Goal: Information Seeking & Learning: Learn about a topic

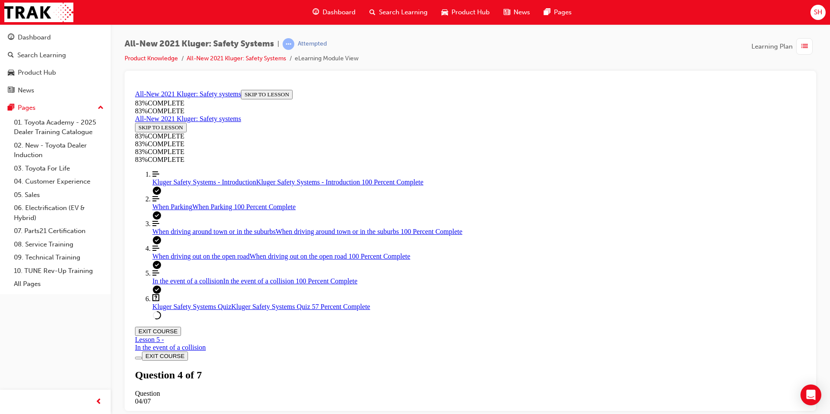
scroll to position [179, 0]
drag, startPoint x: 556, startPoint y: 125, endPoint x: 407, endPoint y: 140, distance: 149.8
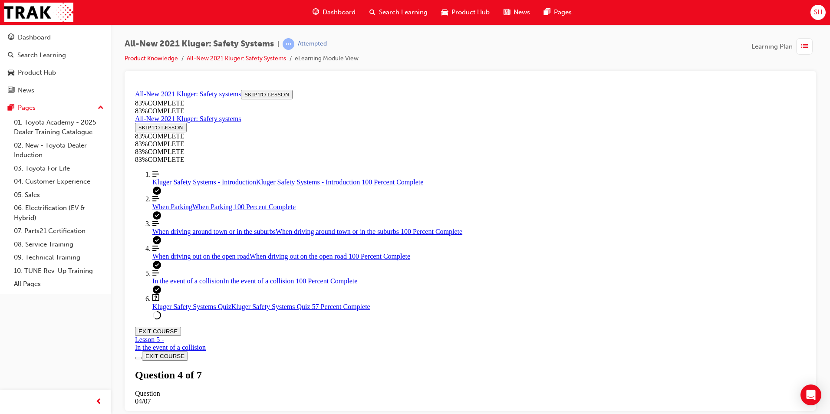
copy p "All-Speed Dynamic Radar Cruise control"
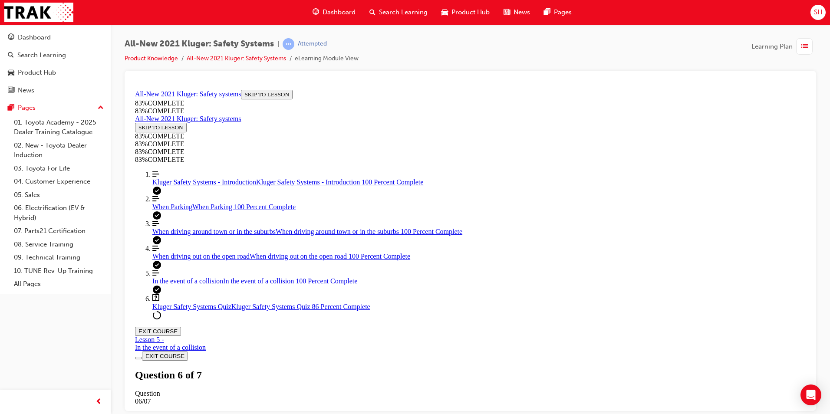
scroll to position [205, 0]
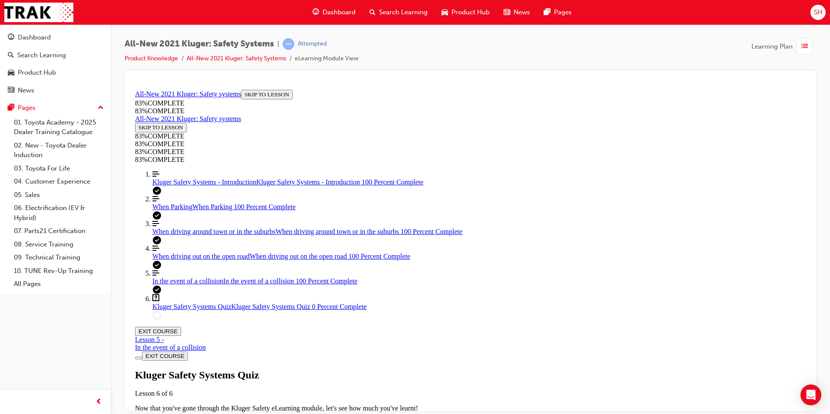
scroll to position [31, 0]
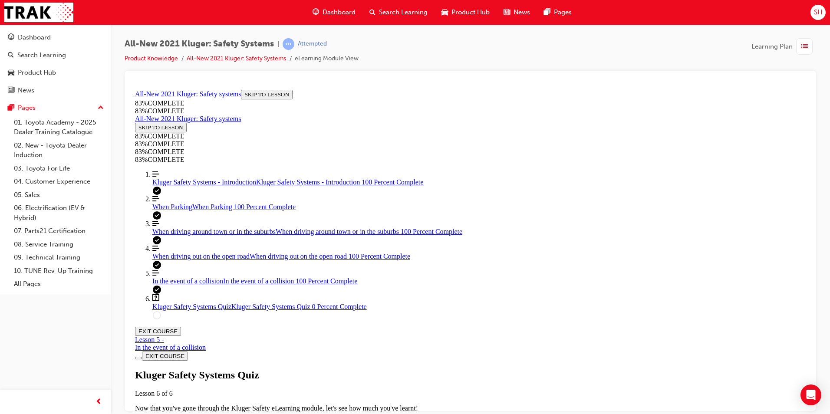
scroll to position [162, 0]
drag, startPoint x: 466, startPoint y: 227, endPoint x: 558, endPoint y: 287, distance: 109.9
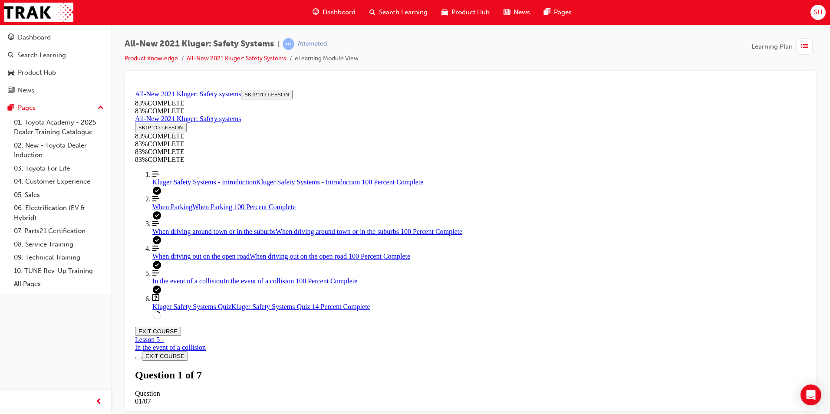
drag, startPoint x: 436, startPoint y: 237, endPoint x: 510, endPoint y: 243, distance: 74.5
drag, startPoint x: 440, startPoint y: 339, endPoint x: 537, endPoint y: 338, distance: 97.7
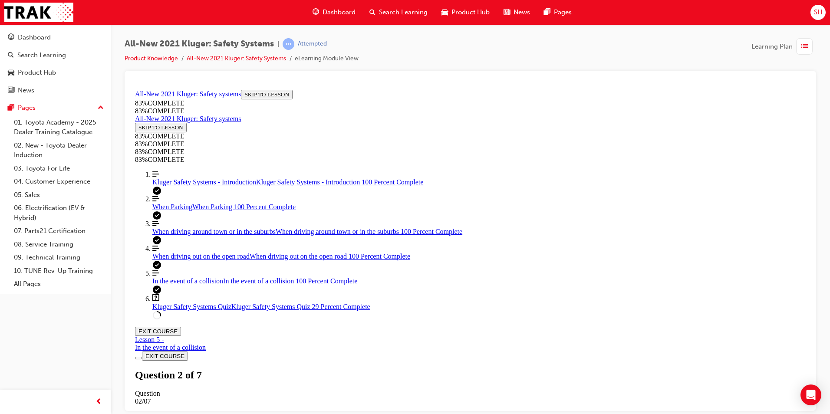
scroll to position [162, 0]
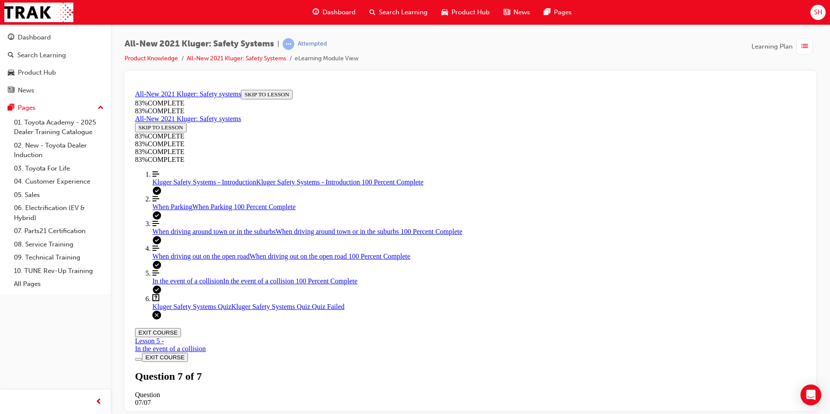
scroll to position [122, 0]
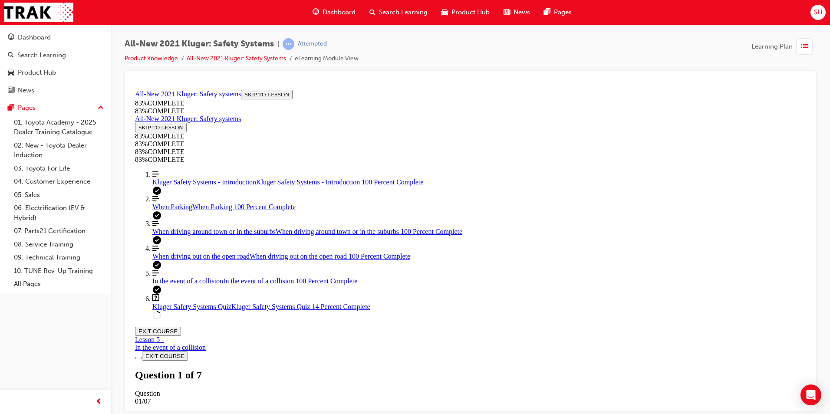
scroll to position [205, 0]
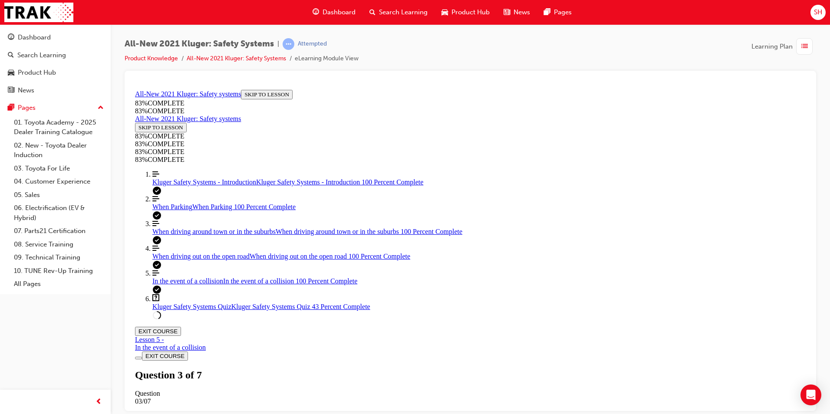
drag, startPoint x: 463, startPoint y: 278, endPoint x: 576, endPoint y: 336, distance: 126.6
drag, startPoint x: 467, startPoint y: 281, endPoint x: 562, endPoint y: 294, distance: 95.9
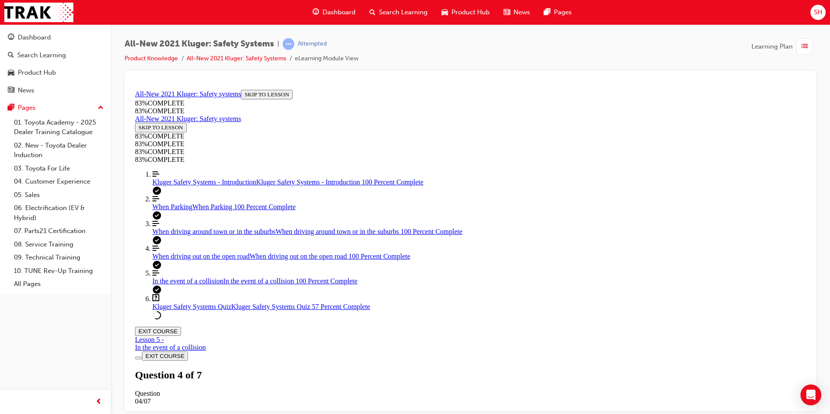
drag, startPoint x: 467, startPoint y: 198, endPoint x: 528, endPoint y: 209, distance: 61.9
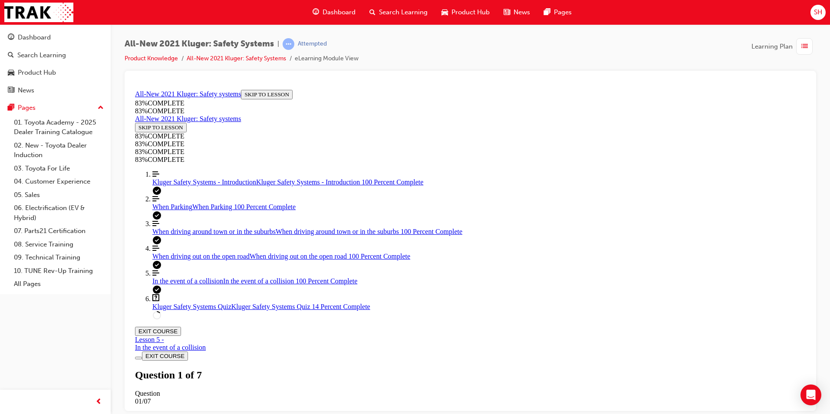
scroll to position [32, 0]
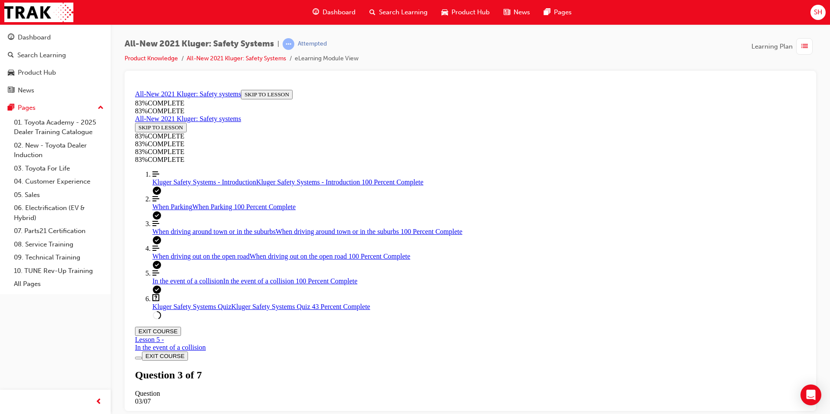
drag, startPoint x: 424, startPoint y: 274, endPoint x: 488, endPoint y: 327, distance: 83.0
drag, startPoint x: 472, startPoint y: 268, endPoint x: 536, endPoint y: 268, distance: 64.3
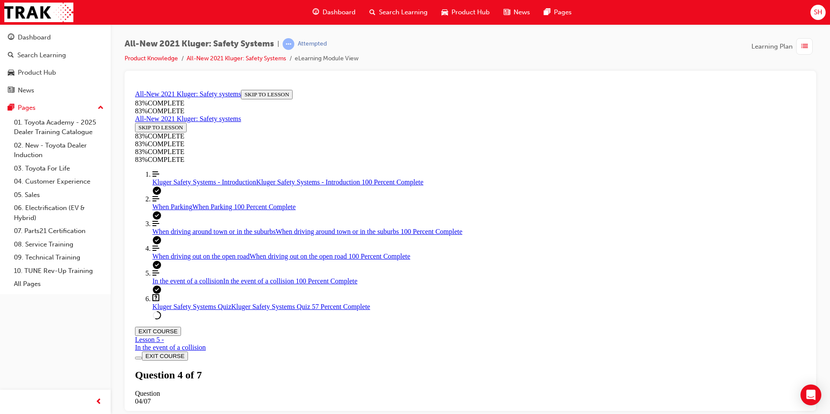
drag, startPoint x: 473, startPoint y: 384, endPoint x: 535, endPoint y: 384, distance: 61.2
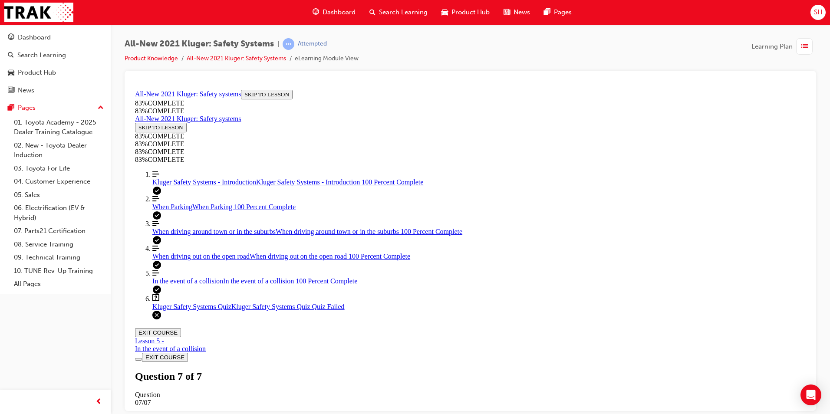
scroll to position [122, 0]
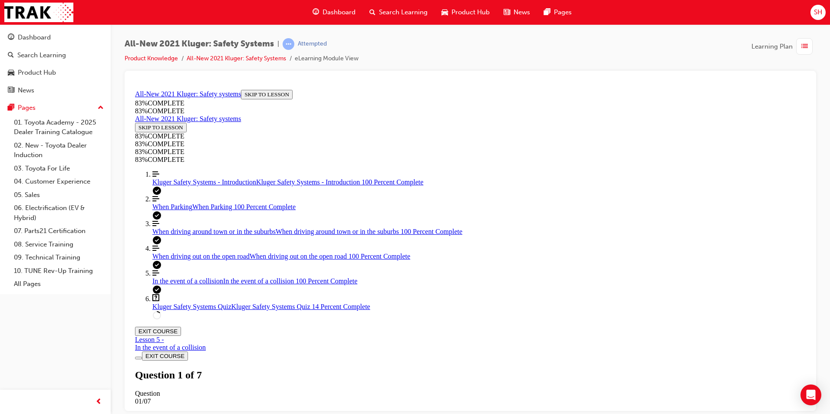
click at [192, 260] on span "When driving out on the open road" at bounding box center [200, 255] width 97 height 7
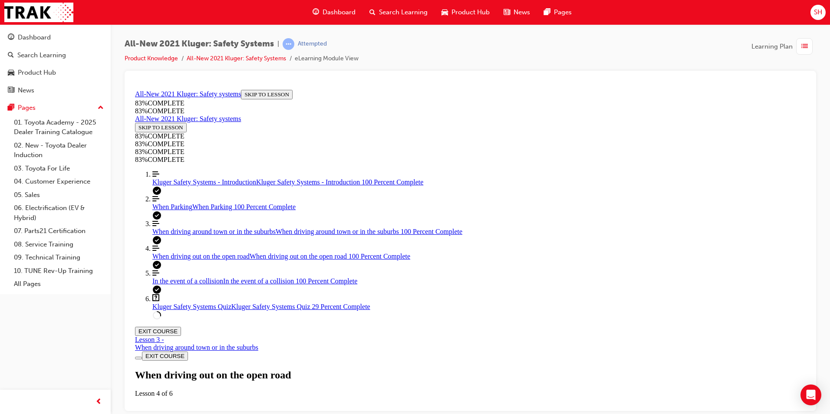
scroll to position [2723, 0]
click at [182, 310] on span "Kluger Safety Systems Quiz" at bounding box center [191, 306] width 79 height 7
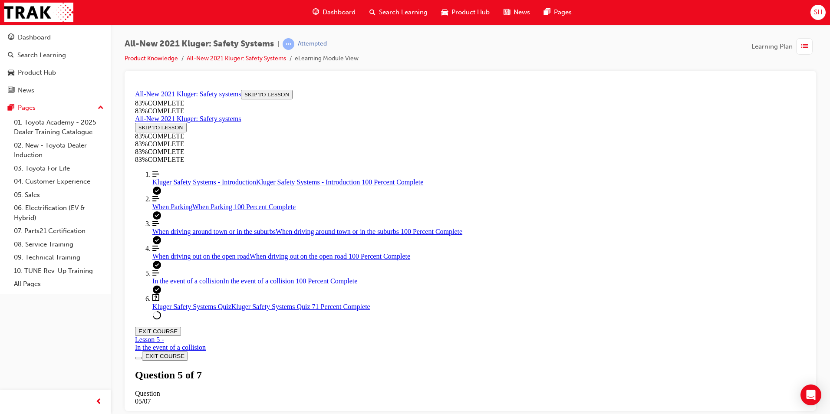
scroll to position [236, 0]
drag, startPoint x: 423, startPoint y: 286, endPoint x: 565, endPoint y: 225, distance: 154.1
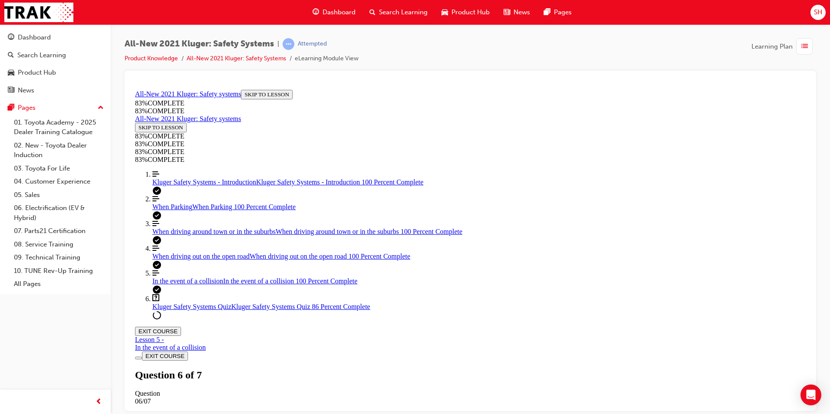
drag, startPoint x: 453, startPoint y: 282, endPoint x: 476, endPoint y: 278, distance: 23.3
drag, startPoint x: 422, startPoint y: 342, endPoint x: 501, endPoint y: 344, distance: 79.5
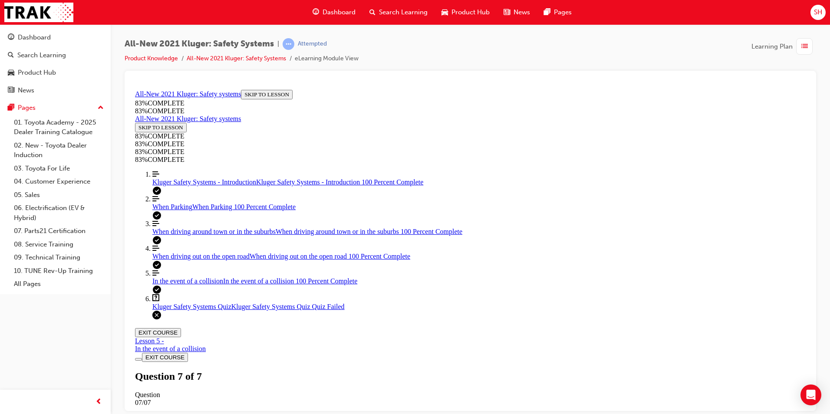
scroll to position [122, 0]
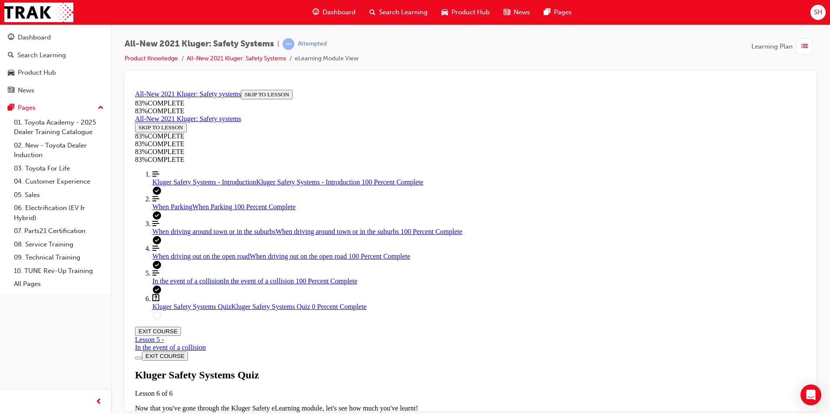
scroll to position [31, 0]
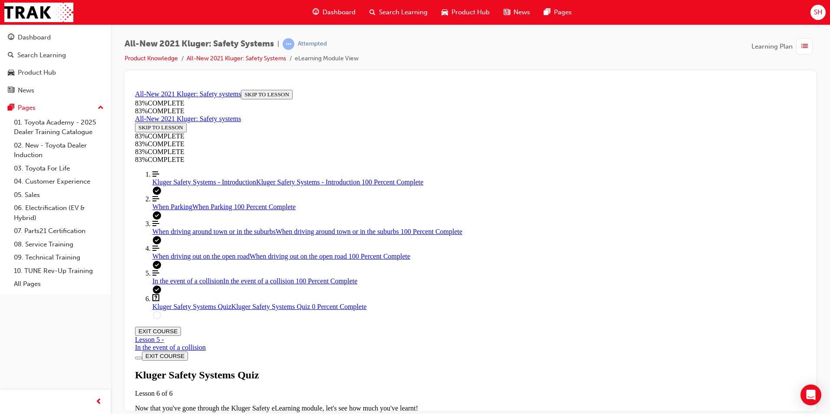
drag, startPoint x: 493, startPoint y: 211, endPoint x: 528, endPoint y: 210, distance: 34.8
drag, startPoint x: 467, startPoint y: 317, endPoint x: 556, endPoint y: 318, distance: 89.5
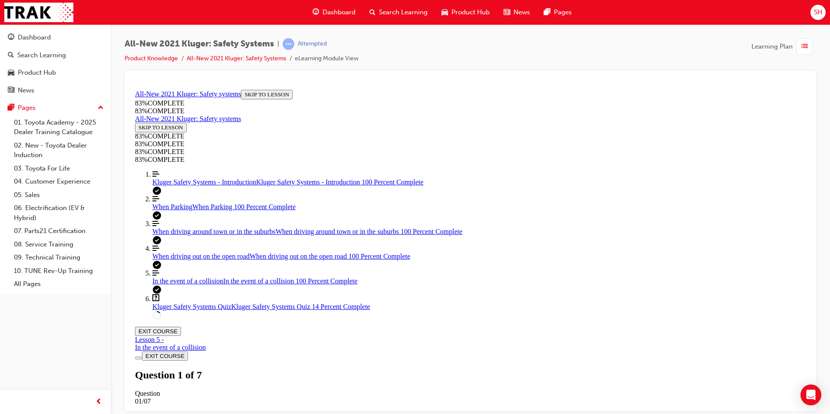
drag, startPoint x: 483, startPoint y: 252, endPoint x: 558, endPoint y: 258, distance: 75.8
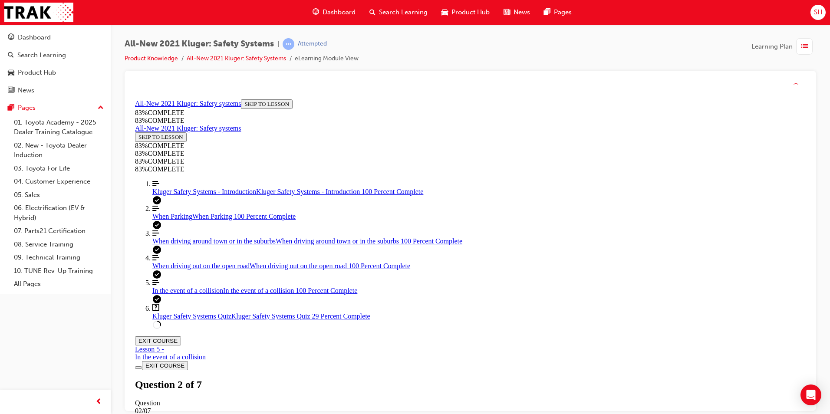
scroll to position [32, 0]
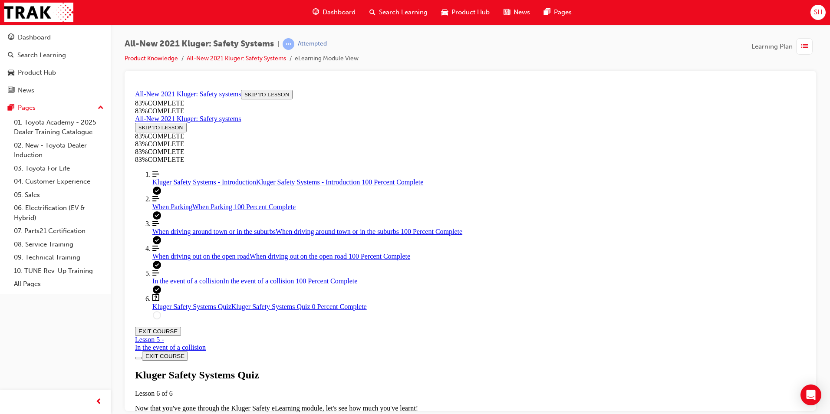
scroll to position [32, 0]
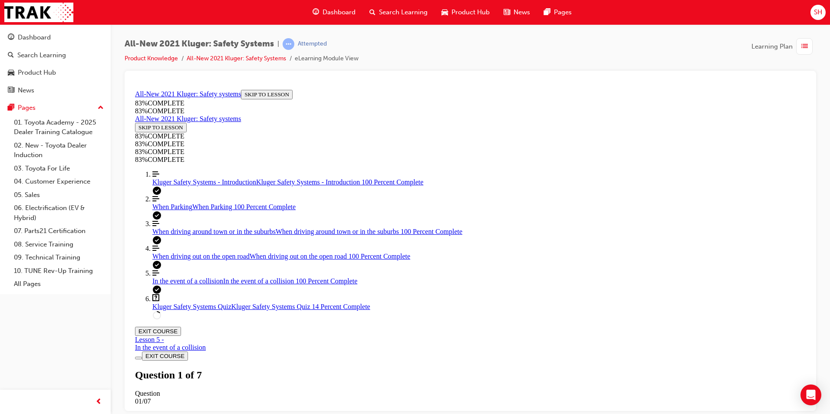
scroll to position [32, 0]
drag, startPoint x: 471, startPoint y: 387, endPoint x: 599, endPoint y: 333, distance: 138.6
drag, startPoint x: 455, startPoint y: 271, endPoint x: 524, endPoint y: 274, distance: 68.7
drag, startPoint x: 445, startPoint y: 381, endPoint x: 538, endPoint y: 378, distance: 93.0
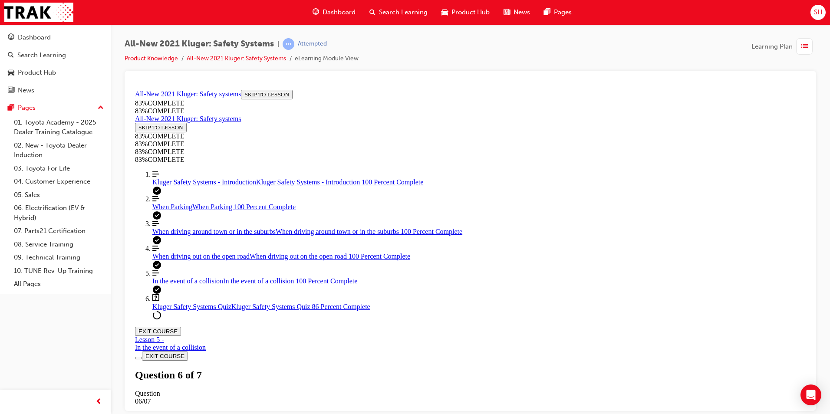
scroll to position [205, 0]
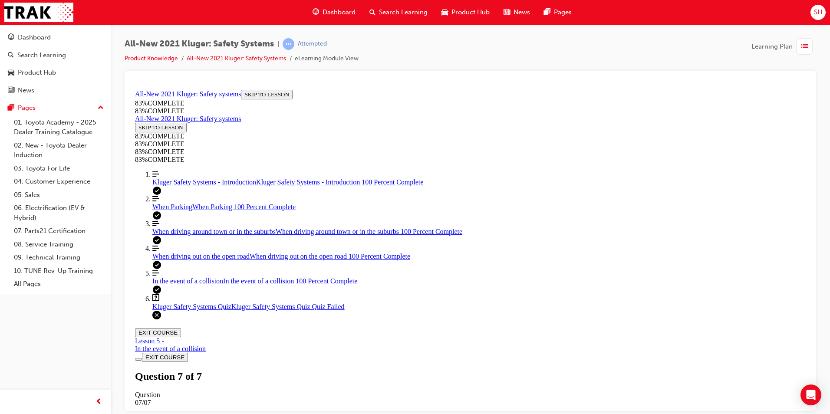
scroll to position [31, 0]
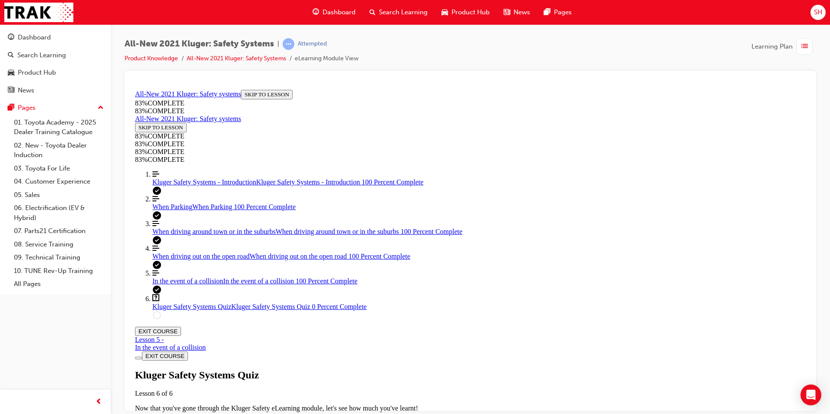
click at [413, 369] on div "Kluger Safety Systems Quiz Lesson 6 of 6 Now that you've gone through the Kluge…" at bounding box center [470, 399] width 671 height 60
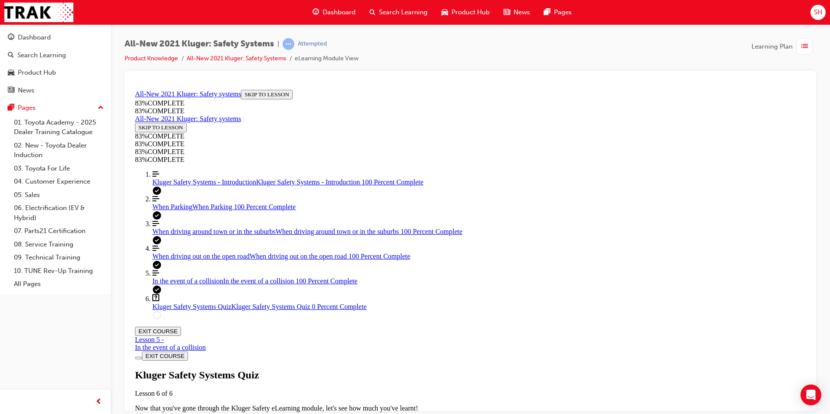
scroll to position [162, 0]
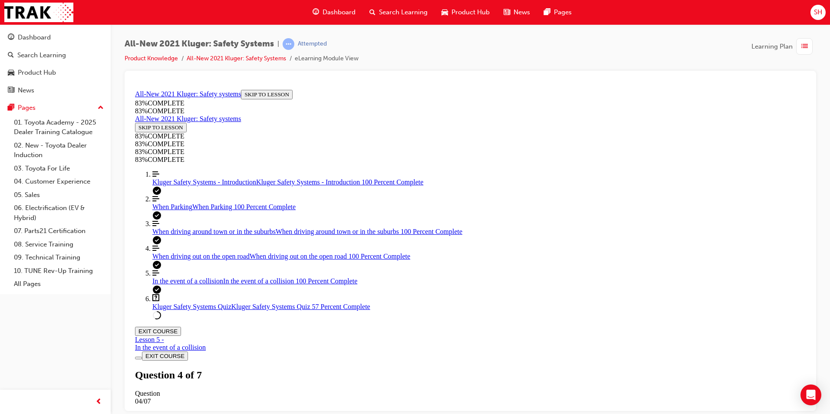
scroll to position [205, 0]
drag, startPoint x: 431, startPoint y: 280, endPoint x: 520, endPoint y: 278, distance: 89.5
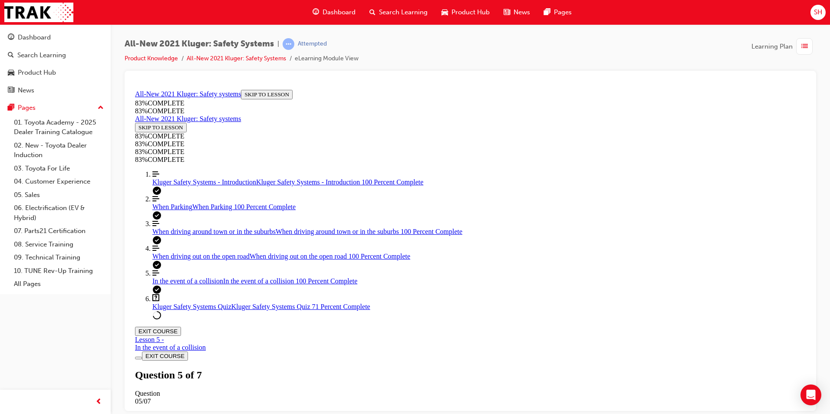
drag, startPoint x: 458, startPoint y: 338, endPoint x: 557, endPoint y: 380, distance: 107.2
drag, startPoint x: 444, startPoint y: 380, endPoint x: 470, endPoint y: 374, distance: 26.4
drag, startPoint x: 414, startPoint y: 328, endPoint x: 532, endPoint y: 327, distance: 117.3
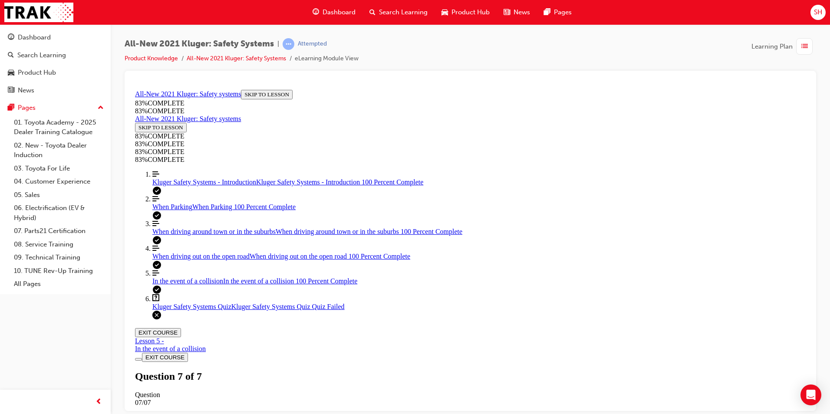
scroll to position [122, 0]
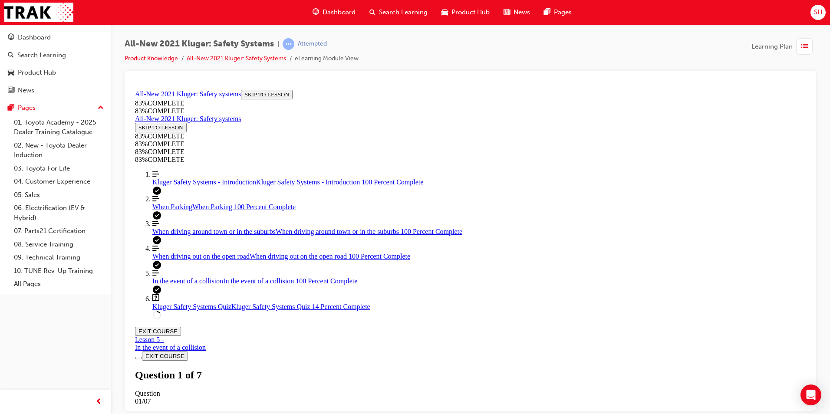
drag, startPoint x: 417, startPoint y: 273, endPoint x: 483, endPoint y: 334, distance: 90.3
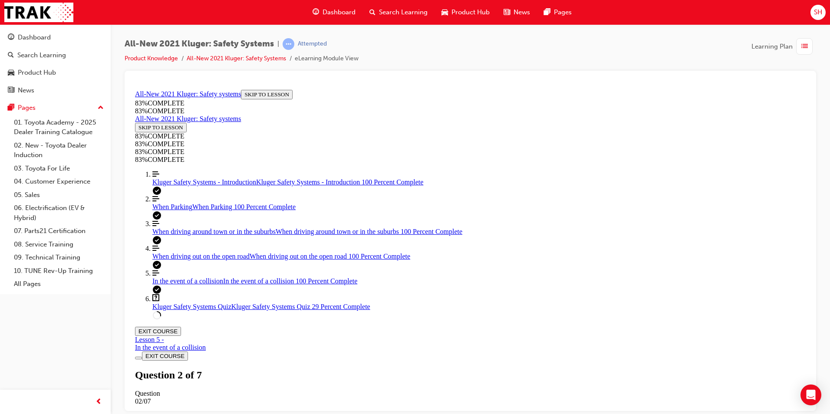
drag, startPoint x: 422, startPoint y: 277, endPoint x: 555, endPoint y: 309, distance: 136.8
drag, startPoint x: 430, startPoint y: 235, endPoint x: 514, endPoint y: 230, distance: 83.5
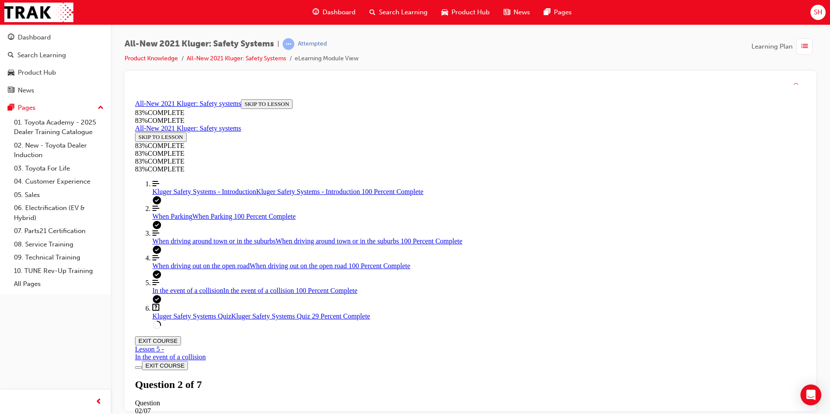
scroll to position [32, 0]
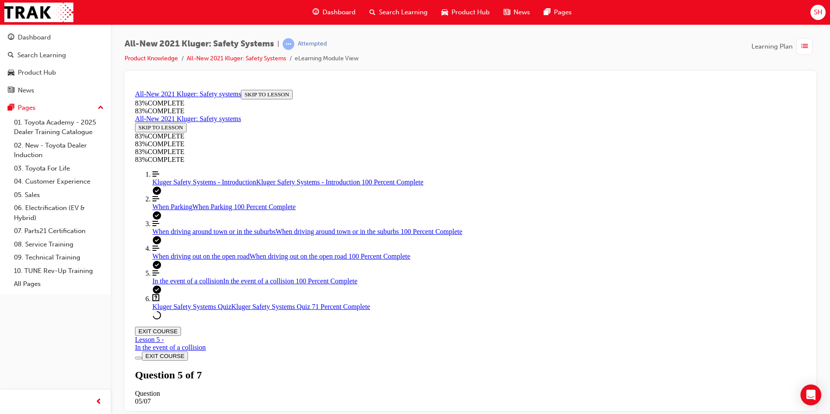
scroll to position [119, 0]
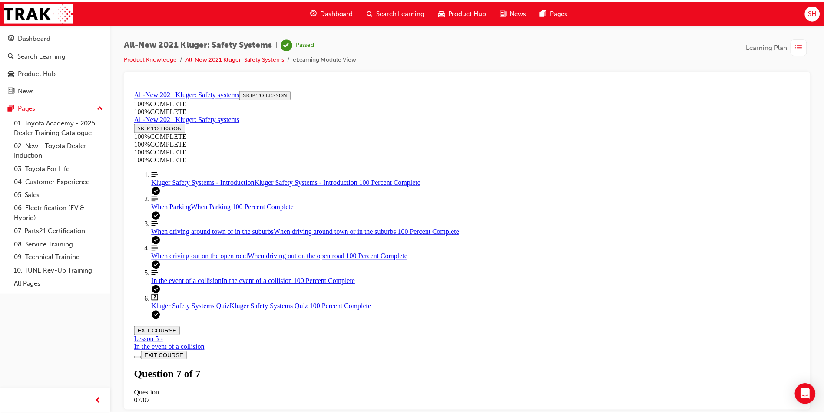
scroll to position [122, 0]
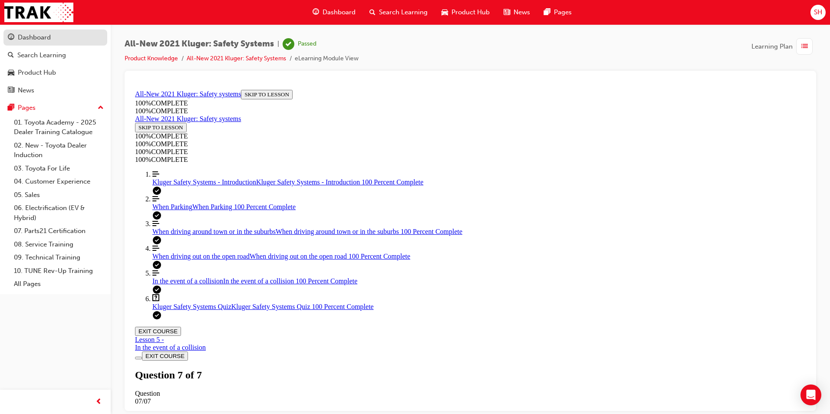
click at [60, 40] on div "Dashboard" at bounding box center [55, 37] width 95 height 11
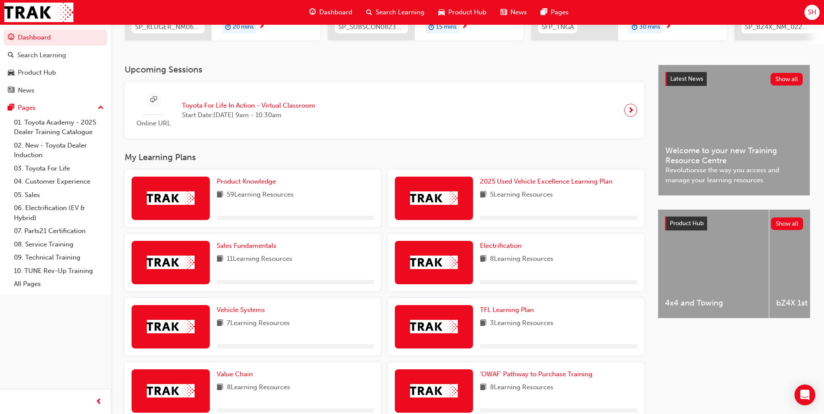
scroll to position [174, 0]
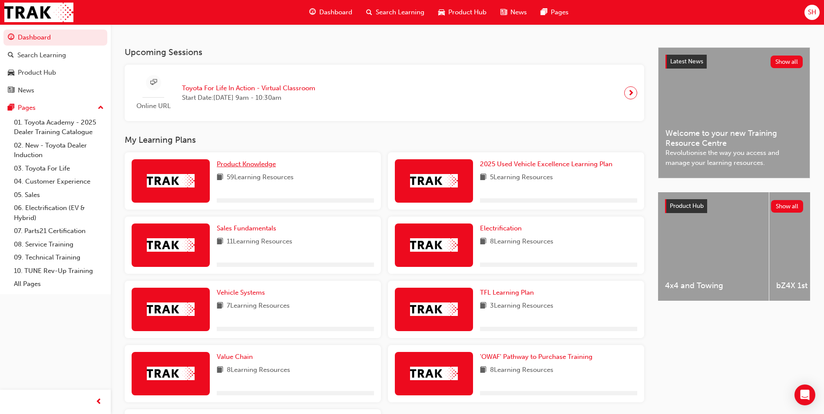
click at [262, 167] on span "Product Knowledge" at bounding box center [246, 164] width 59 height 8
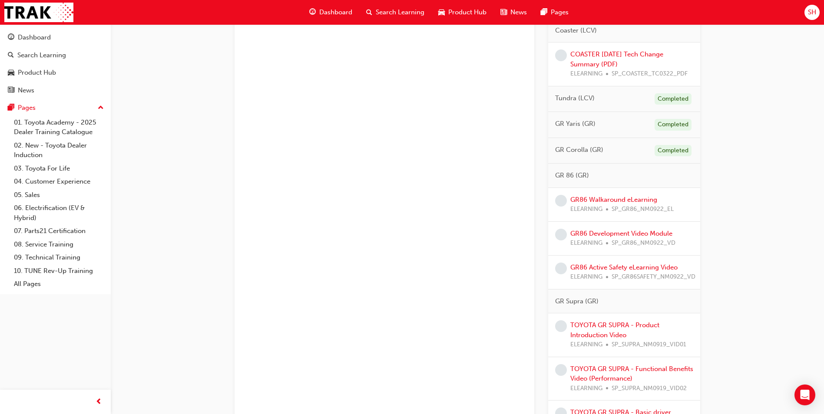
scroll to position [736, 0]
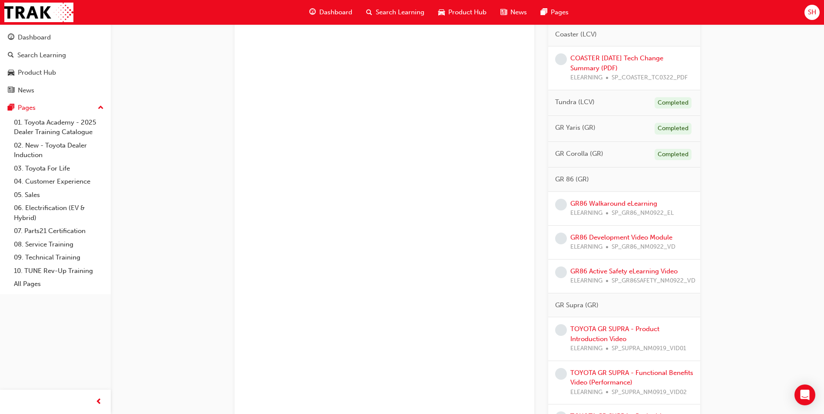
click at [628, 64] on div "COASTER [DATE] Tech Change Summary (PDF) ELEARNING SP_COASTER_TC0322_PDF" at bounding box center [631, 68] width 123 height 30
click at [628, 57] on link "COASTER [DATE] Tech Change Summary (PDF)" at bounding box center [616, 63] width 93 height 18
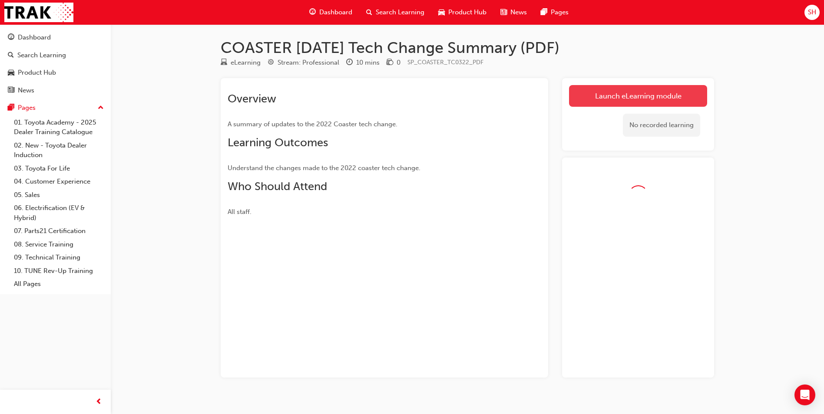
click at [617, 92] on link "Launch eLearning module" at bounding box center [638, 96] width 138 height 22
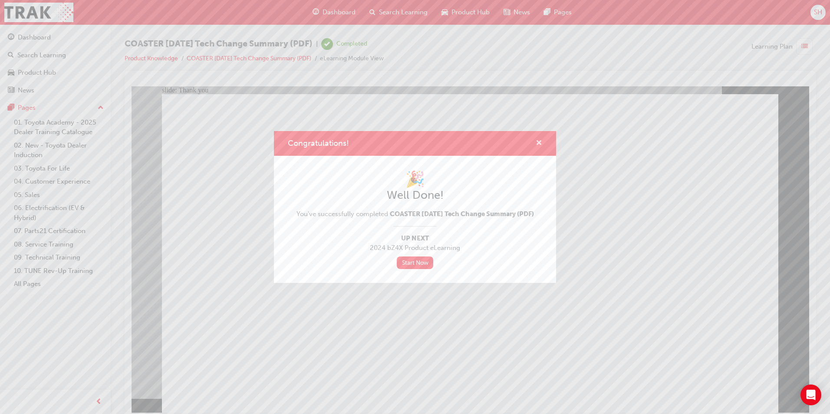
click at [539, 140] on span "cross-icon" at bounding box center [539, 144] width 7 height 8
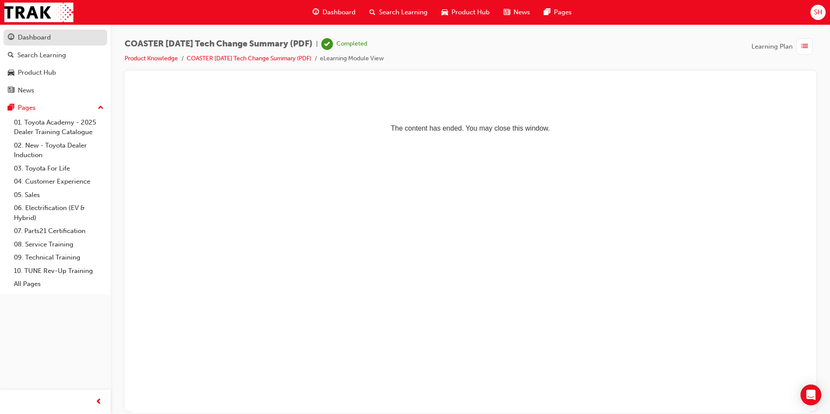
click at [63, 36] on div "Dashboard" at bounding box center [55, 37] width 95 height 11
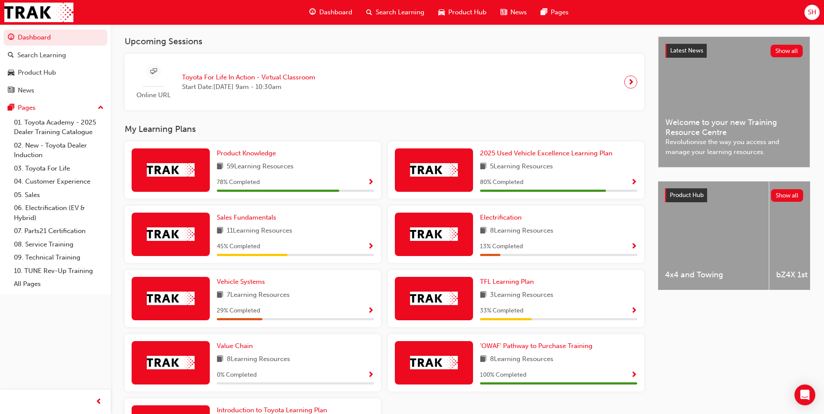
scroll to position [130, 0]
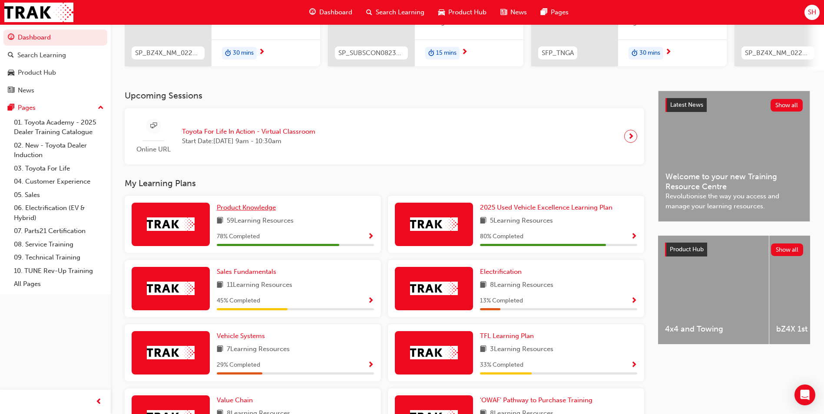
click at [250, 211] on span "Product Knowledge" at bounding box center [246, 208] width 59 height 8
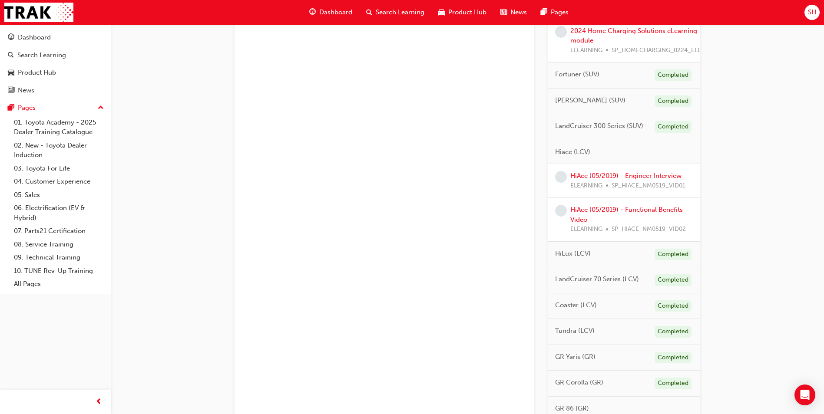
scroll to position [478, 0]
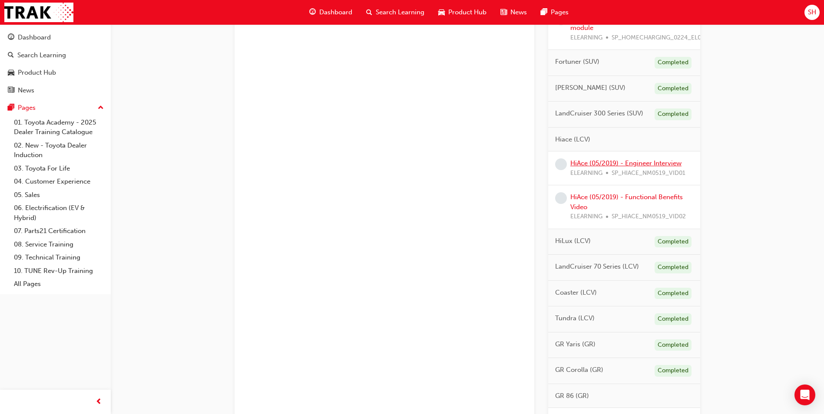
click at [628, 165] on link "HiAce (05/2019) - Engineer Interview" at bounding box center [625, 163] width 111 height 8
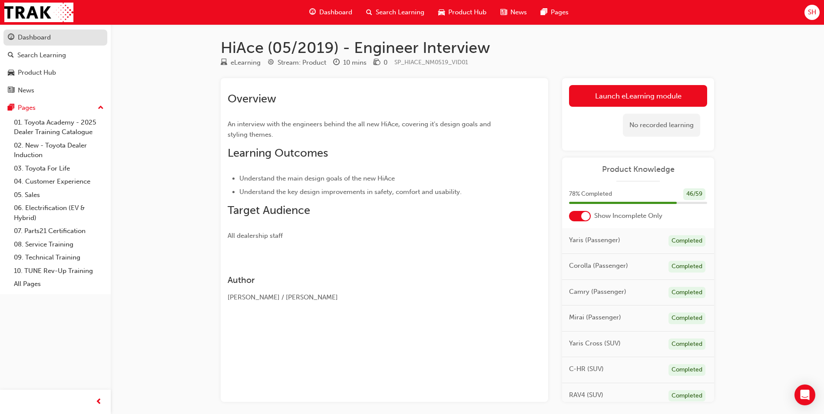
click at [46, 35] on div "Dashboard" at bounding box center [34, 38] width 33 height 10
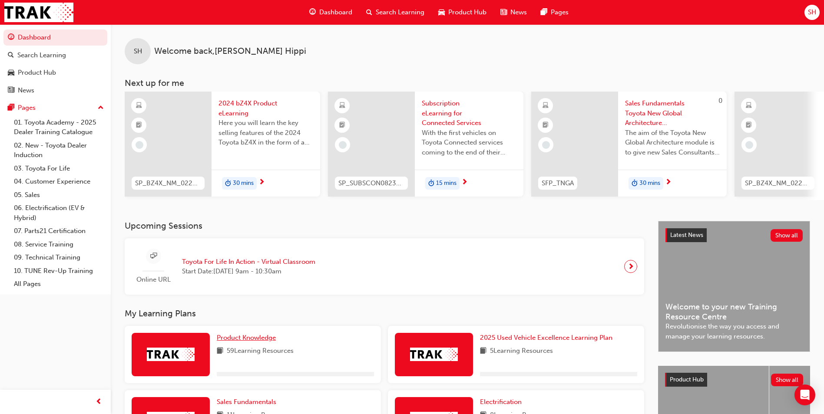
click at [265, 342] on span "Product Knowledge" at bounding box center [246, 338] width 59 height 8
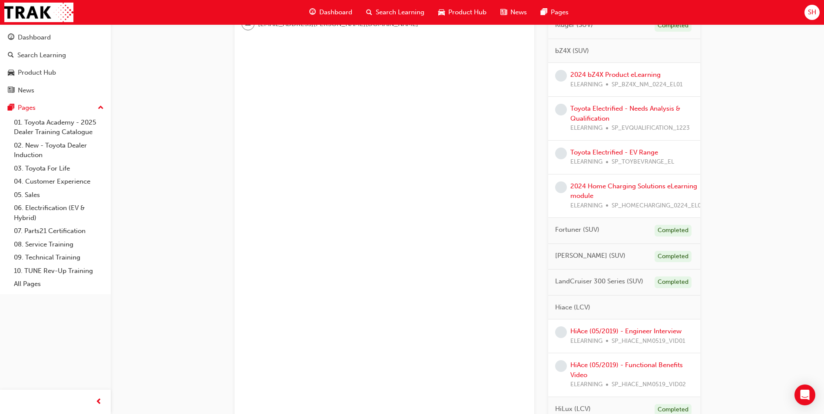
scroll to position [391, 0]
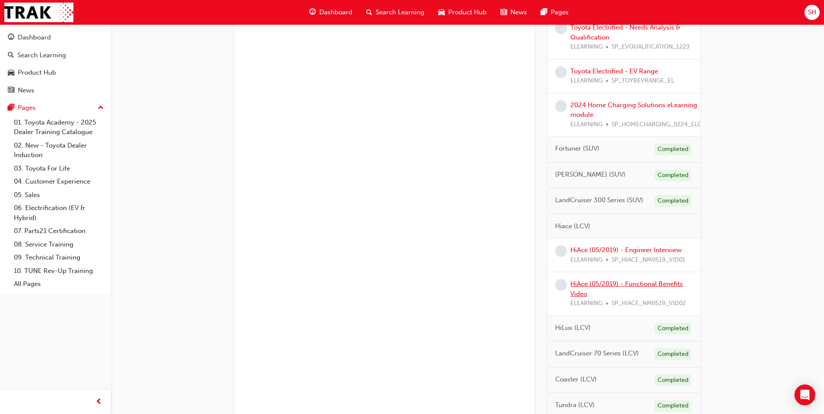
click at [595, 285] on link "HiAce (05/2019) - Functional Benefits Video" at bounding box center [626, 289] width 112 height 18
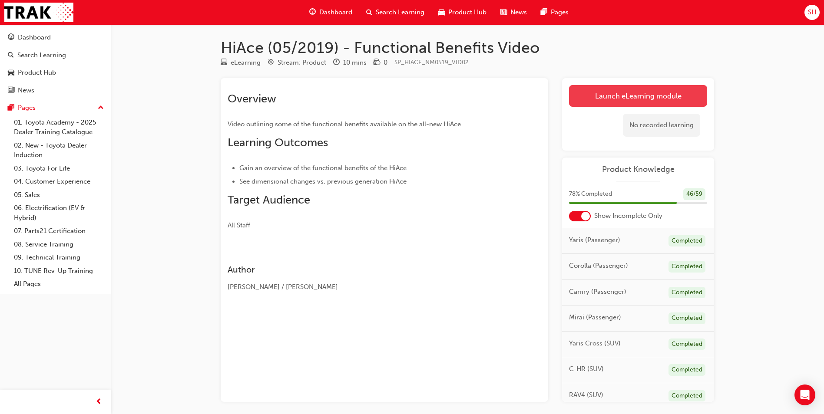
click at [633, 97] on link "Launch eLearning module" at bounding box center [638, 96] width 138 height 22
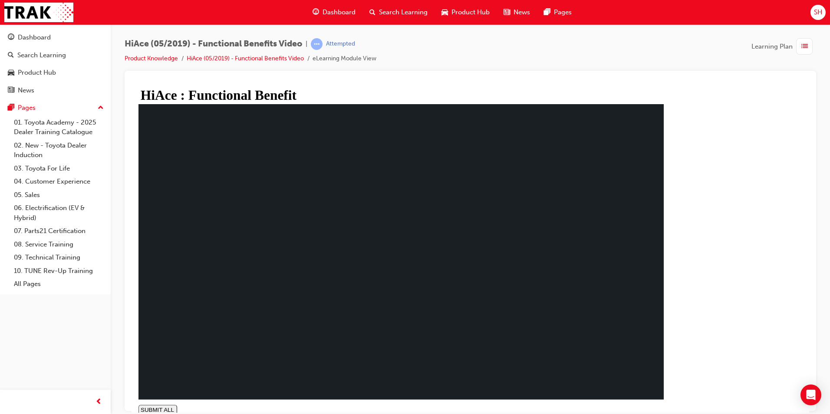
type input "0.994"
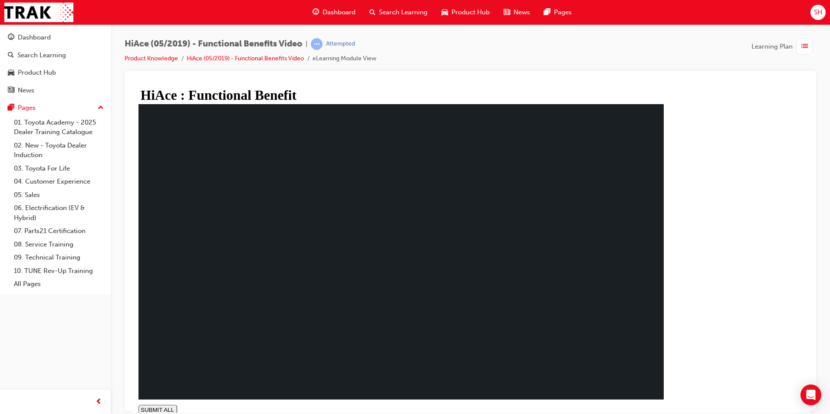
click at [76, 44] on link "Dashboard" at bounding box center [55, 38] width 104 height 16
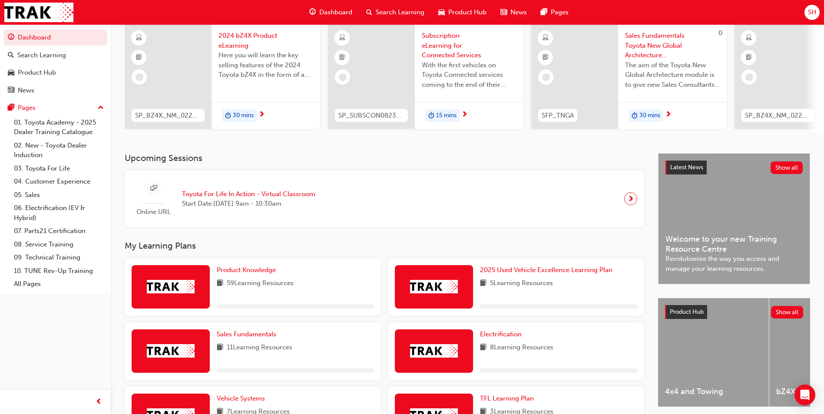
scroll to position [174, 0]
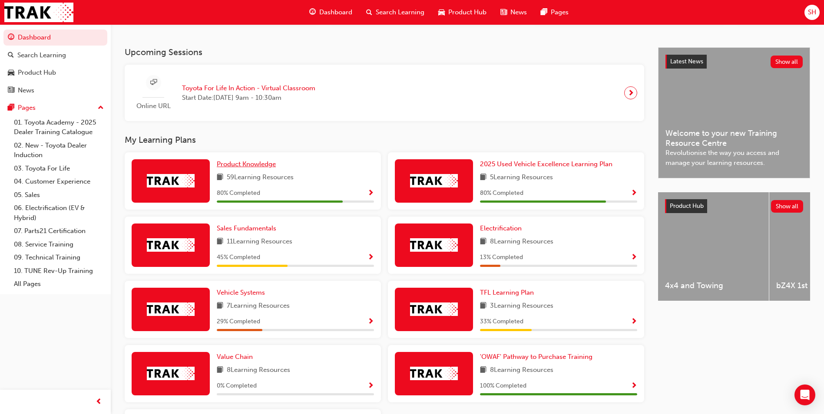
click at [230, 168] on span "Product Knowledge" at bounding box center [246, 164] width 59 height 8
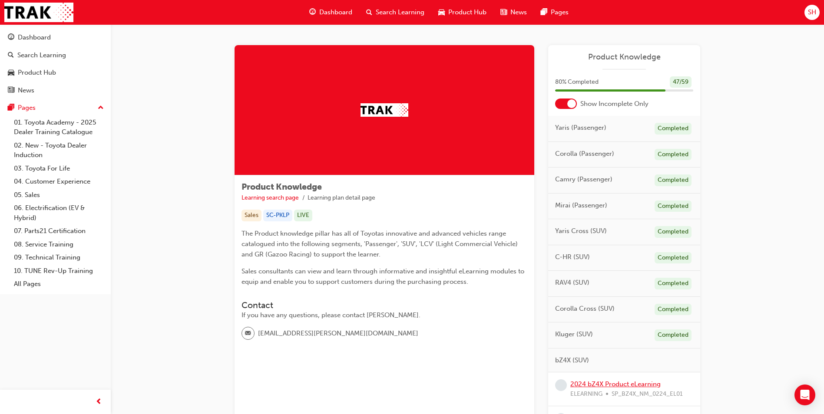
scroll to position [174, 0]
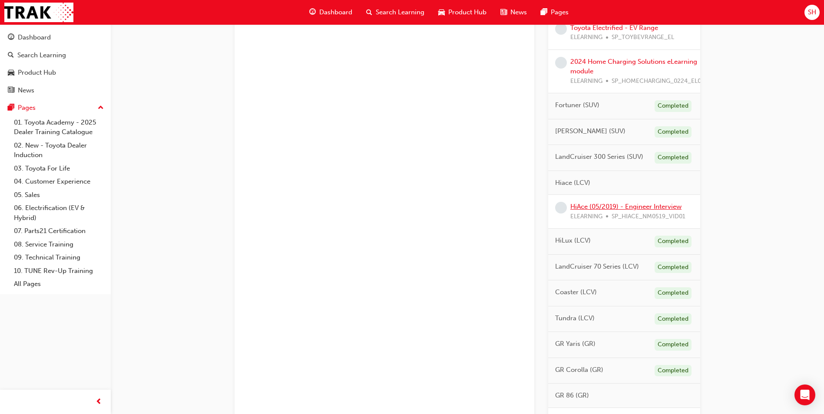
click at [648, 208] on link "HiAce (05/2019) - Engineer Interview" at bounding box center [625, 207] width 111 height 8
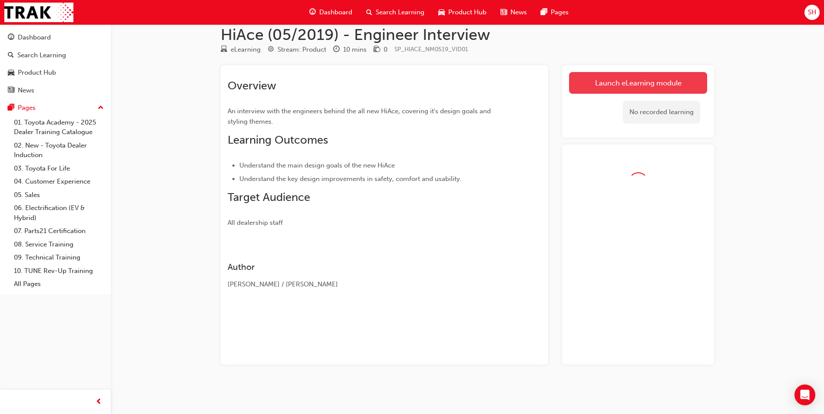
click at [628, 72] on link "Launch eLearning module" at bounding box center [638, 83] width 138 height 22
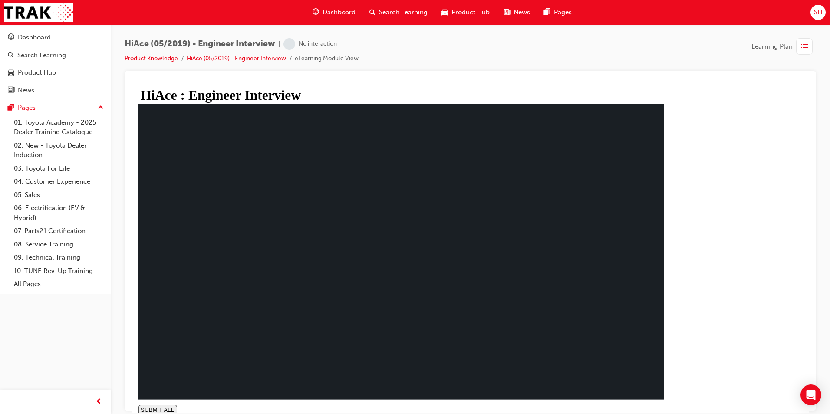
type input "1"
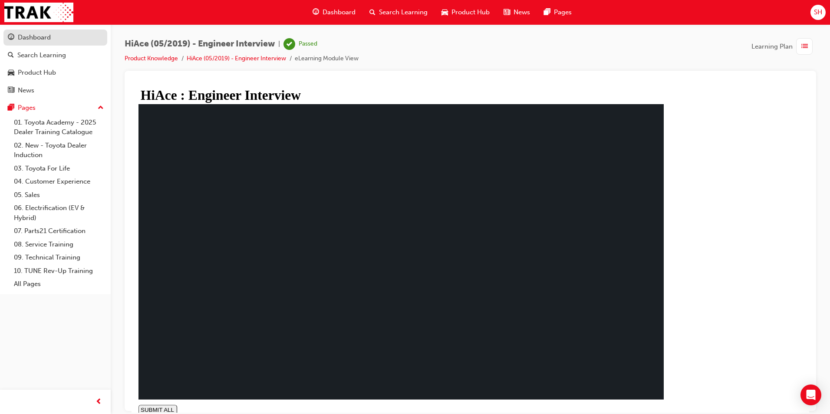
click at [33, 32] on link "Dashboard" at bounding box center [55, 38] width 104 height 16
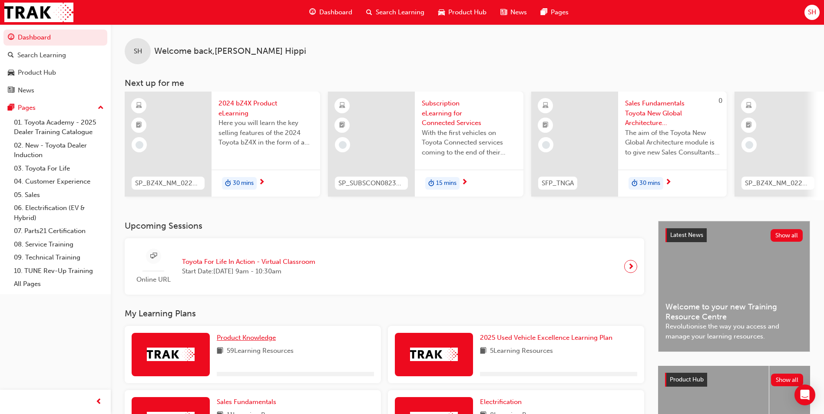
click at [239, 342] on span "Product Knowledge" at bounding box center [246, 338] width 59 height 8
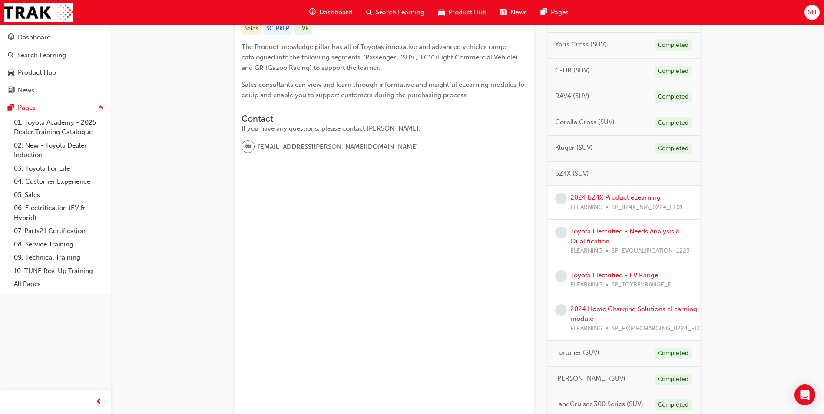
scroll to position [184, 0]
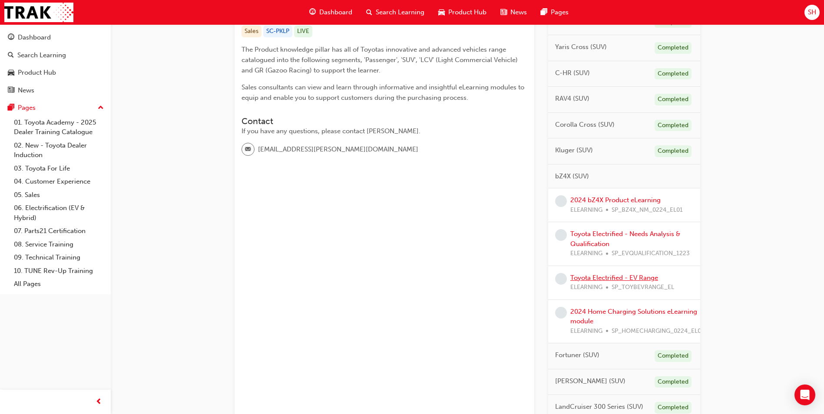
click at [621, 278] on link "Toyota Electrified - EV Range" at bounding box center [614, 278] width 88 height 8
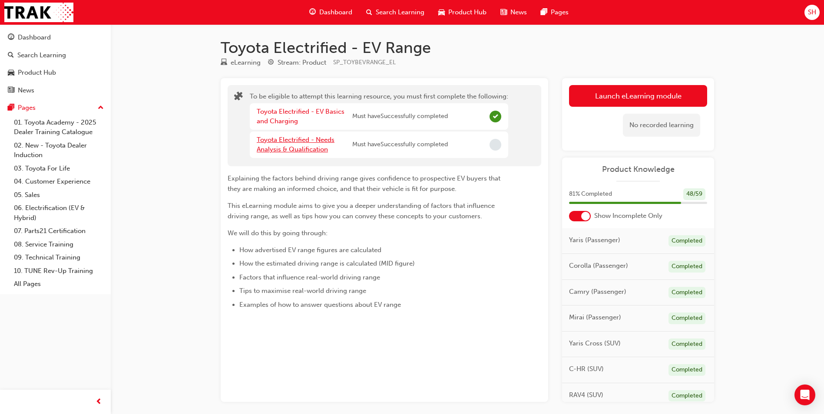
click at [284, 143] on link "Toyota Electrified - Needs Analysis & Qualification" at bounding box center [296, 145] width 78 height 18
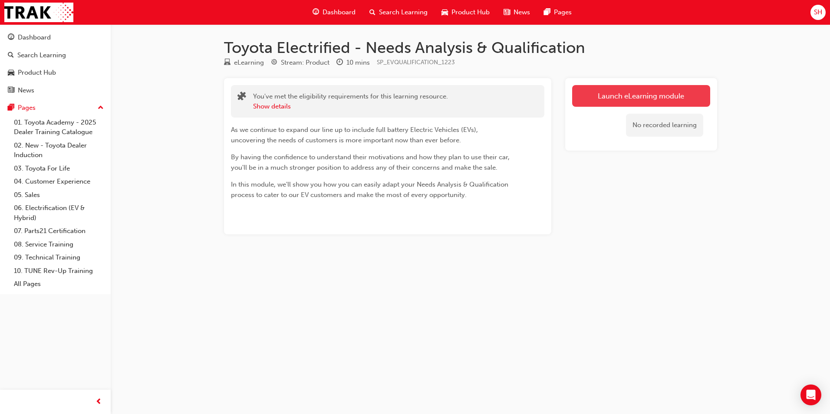
click at [615, 102] on link "Launch eLearning module" at bounding box center [641, 96] width 138 height 22
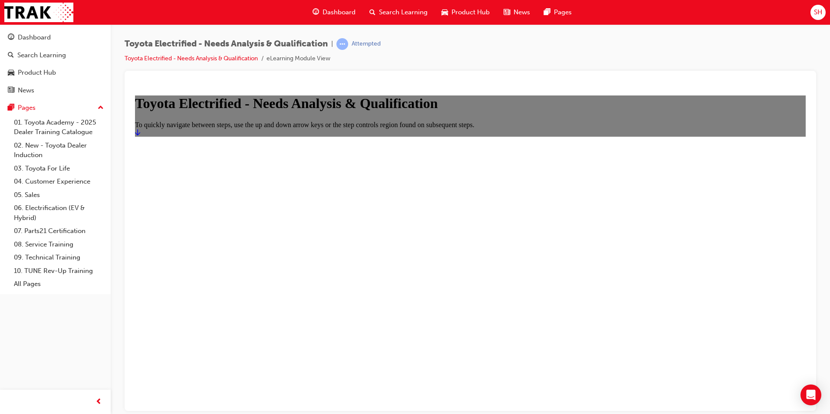
click at [140, 136] on icon "Start" at bounding box center [137, 132] width 5 height 7
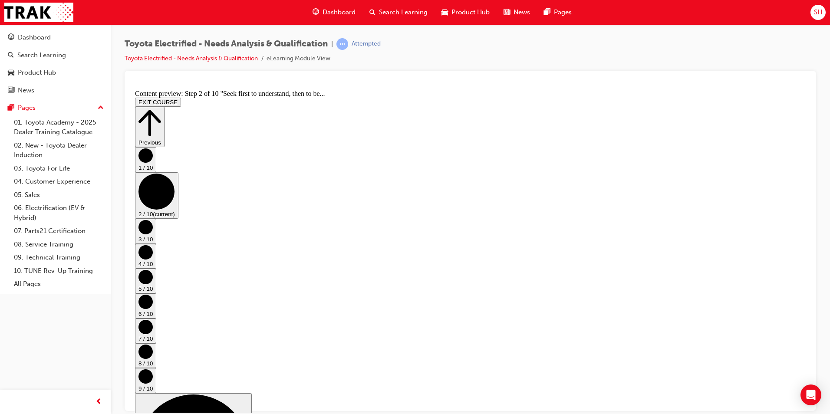
drag, startPoint x: 463, startPoint y: 343, endPoint x: 327, endPoint y: 265, distance: 156.4
copy ul "A: What A ttracted your customer to our EV • R: How much R esearch they've done…"
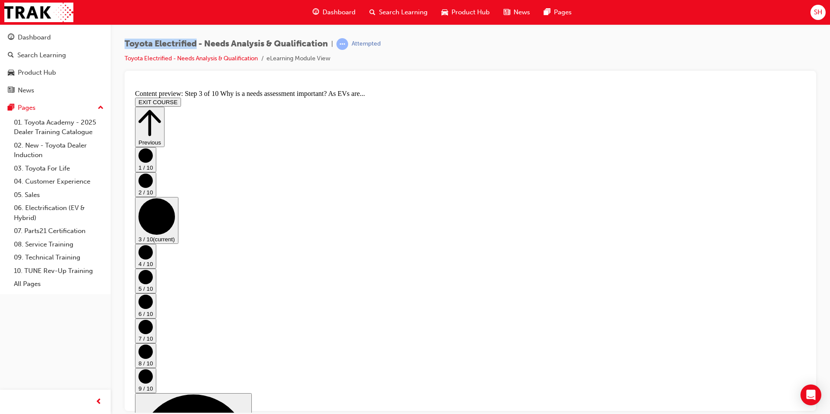
drag, startPoint x: 125, startPoint y: 44, endPoint x: 198, endPoint y: 46, distance: 73.9
click at [198, 46] on span "Toyota Electrified - Needs Analysis & Qualification" at bounding box center [226, 44] width 203 height 10
copy span "Toyota Electrified"
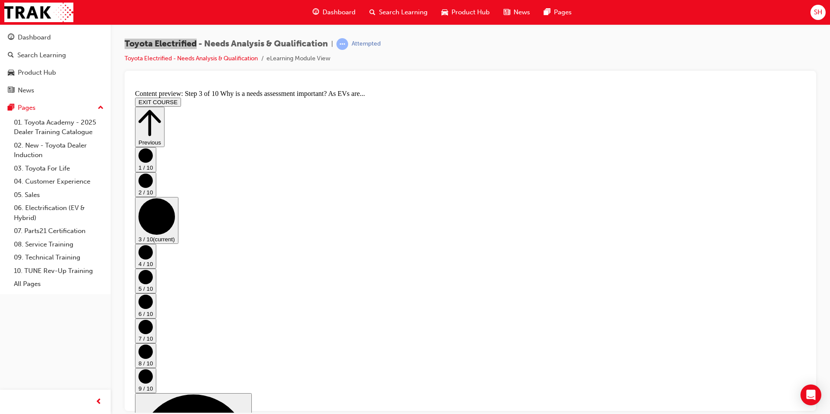
scroll to position [0, 0]
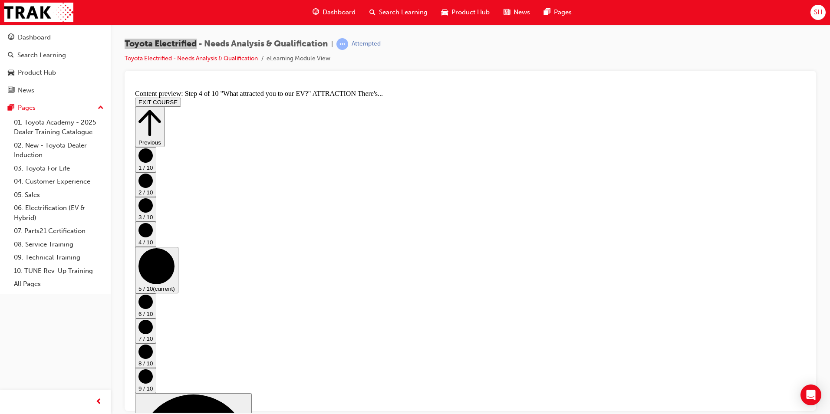
scroll to position [0, 0]
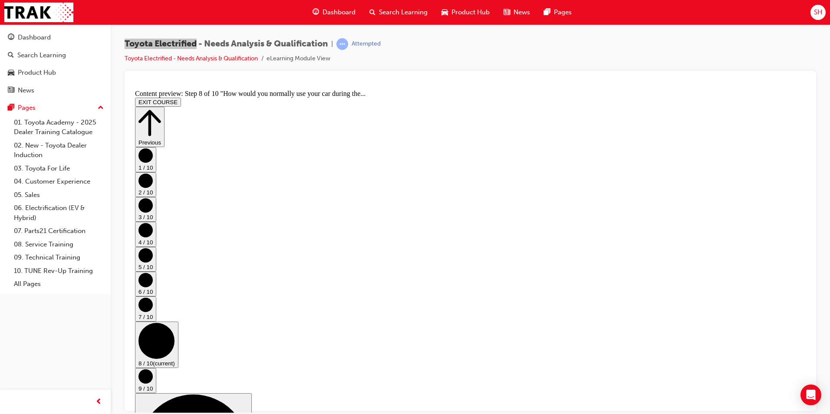
scroll to position [211, 0]
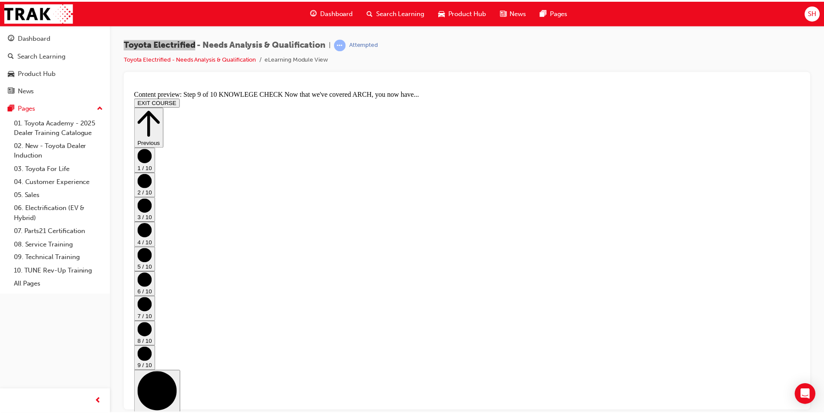
scroll to position [451, 0]
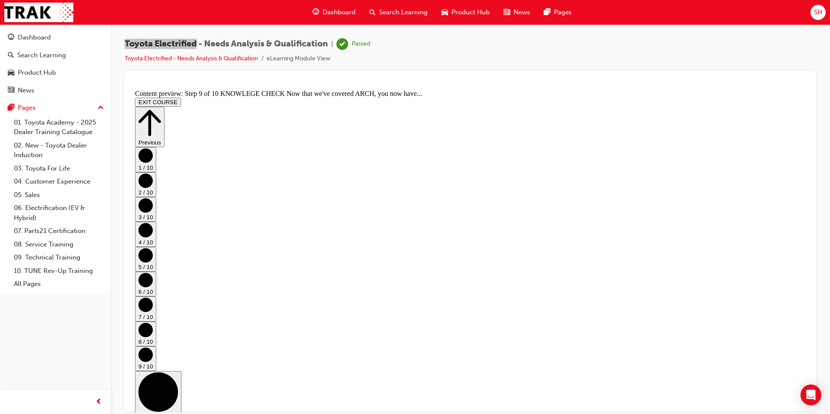
click at [70, 41] on div "Dashboard" at bounding box center [55, 37] width 95 height 11
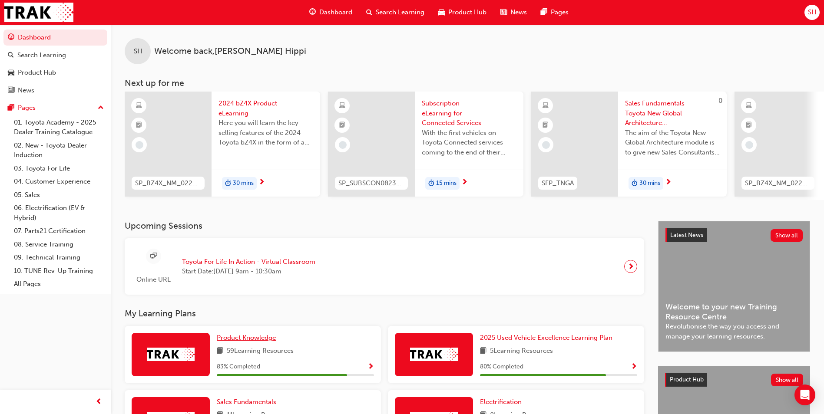
click at [255, 337] on link "Product Knowledge" at bounding box center [248, 338] width 63 height 10
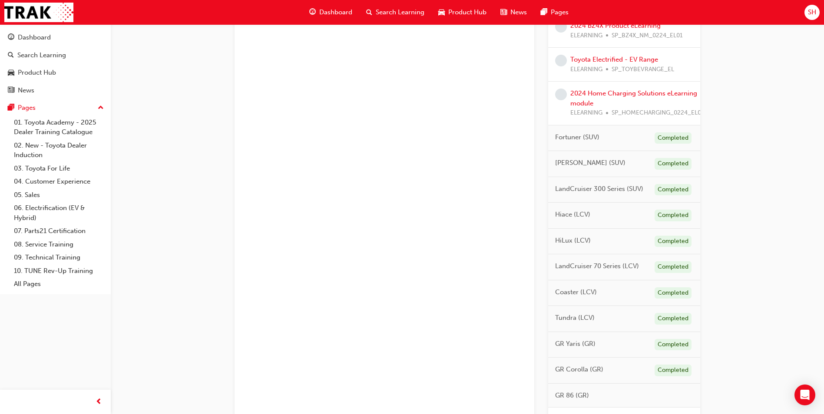
scroll to position [261, 0]
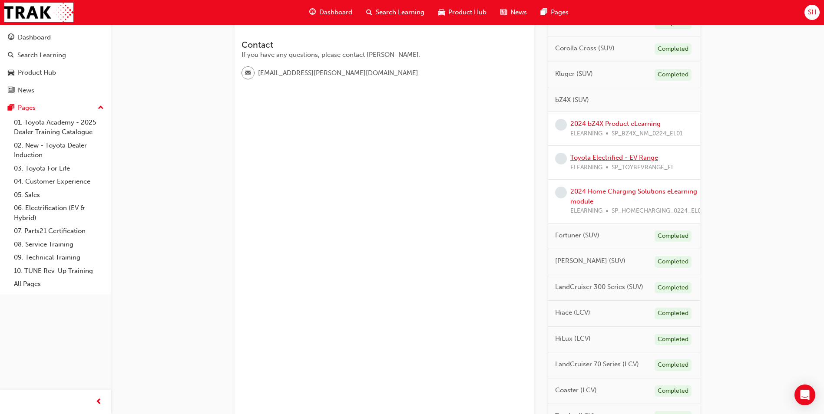
click at [623, 157] on link "Toyota Electrified - EV Range" at bounding box center [614, 158] width 88 height 8
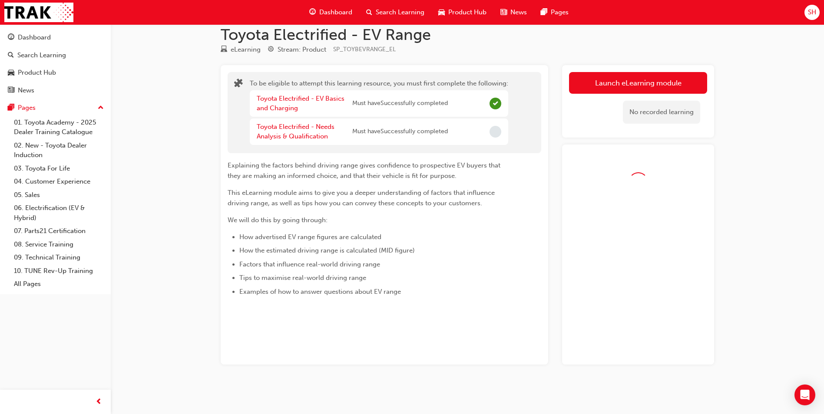
scroll to position [13, 0]
click at [614, 95] on div "No recorded learning" at bounding box center [638, 112] width 138 height 37
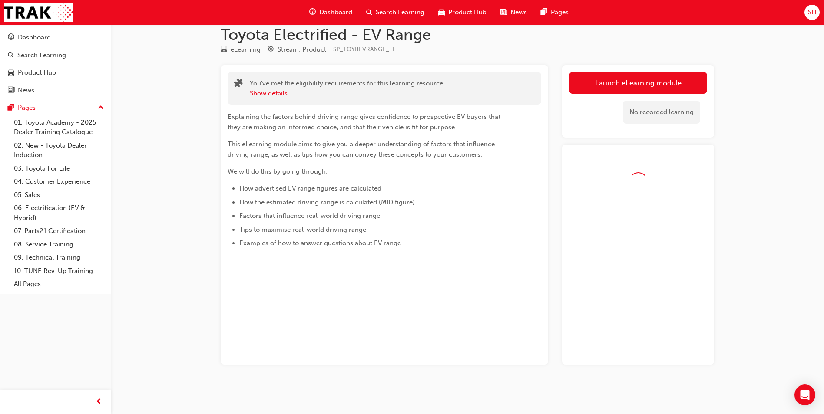
scroll to position [37, 0]
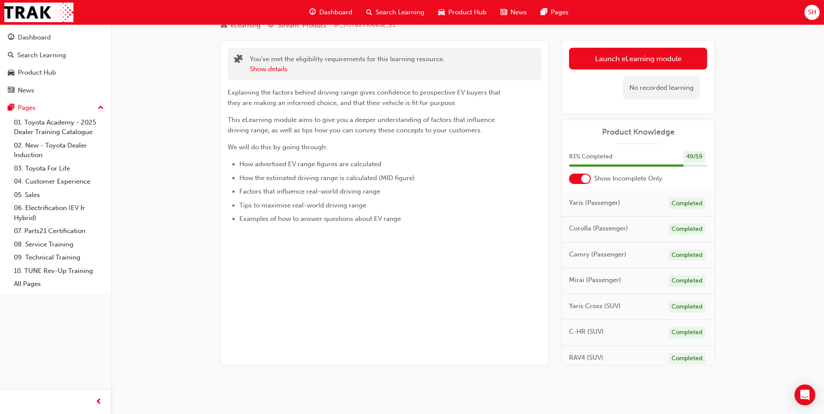
click at [615, 89] on div "No recorded learning" at bounding box center [638, 87] width 138 height 37
click at [616, 50] on button "Launch eLearning module" at bounding box center [638, 59] width 138 height 22
click at [596, 57] on link "Launch eLearning module" at bounding box center [638, 59] width 138 height 22
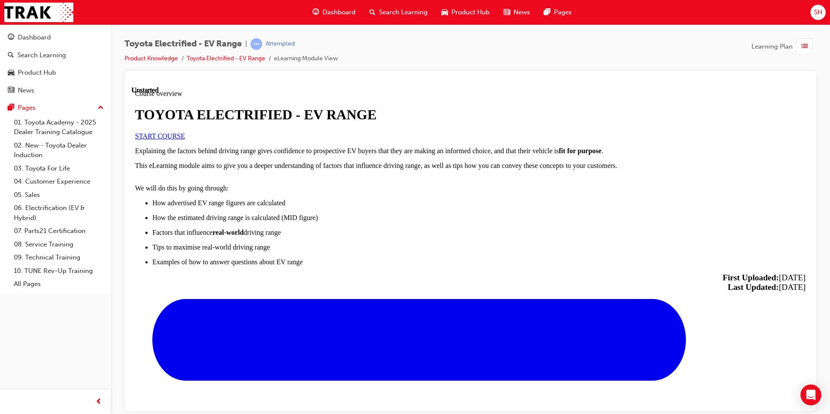
click at [185, 139] on div "TOYOTA ELECTRIFIED - EV RANGE START COURSE" at bounding box center [470, 122] width 671 height 33
click at [185, 139] on span "START COURSE" at bounding box center [160, 135] width 50 height 7
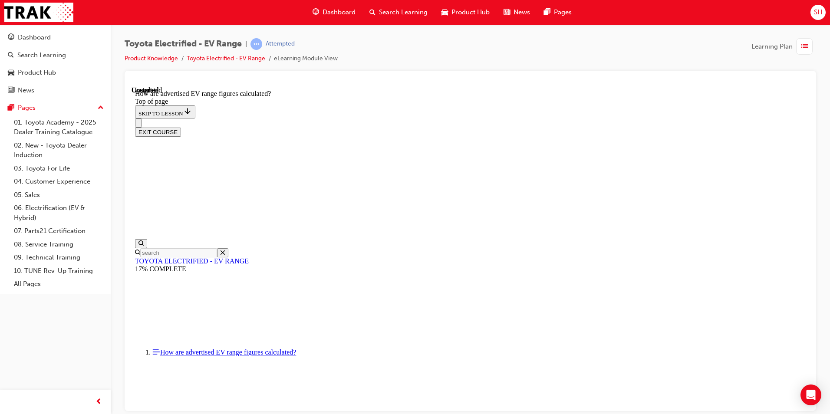
scroll to position [448, 0]
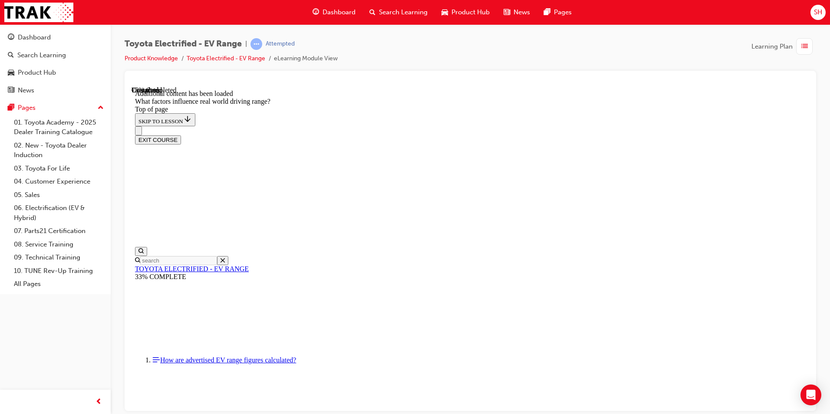
scroll to position [1084, 0]
drag, startPoint x: 655, startPoint y: 320, endPoint x: 531, endPoint y: 232, distance: 151.1
drag, startPoint x: 519, startPoint y: 225, endPoint x: 642, endPoint y: 341, distance: 168.7
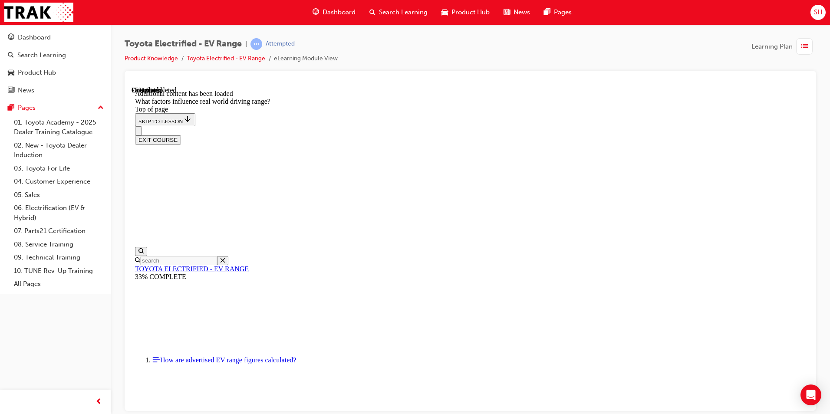
drag, startPoint x: 532, startPoint y: 228, endPoint x: 411, endPoint y: 339, distance: 163.9
drag, startPoint x: 535, startPoint y: 217, endPoint x: 642, endPoint y: 336, distance: 160.5
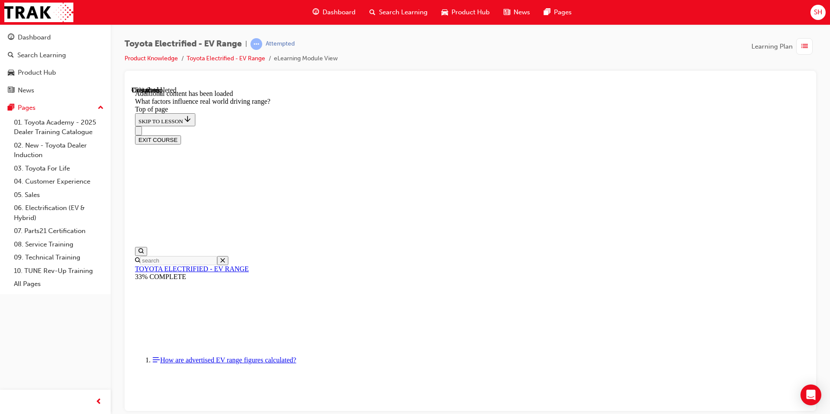
drag, startPoint x: 546, startPoint y: 222, endPoint x: 438, endPoint y: 337, distance: 158.0
drag, startPoint x: 555, startPoint y: 200, endPoint x: 442, endPoint y: 321, distance: 165.6
drag, startPoint x: 539, startPoint y: 212, endPoint x: 662, endPoint y: 341, distance: 178.8
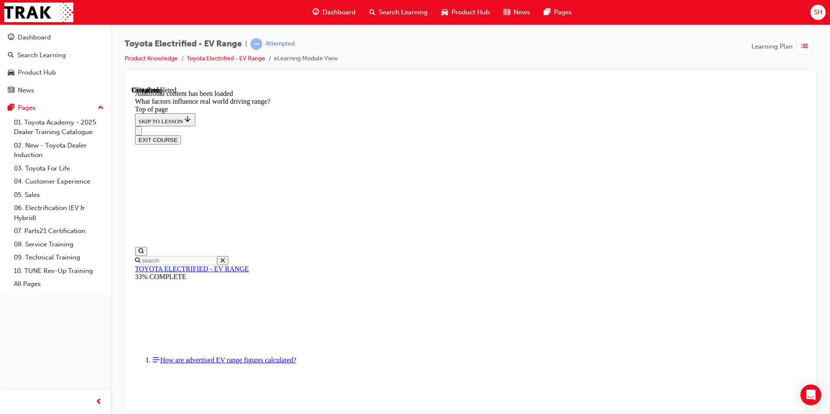
drag, startPoint x: 542, startPoint y: 222, endPoint x: 669, endPoint y: 347, distance: 178.1
drag, startPoint x: 547, startPoint y: 222, endPoint x: 559, endPoint y: 238, distance: 20.0
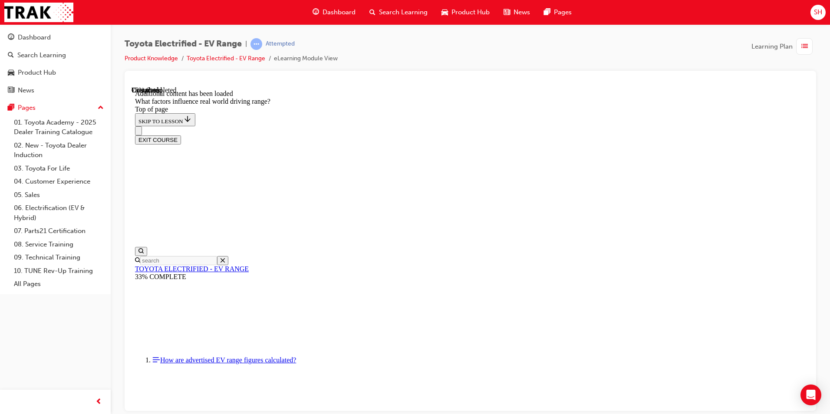
drag, startPoint x: 544, startPoint y: 225, endPoint x: 416, endPoint y: 334, distance: 168.3
drag, startPoint x: 529, startPoint y: 232, endPoint x: 644, endPoint y: 348, distance: 163.7
drag, startPoint x: 523, startPoint y: 228, endPoint x: 637, endPoint y: 342, distance: 161.2
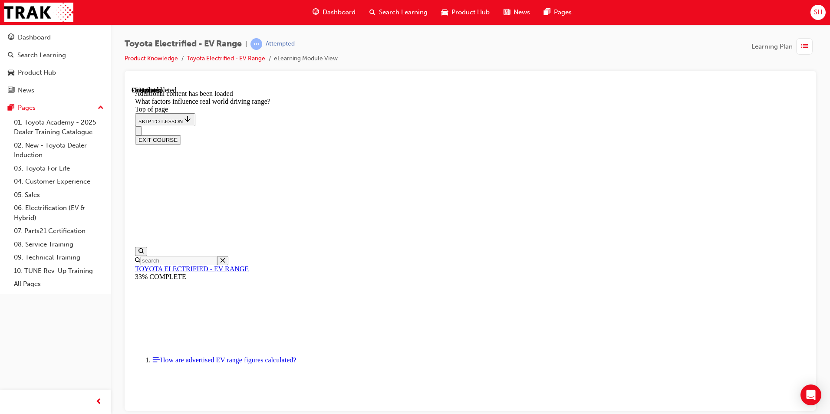
drag, startPoint x: 537, startPoint y: 229, endPoint x: 655, endPoint y: 347, distance: 166.8
drag, startPoint x: 519, startPoint y: 211, endPoint x: 638, endPoint y: 325, distance: 165.0
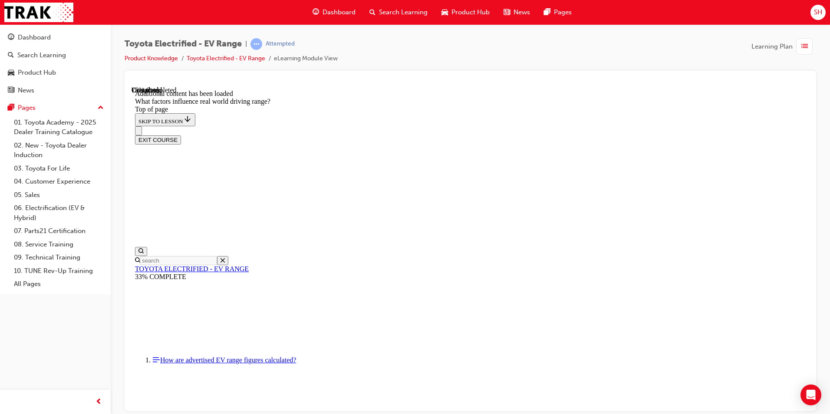
drag, startPoint x: 531, startPoint y: 215, endPoint x: 415, endPoint y: 334, distance: 166.5
drag, startPoint x: 525, startPoint y: 224, endPoint x: 410, endPoint y: 340, distance: 162.8
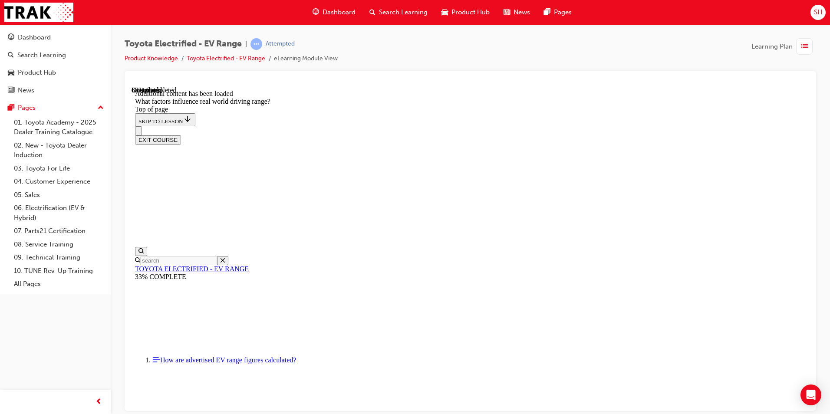
drag, startPoint x: 521, startPoint y: 208, endPoint x: 410, endPoint y: 324, distance: 159.4
drag, startPoint x: 528, startPoint y: 202, endPoint x: 642, endPoint y: 317, distance: 161.9
drag, startPoint x: 529, startPoint y: 206, endPoint x: 415, endPoint y: 317, distance: 158.5
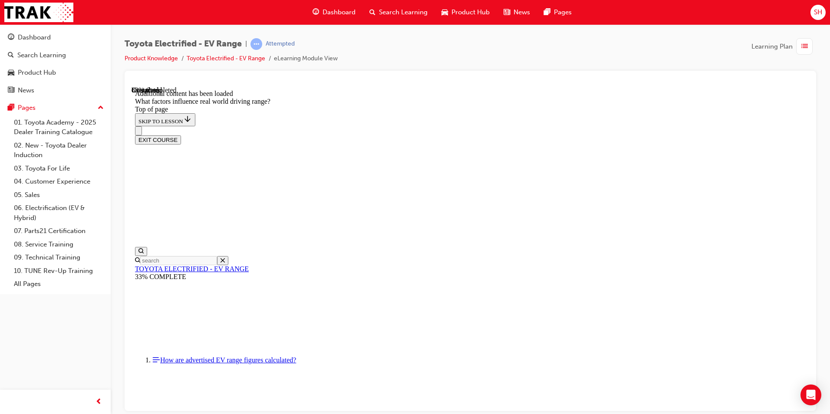
drag, startPoint x: 516, startPoint y: 214, endPoint x: 625, endPoint y: 333, distance: 161.7
drag, startPoint x: 540, startPoint y: 200, endPoint x: 651, endPoint y: 313, distance: 158.2
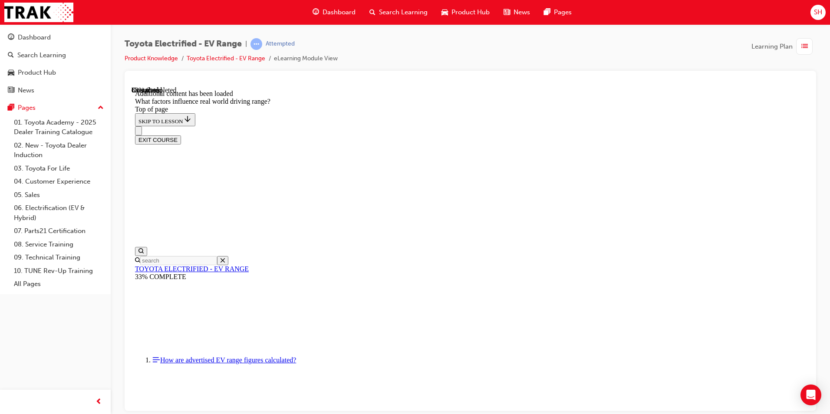
drag, startPoint x: 531, startPoint y: 203, endPoint x: 640, endPoint y: 315, distance: 156.0
drag, startPoint x: 519, startPoint y: 198, endPoint x: 635, endPoint y: 324, distance: 171.6
drag, startPoint x: 530, startPoint y: 196, endPoint x: 423, endPoint y: 310, distance: 156.7
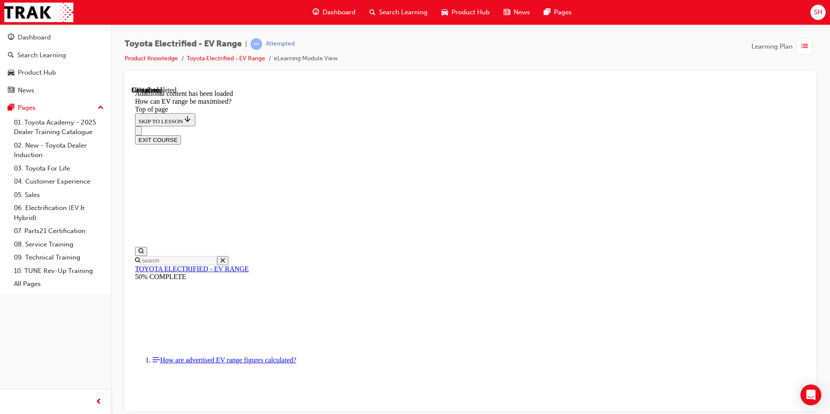
scroll to position [157, 0]
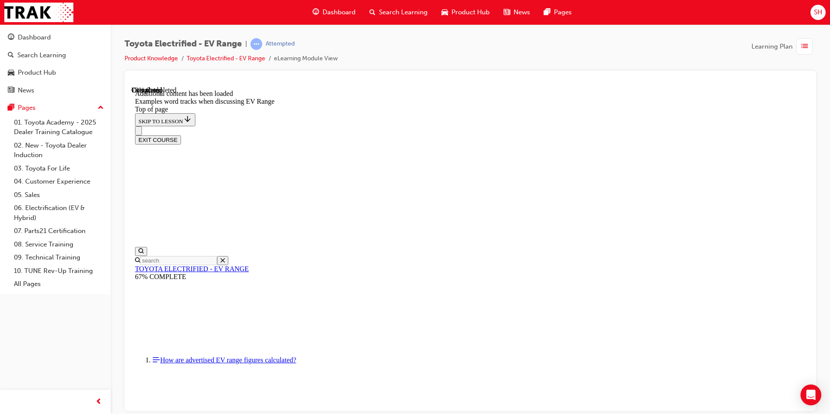
scroll to position [901, 0]
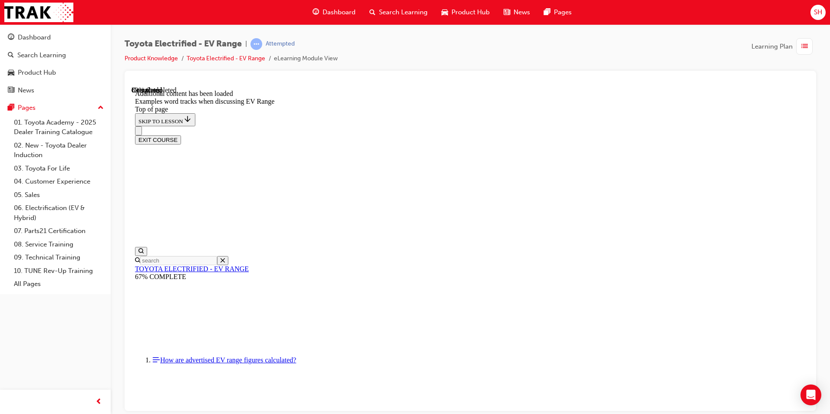
scroll to position [1205, 0]
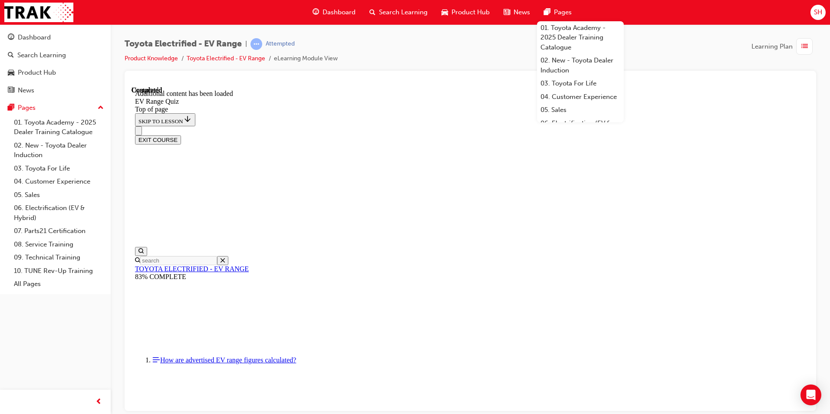
scroll to position [27, 0]
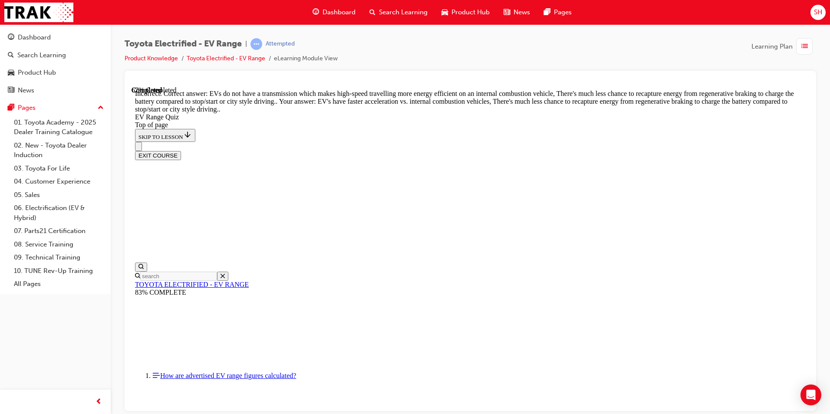
scroll to position [197, 0]
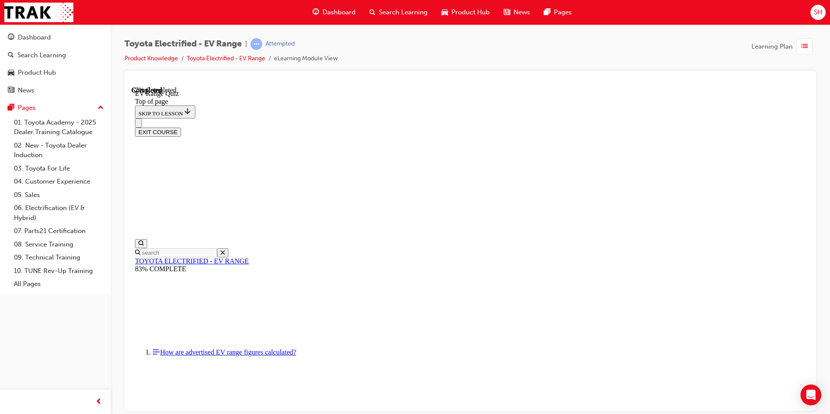
scroll to position [26, 0]
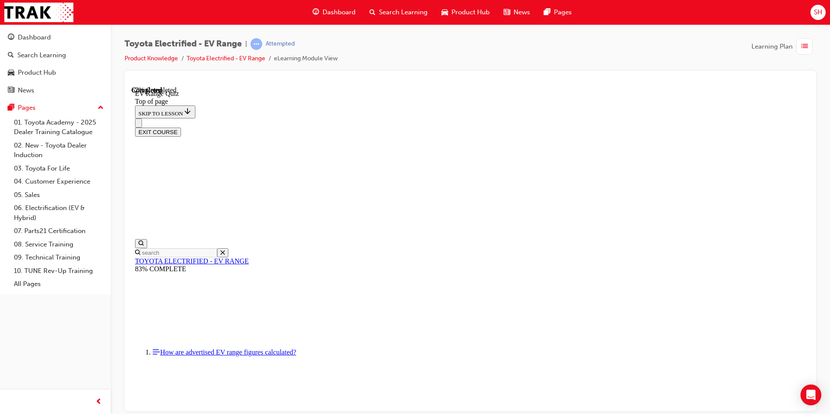
scroll to position [208, 0]
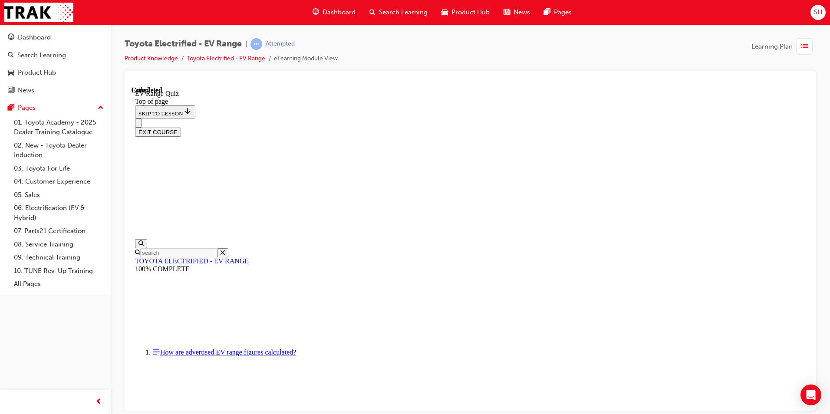
scroll to position [119, 0]
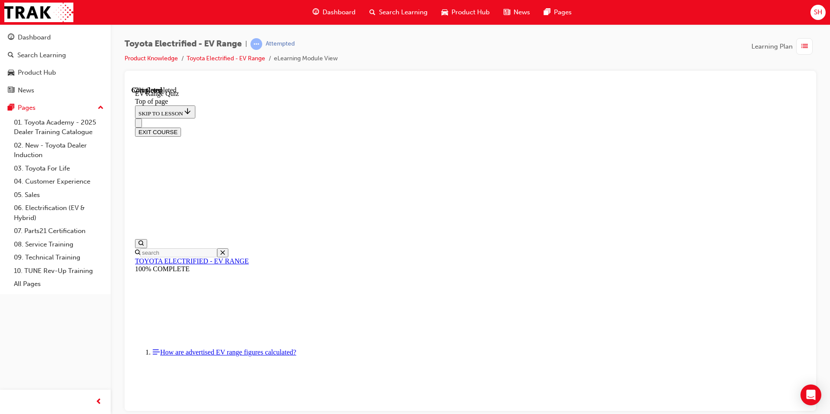
scroll to position [186, 0]
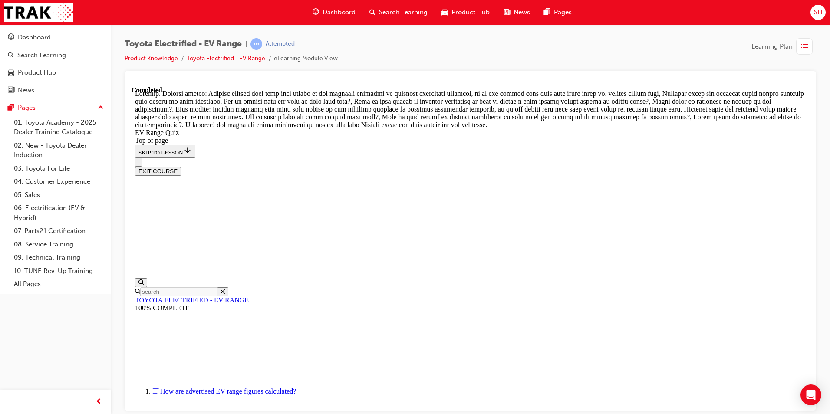
scroll to position [289, 0]
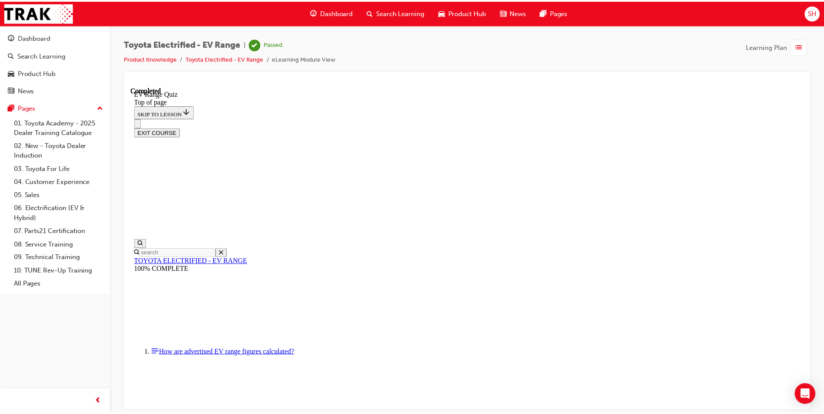
scroll to position [119, 0]
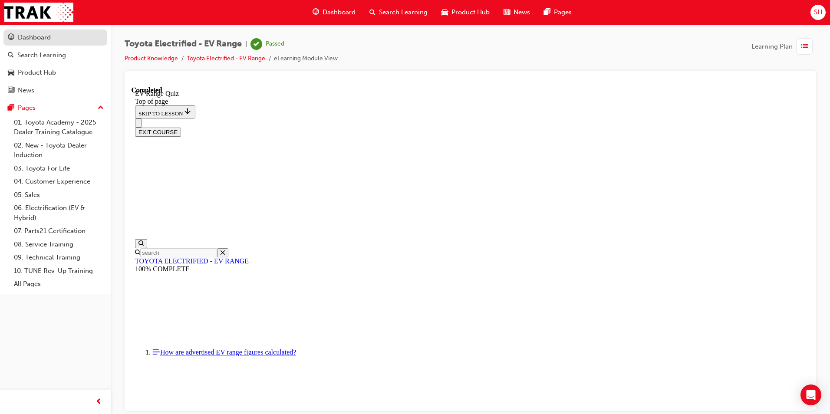
click at [45, 43] on link "Dashboard" at bounding box center [55, 38] width 104 height 16
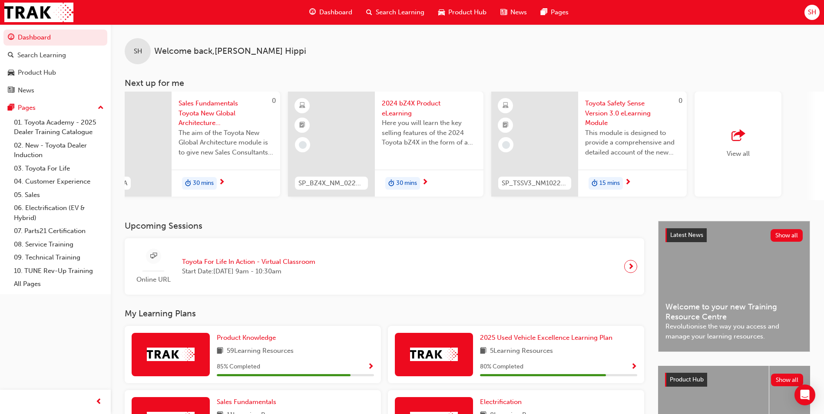
scroll to position [0, 519]
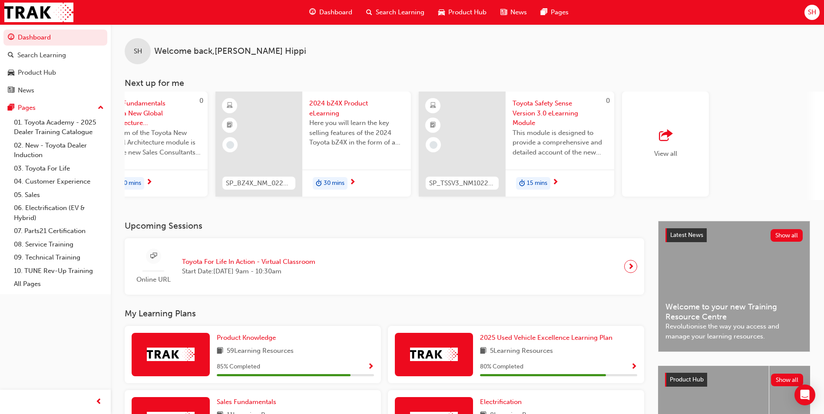
click at [661, 138] on span "outbound-icon" at bounding box center [665, 136] width 13 height 12
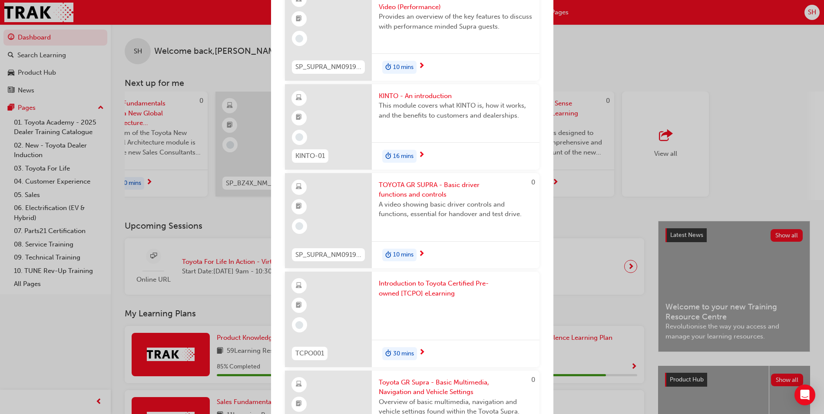
scroll to position [3163, 0]
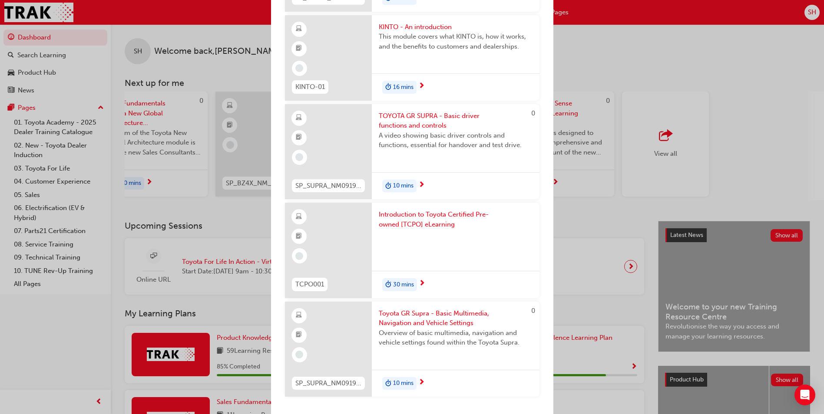
click at [605, 212] on div "Next up for me SP_BZ4X_NM_0224_EL01 2024 bZ4X Product eLearning Here you will l…" at bounding box center [412, 207] width 824 height 414
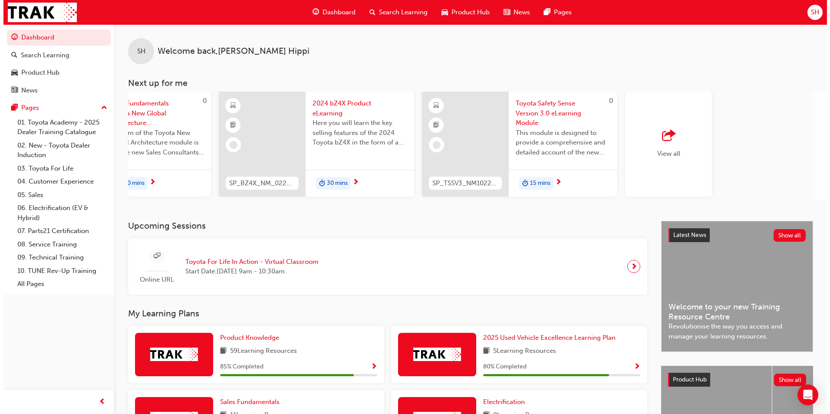
scroll to position [0, 0]
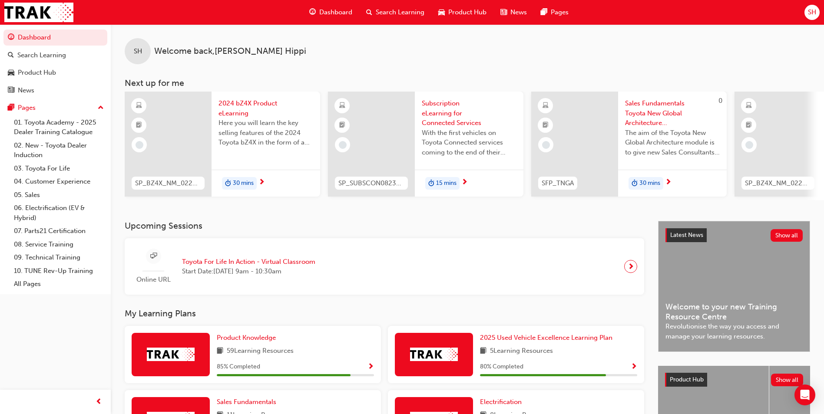
click at [445, 116] on span "Subscription eLearning for Connected Services" at bounding box center [469, 114] width 95 height 30
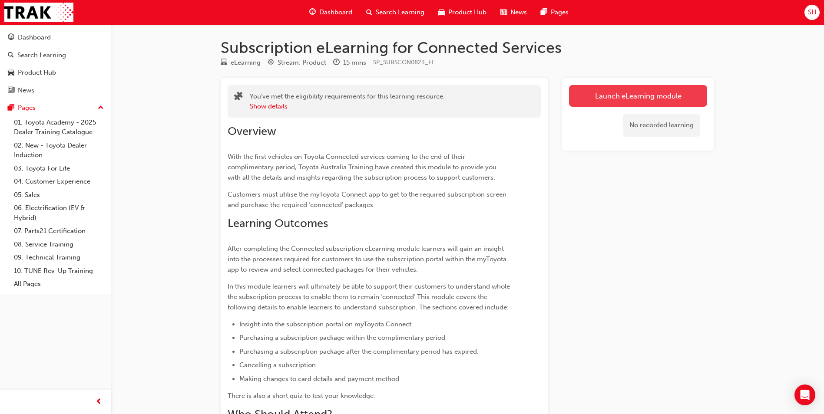
click at [617, 95] on link "Launch eLearning module" at bounding box center [638, 96] width 138 height 22
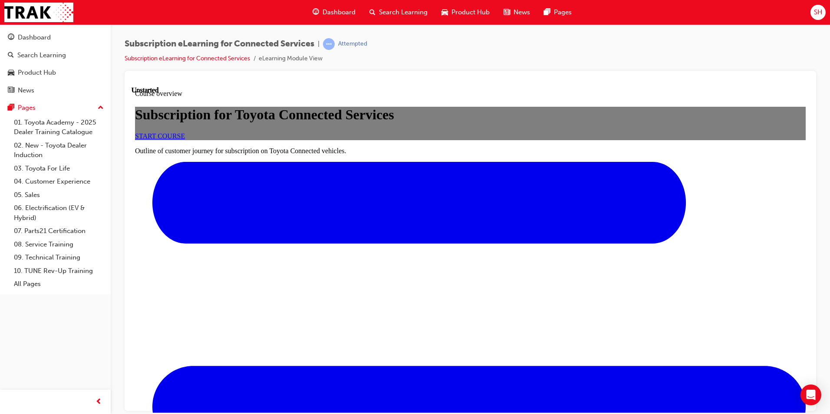
click at [185, 139] on span "START COURSE" at bounding box center [160, 135] width 50 height 7
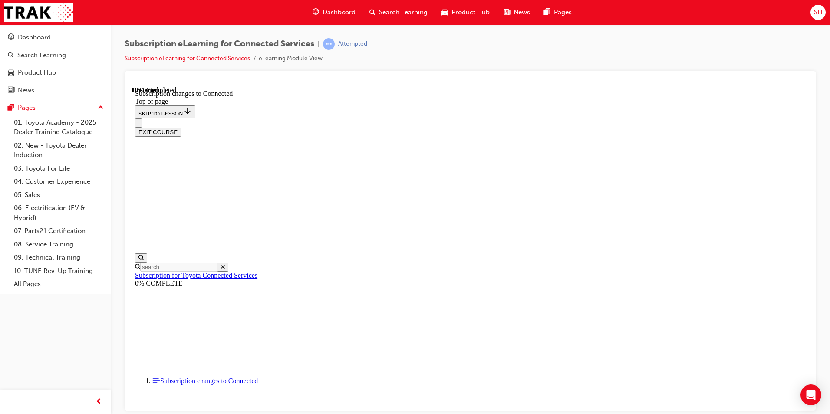
scroll to position [456, 0]
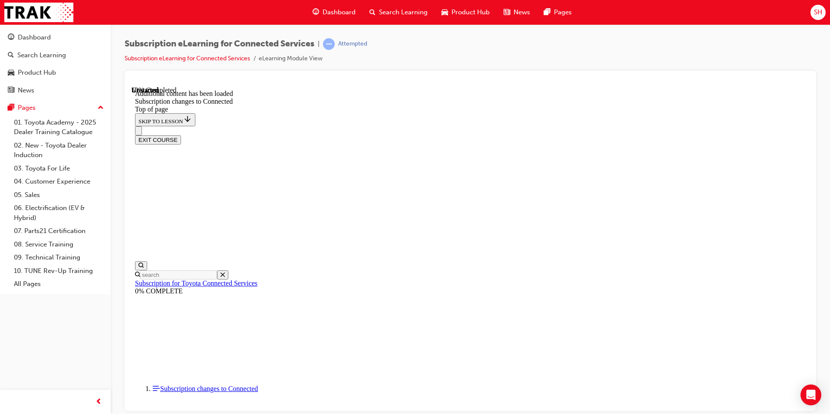
scroll to position [907, 0]
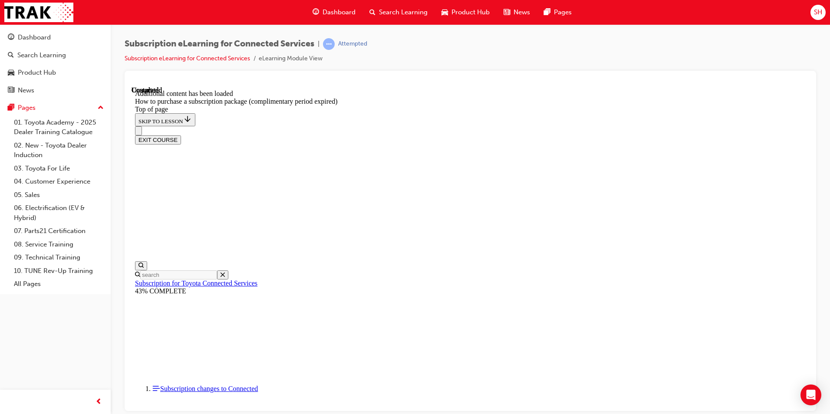
scroll to position [821, 0]
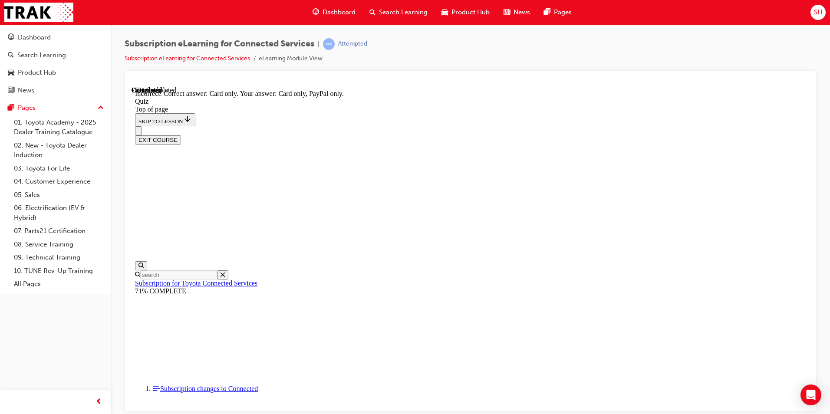
scroll to position [96, 0]
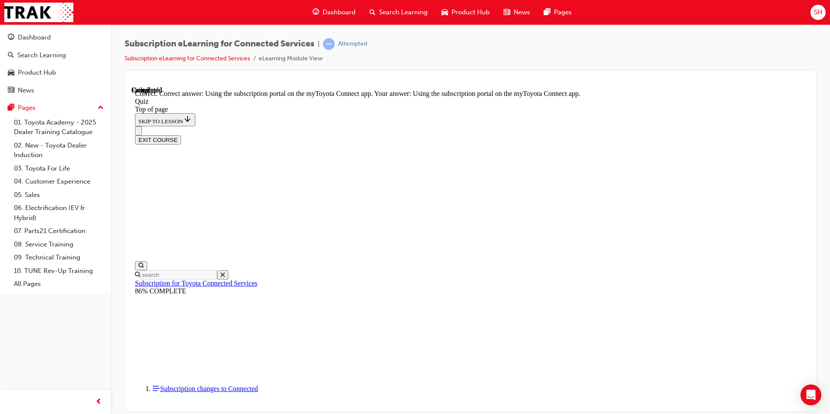
scroll to position [96, 0]
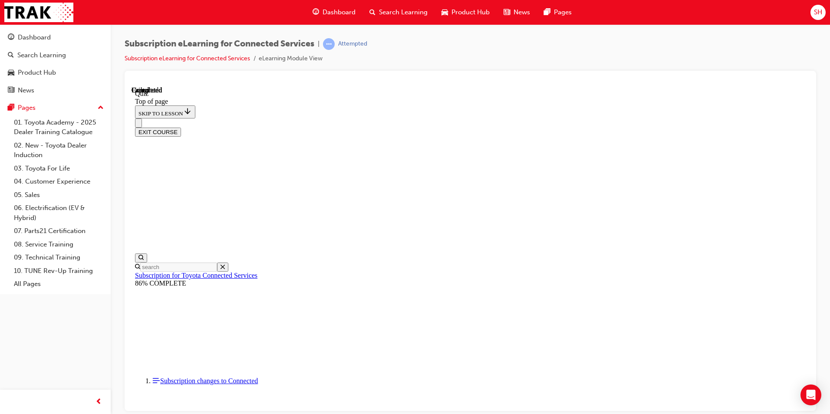
scroll to position [145, 0]
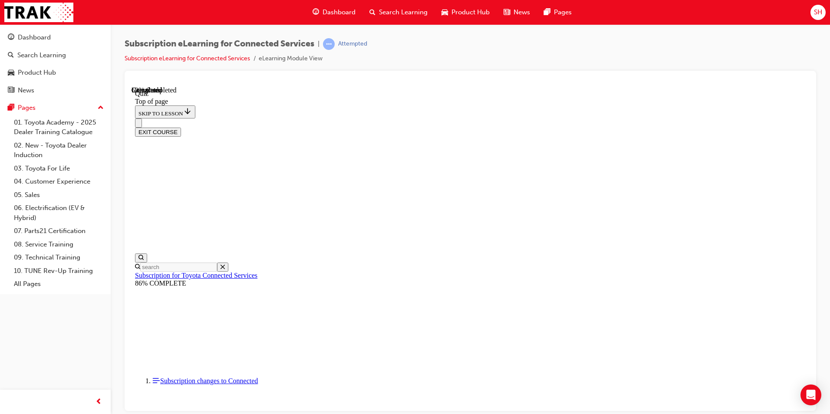
scroll to position [26, 0]
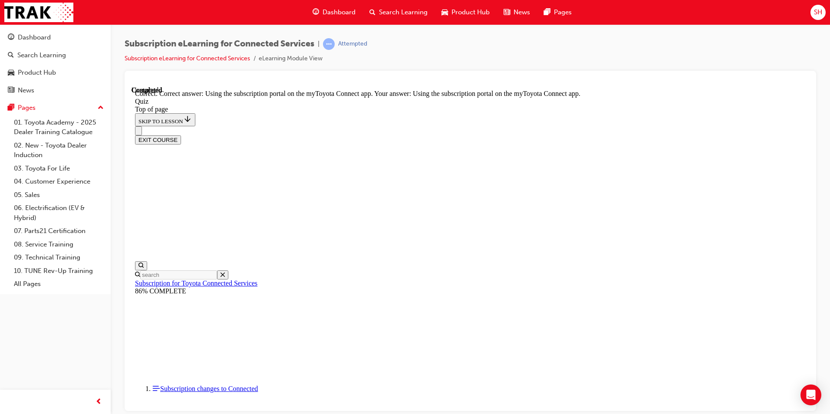
scroll to position [96, 0]
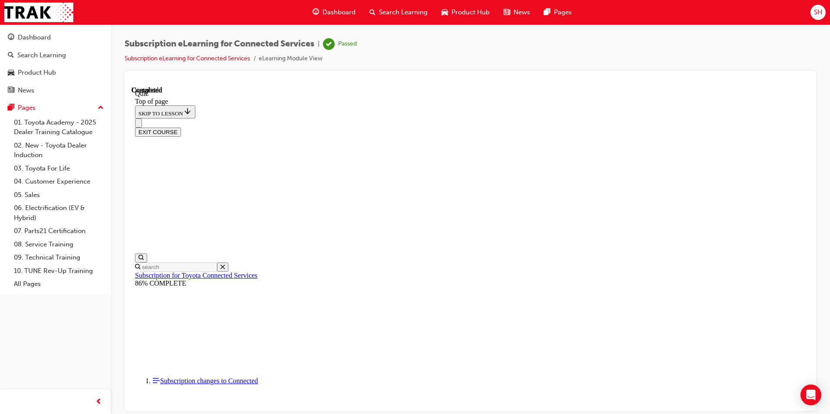
scroll to position [145, 0]
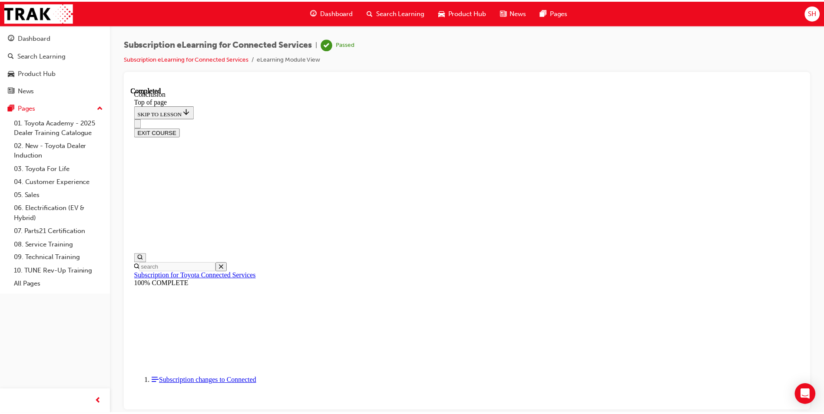
scroll to position [262, 0]
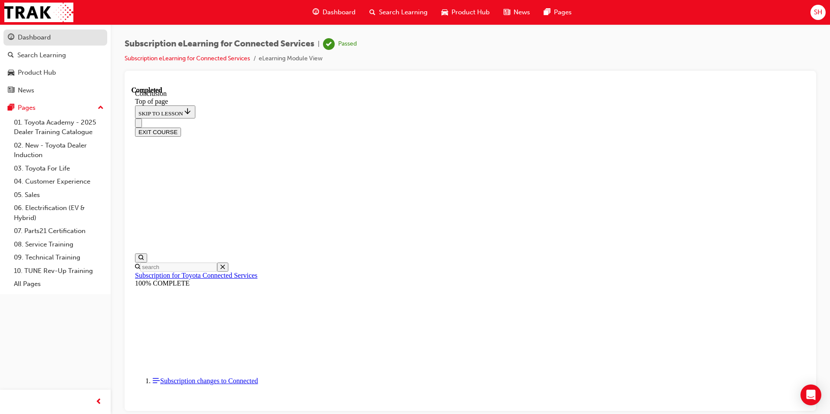
click at [47, 30] on link "Dashboard" at bounding box center [55, 38] width 104 height 16
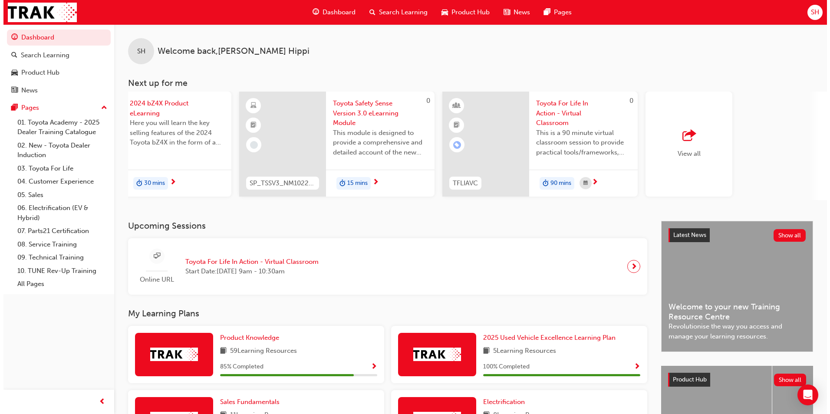
scroll to position [0, 519]
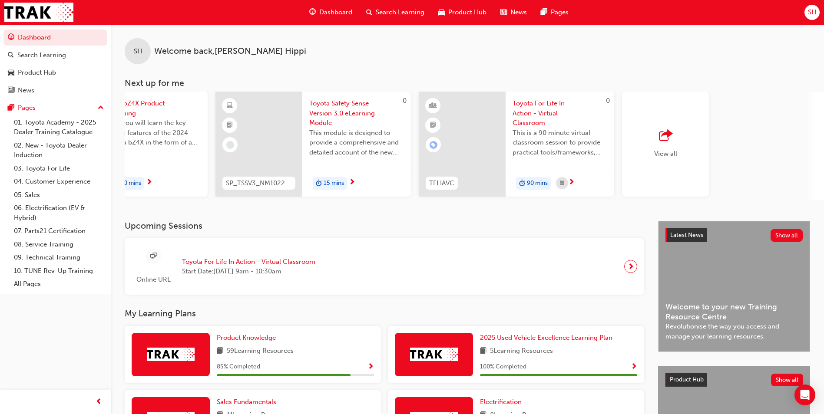
click at [326, 118] on span "Toyota Safety Sense Version 3.0 eLearning Module" at bounding box center [356, 114] width 95 height 30
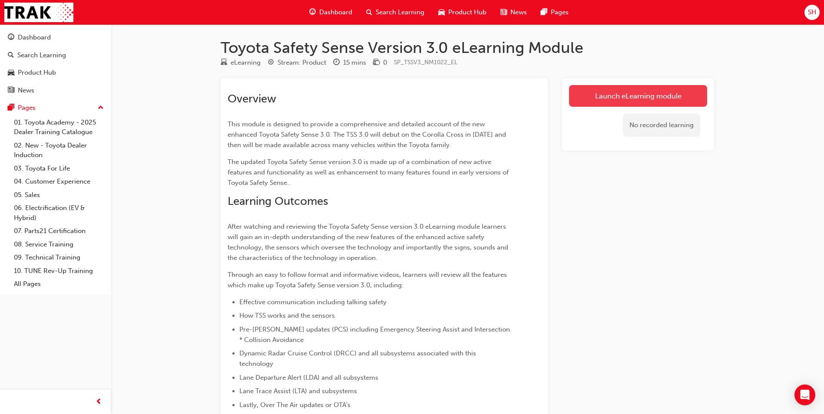
click at [627, 100] on link "Launch eLearning module" at bounding box center [638, 96] width 138 height 22
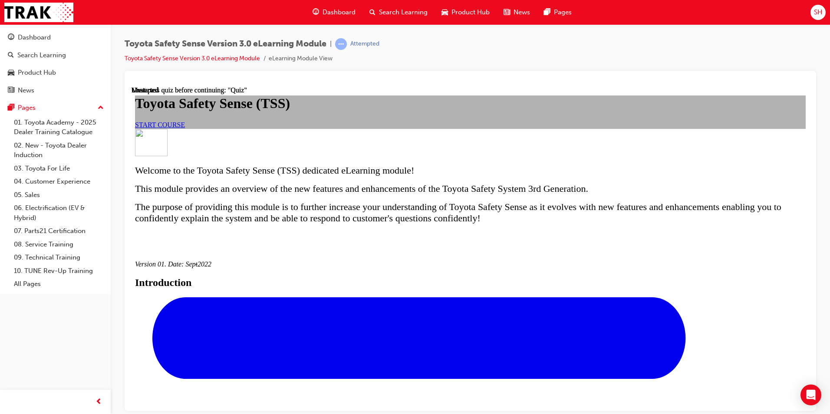
click at [185, 128] on span "START COURSE" at bounding box center [160, 124] width 50 height 7
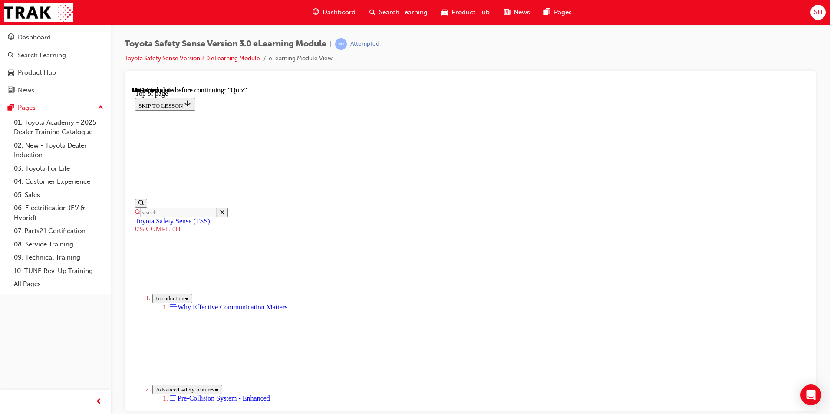
scroll to position [244, 0]
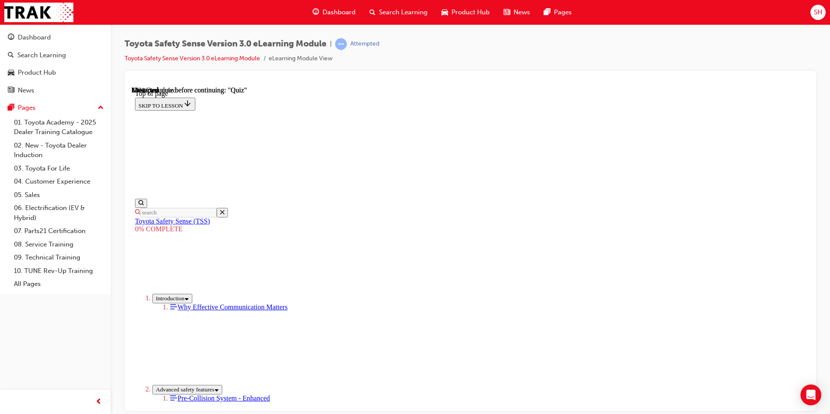
scroll to position [521, 0]
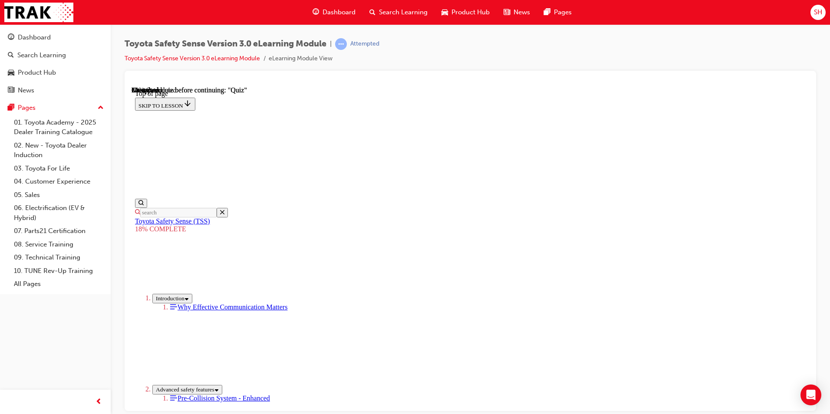
scroll to position [417, 0]
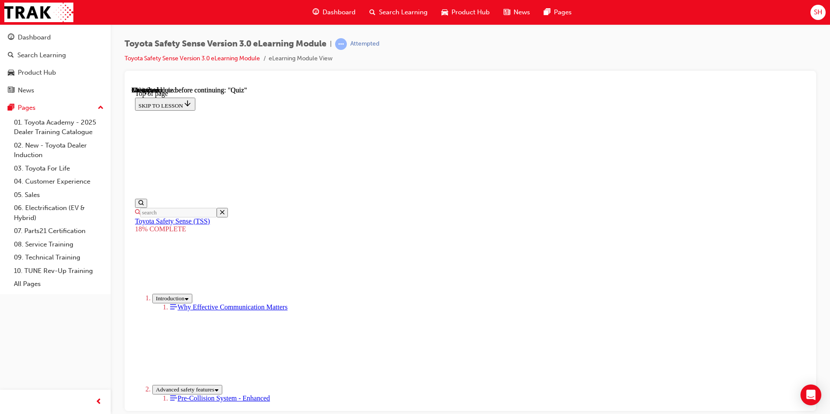
drag, startPoint x: 254, startPoint y: 44, endPoint x: 124, endPoint y: 49, distance: 129.9
click at [124, 49] on div "Toyota Safety Sense Version 3.0 eLearning Module | Attempted Toyota Safety Sens…" at bounding box center [471, 208] width 720 height 368
copy span "Toyota Safety Sense Version 3.0"
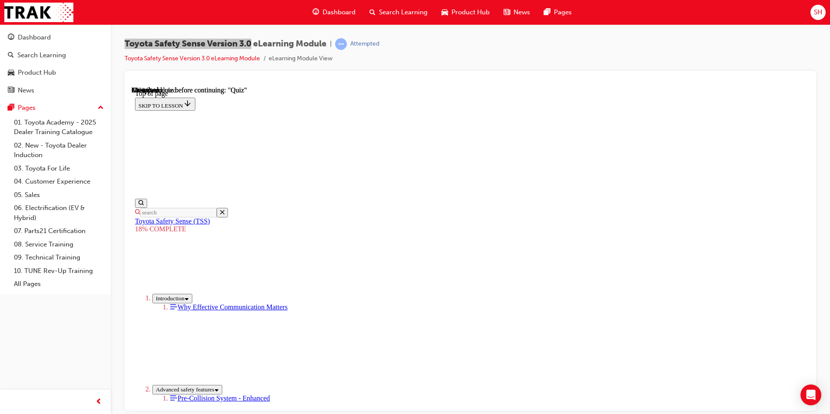
scroll to position [350, 0]
drag, startPoint x: 378, startPoint y: 249, endPoint x: 707, endPoint y: 351, distance: 343.9
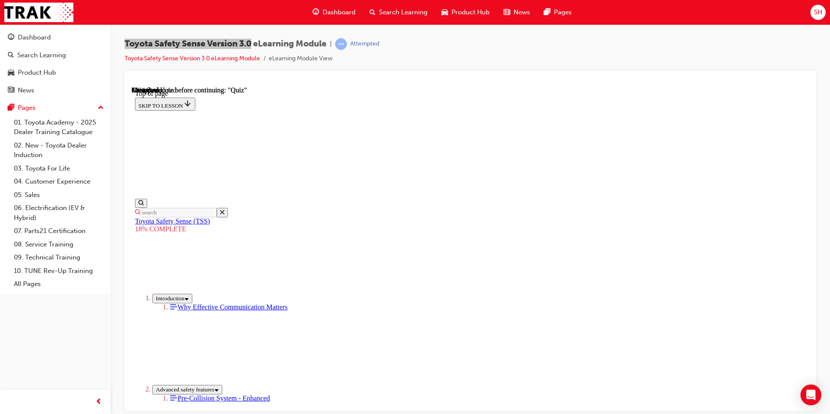
scroll to position [549, 0]
drag, startPoint x: 377, startPoint y: 118, endPoint x: 682, endPoint y: 346, distance: 380.4
copy div "Enhanced Sensors Development of the next-generation of Toyota Safety Sense syst…"
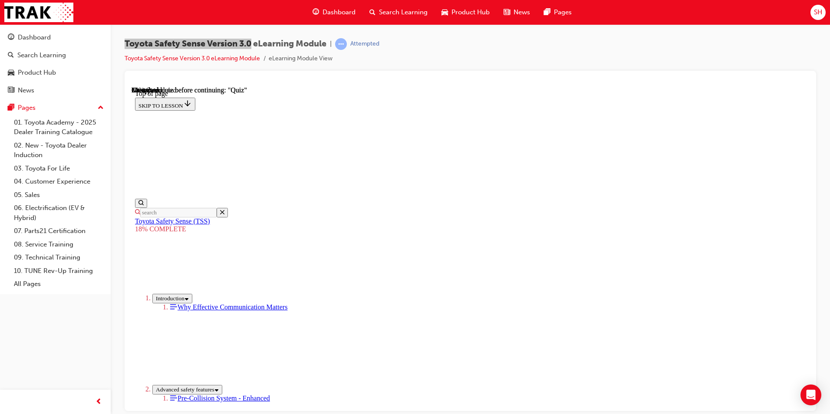
scroll to position [618, 0]
drag, startPoint x: 378, startPoint y: 162, endPoint x: 640, endPoint y: 395, distance: 350.4
copy div "Pre-Collision System (PCS) The Pre-Collision System (PCS) is designed to take a…"
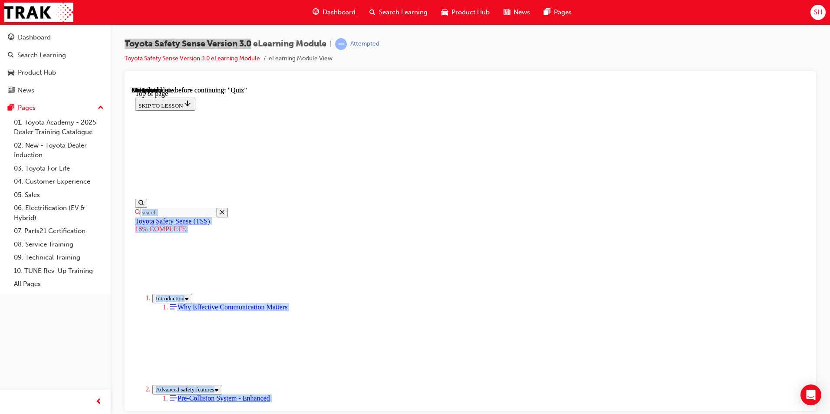
scroll to position [650, 0]
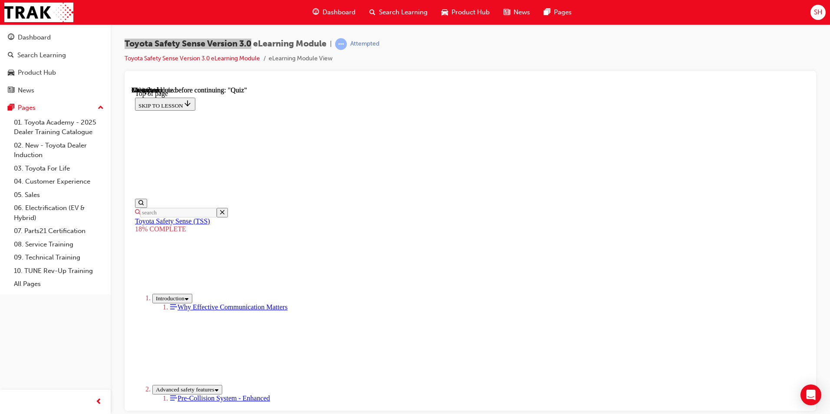
drag, startPoint x: 379, startPoint y: 160, endPoint x: 604, endPoint y: 300, distance: 264.5
copy div "Dynamic Radar Cruise Control (DRCC) Dynamic Radar Cruise Control (DRCC) utilise…"
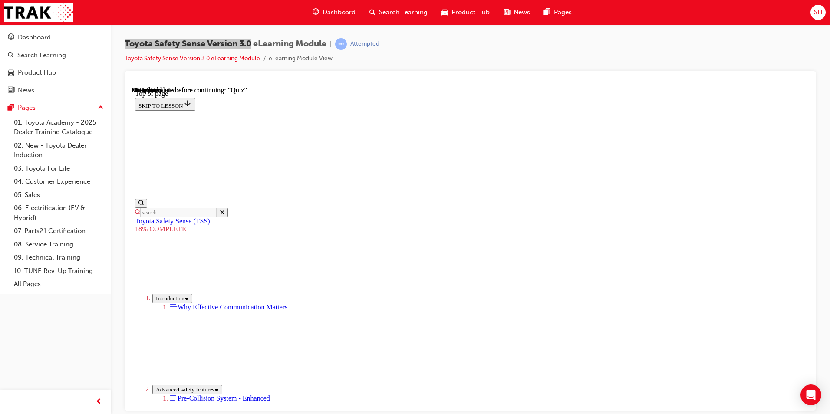
drag, startPoint x: 379, startPoint y: 119, endPoint x: 635, endPoint y: 281, distance: 302.7
copy div "Lane Departure Alert (LDA) Lane Departure Alert (LDA) is the system that uses t…"
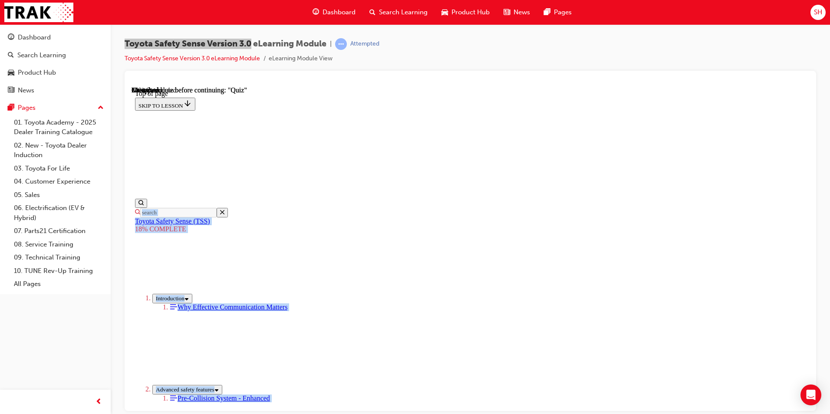
scroll to position [776, 0]
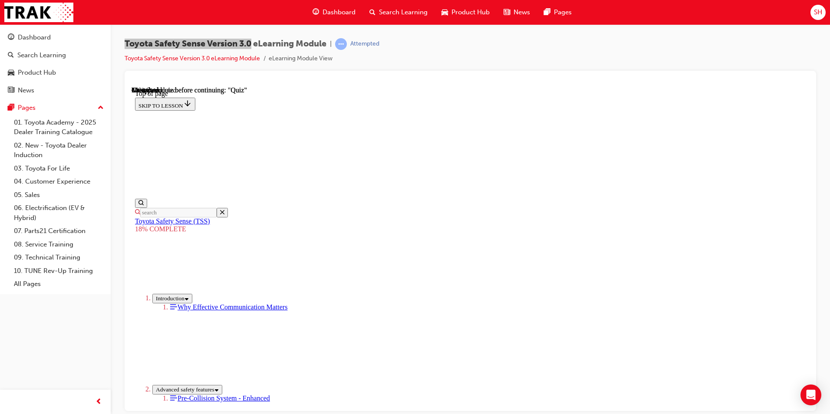
drag, startPoint x: 377, startPoint y: 163, endPoint x: 626, endPoint y: 170, distance: 249.0
copy div "Lane Tracing Assist (LTA) Lane Tracing Assist (LTA) is the system that utilises…"
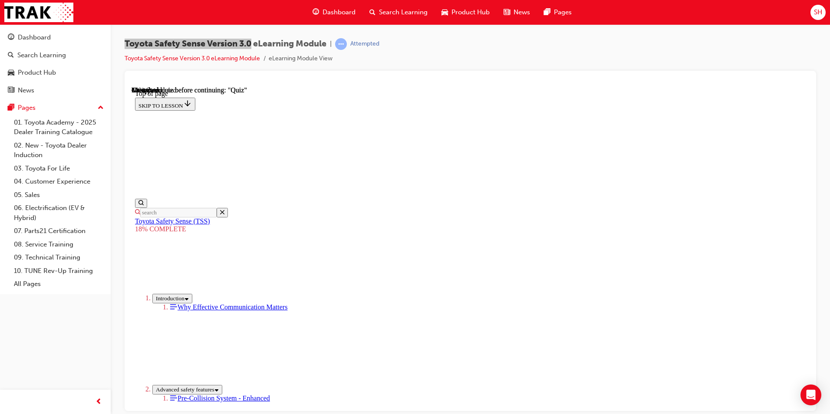
drag, startPoint x: 376, startPoint y: 163, endPoint x: 634, endPoint y: 288, distance: 287.1
copy div "Road Sign Assist Road Sign Assist (RSA) uses a Forward-facing monocular camera …"
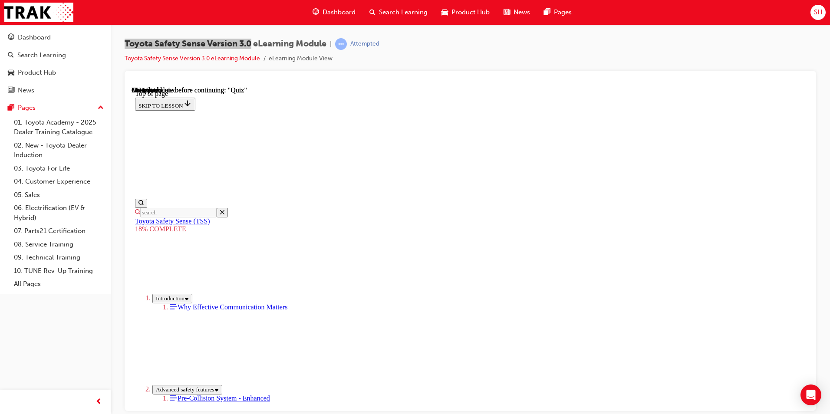
drag, startPoint x: 381, startPoint y: 162, endPoint x: 624, endPoint y: 385, distance: 329.5
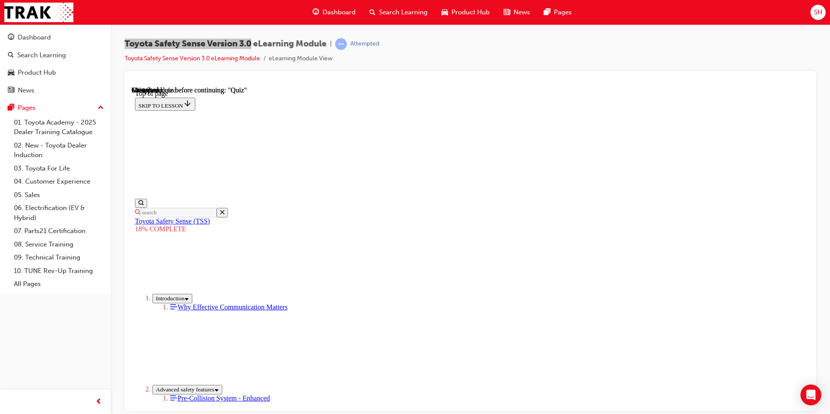
scroll to position [784, 0]
drag, startPoint x: 517, startPoint y: 225, endPoint x: 407, endPoint y: 339, distance: 158.5
drag, startPoint x: 560, startPoint y: 203, endPoint x: 449, endPoint y: 321, distance: 161.9
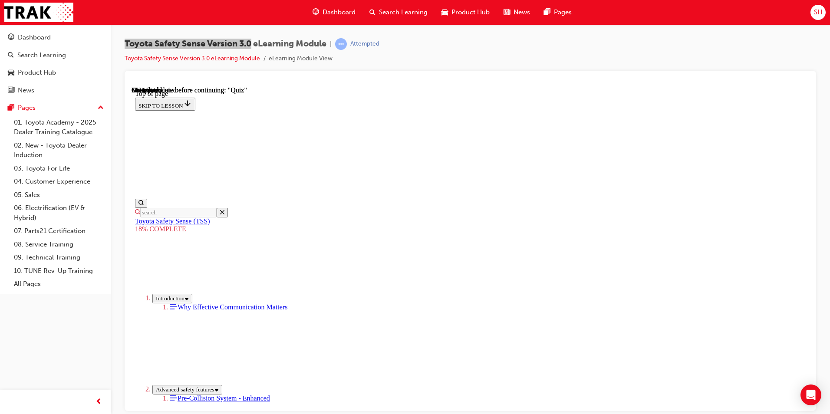
drag, startPoint x: 565, startPoint y: 215, endPoint x: 447, endPoint y: 329, distance: 164.6
drag, startPoint x: 521, startPoint y: 242, endPoint x: 643, endPoint y: 352, distance: 164.5
drag, startPoint x: 561, startPoint y: 236, endPoint x: 450, endPoint y: 350, distance: 159.1
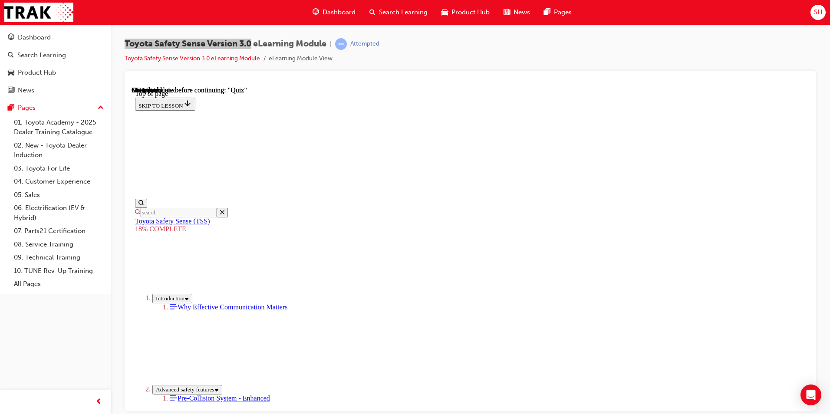
drag, startPoint x: 544, startPoint y: 227, endPoint x: 437, endPoint y: 350, distance: 162.5
drag, startPoint x: 555, startPoint y: 231, endPoint x: 429, endPoint y: 356, distance: 177.5
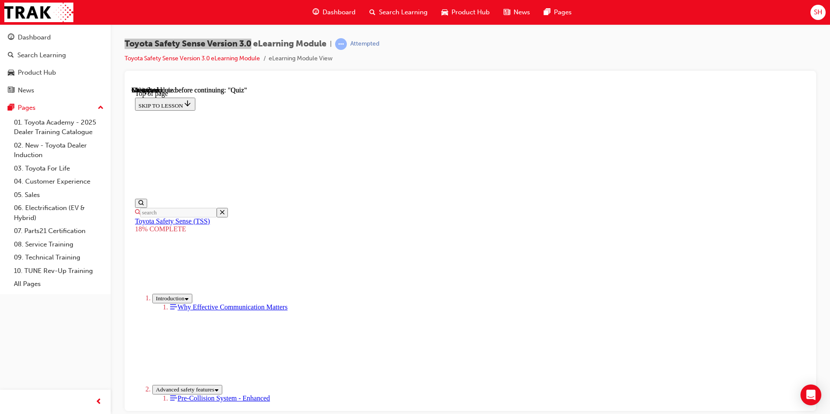
drag, startPoint x: 548, startPoint y: 210, endPoint x: 434, endPoint y: 330, distance: 165.9
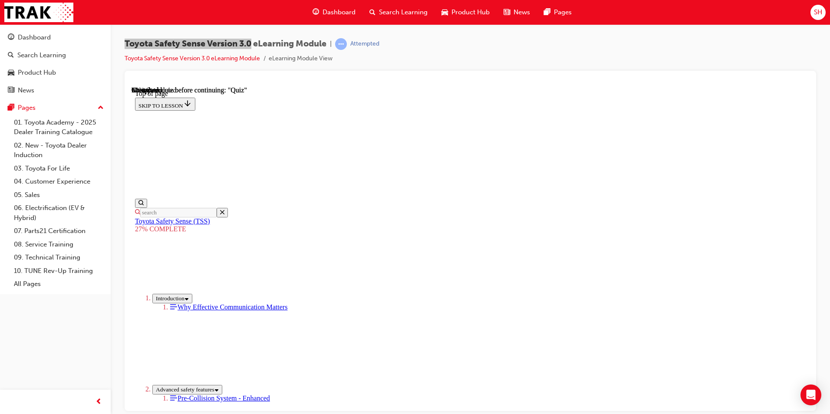
scroll to position [1496, 0]
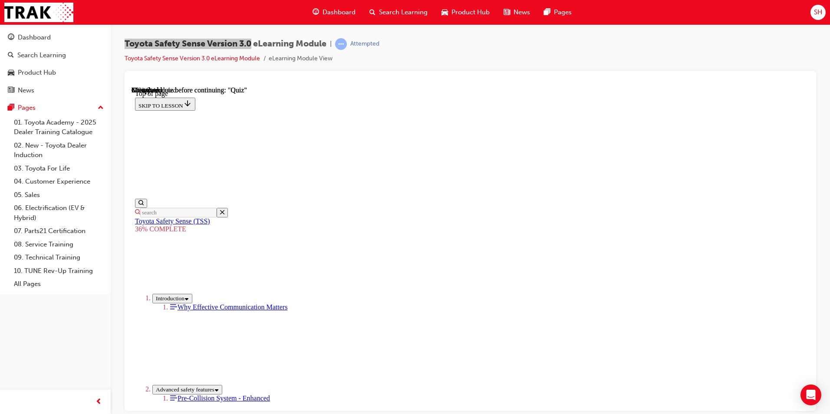
drag, startPoint x: 750, startPoint y: 338, endPoint x: 747, endPoint y: 345, distance: 7.4
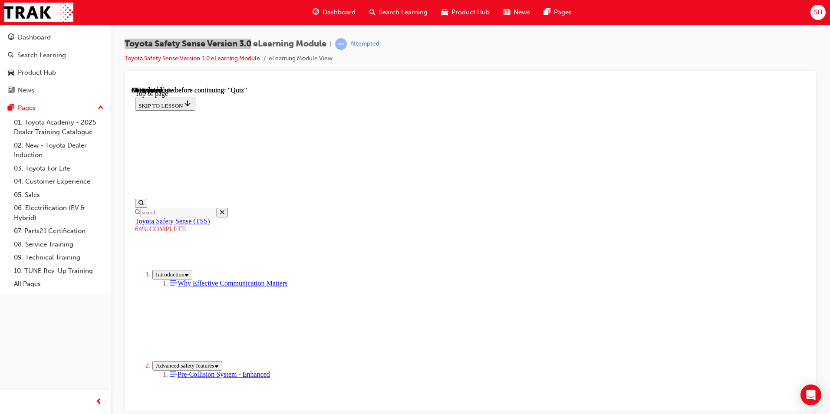
scroll to position [736, 0]
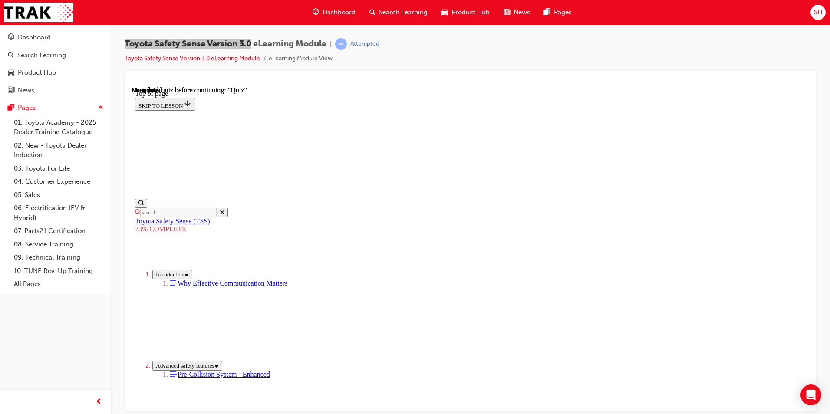
scroll to position [32, 0]
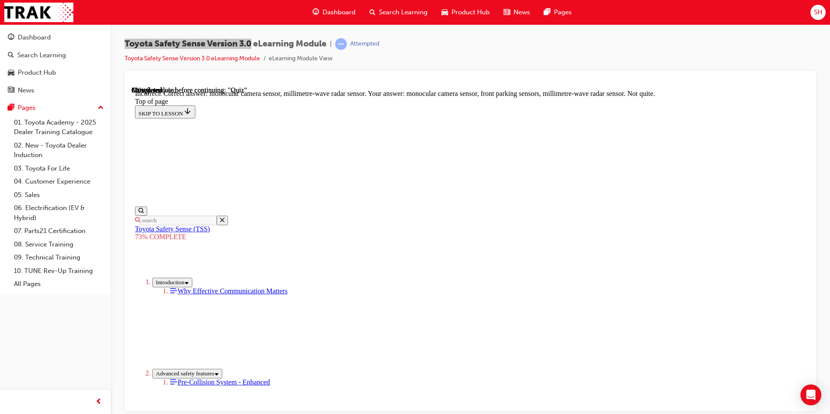
scroll to position [283, 0]
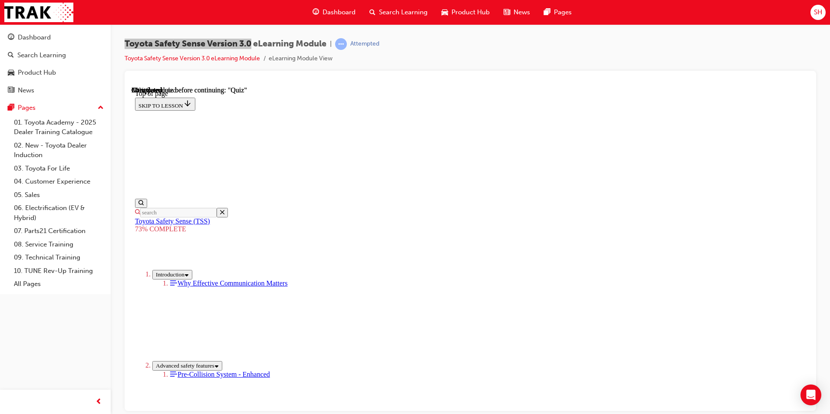
scroll to position [64, 0]
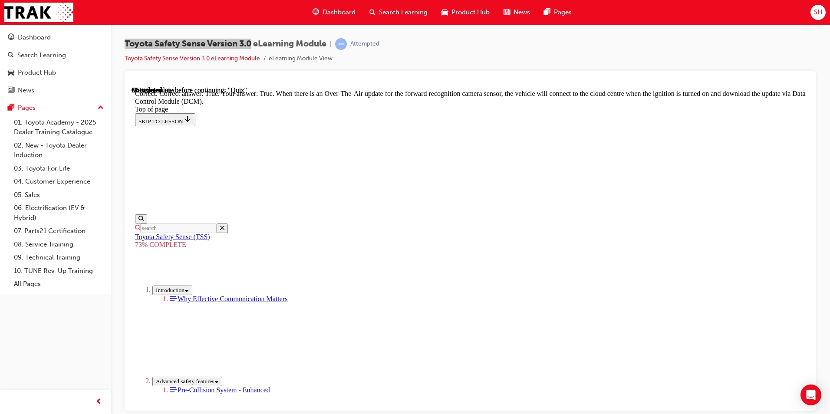
scroll to position [155, 0]
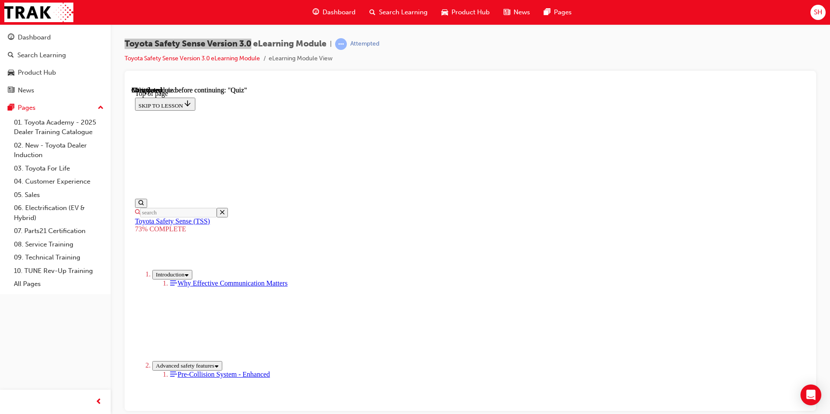
scroll to position [137, 0]
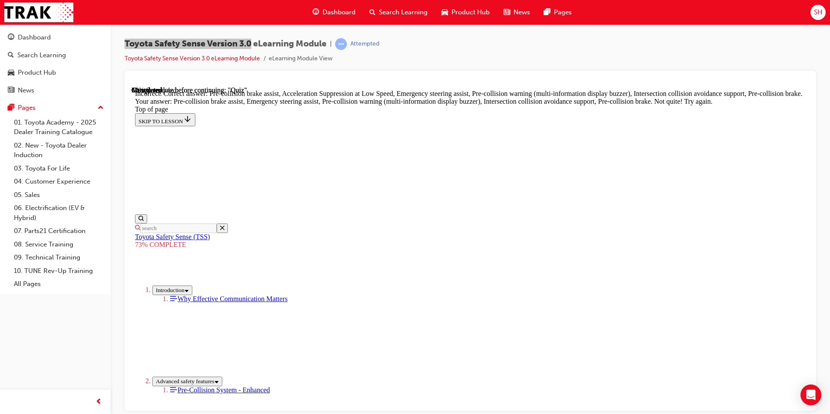
scroll to position [222, 0]
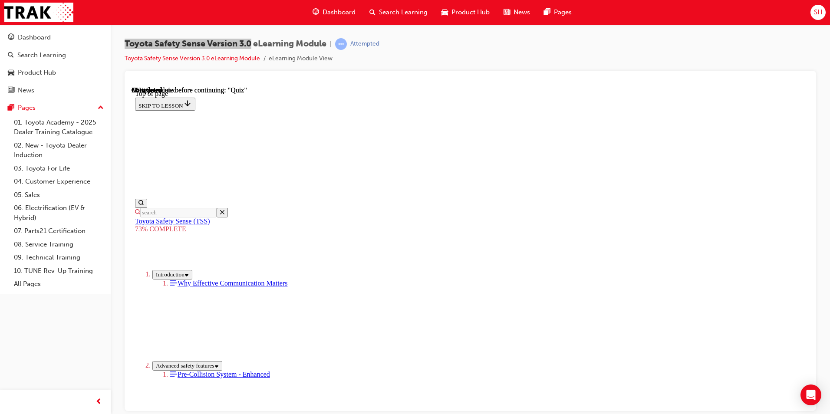
scroll to position [119, 0]
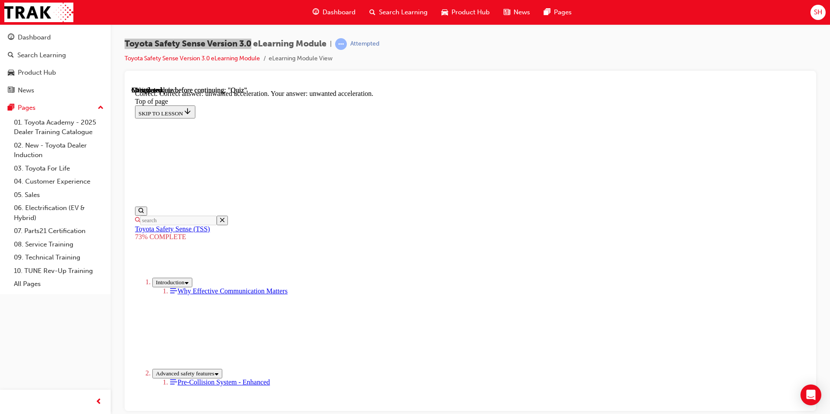
scroll to position [205, 0]
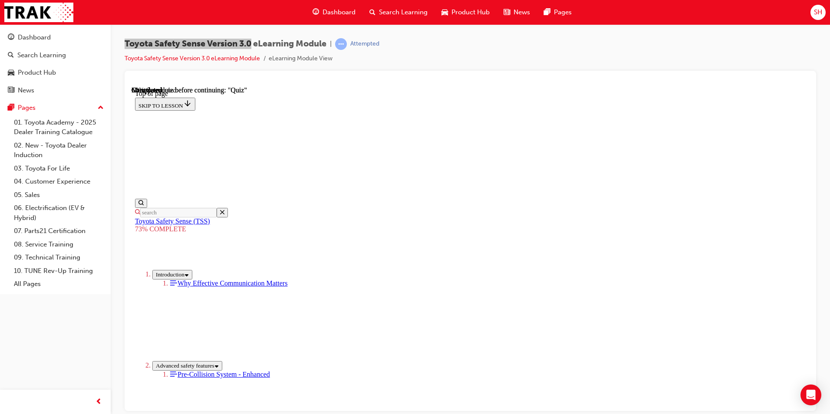
scroll to position [119, 0]
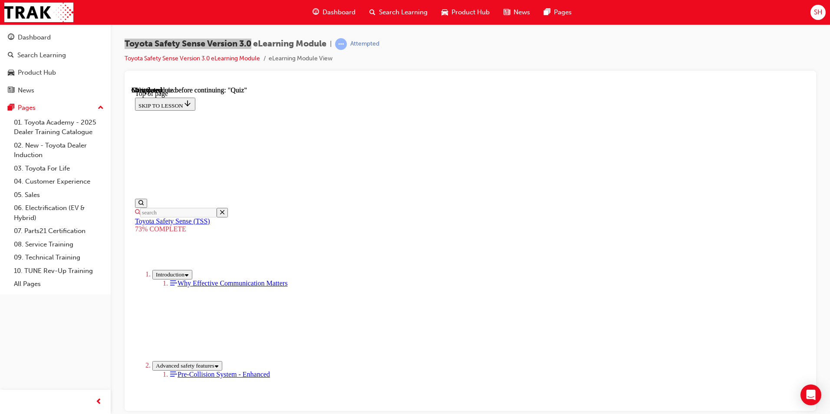
scroll to position [119, 0]
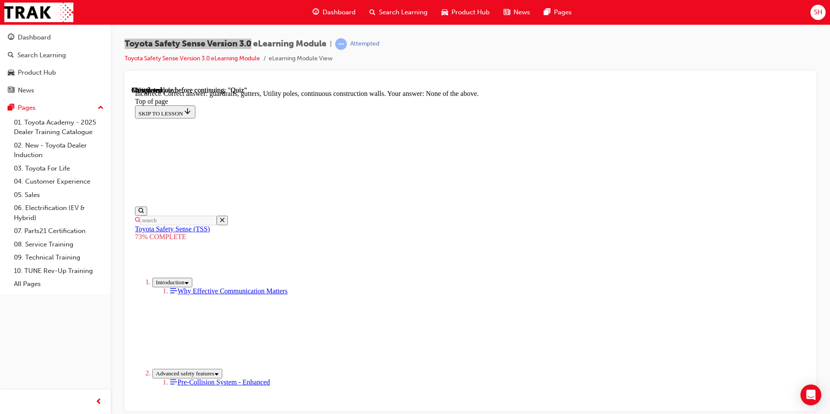
scroll to position [225, 0]
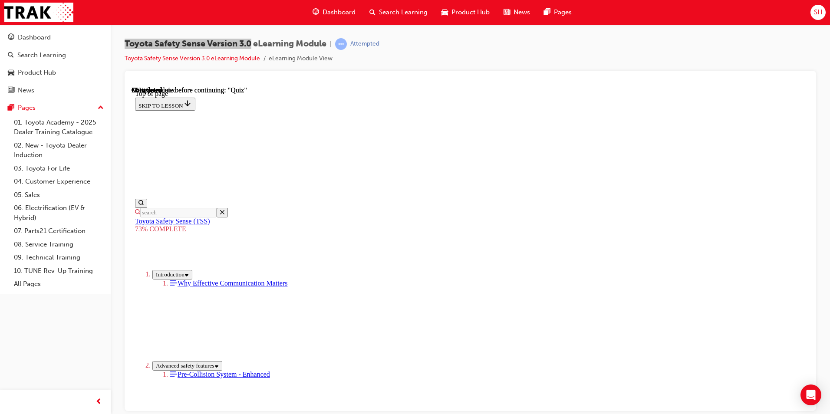
scroll to position [75, 0]
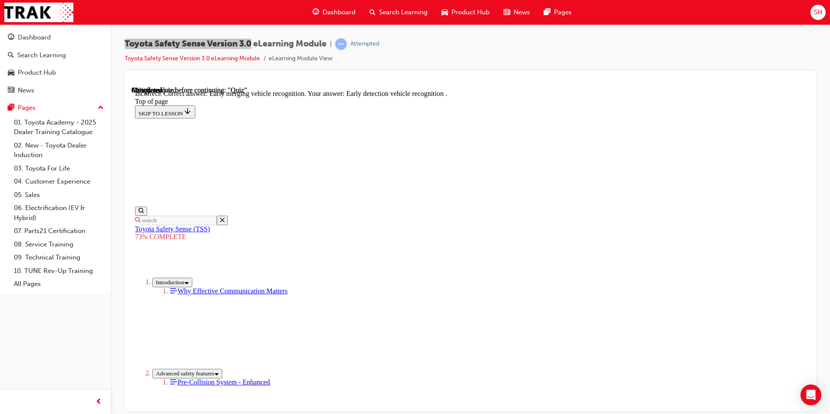
scroll to position [205, 0]
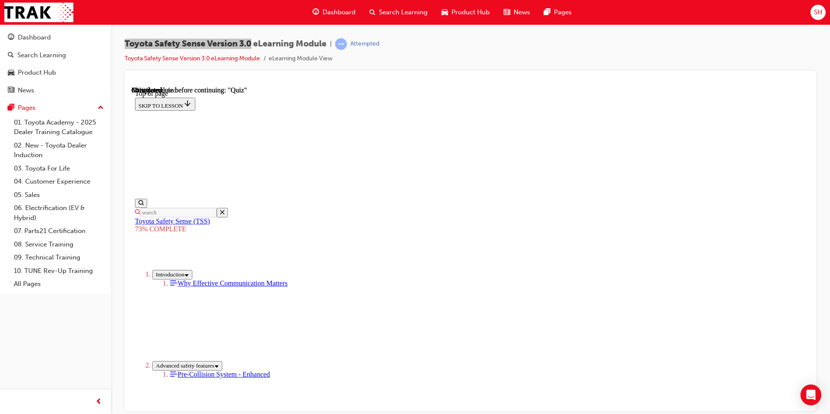
scroll to position [205, 0]
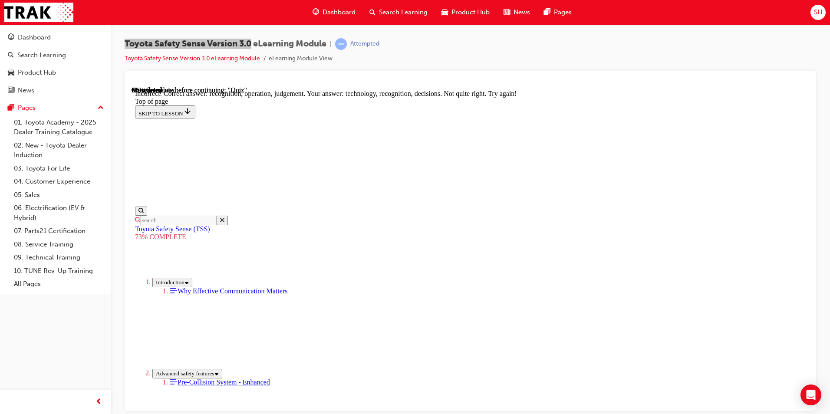
scroll to position [304, 0]
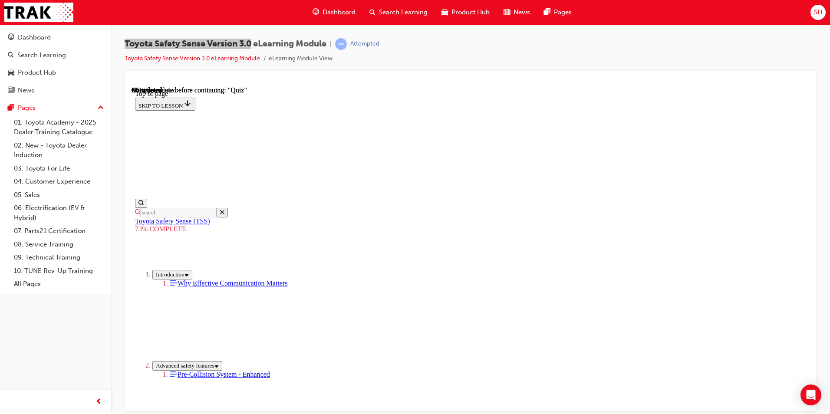
scroll to position [76, 0]
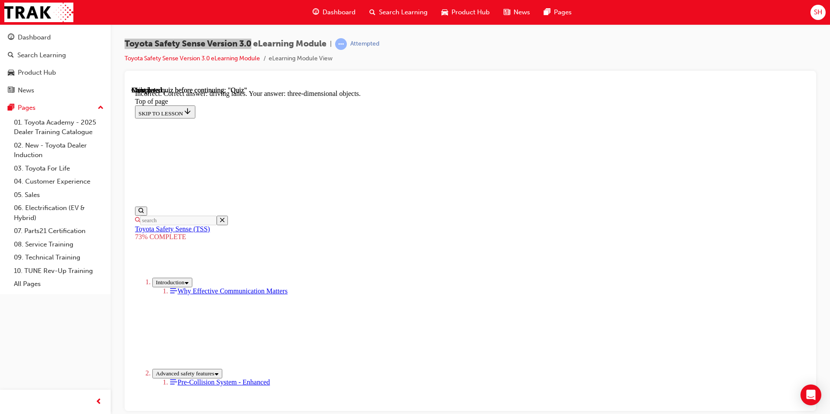
scroll to position [190, 0]
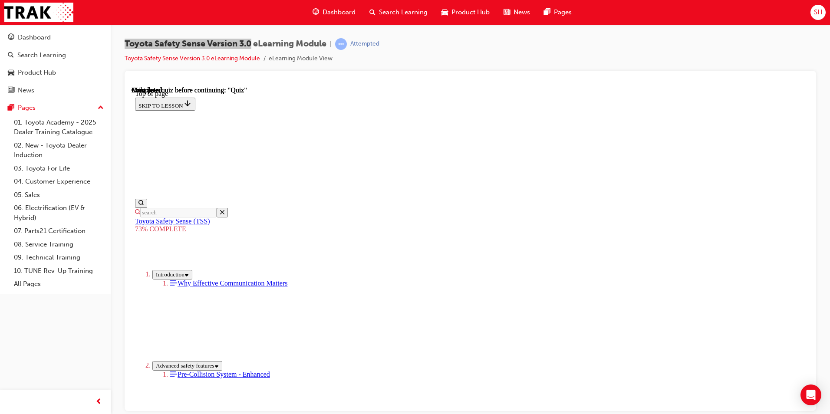
scroll to position [119, 0]
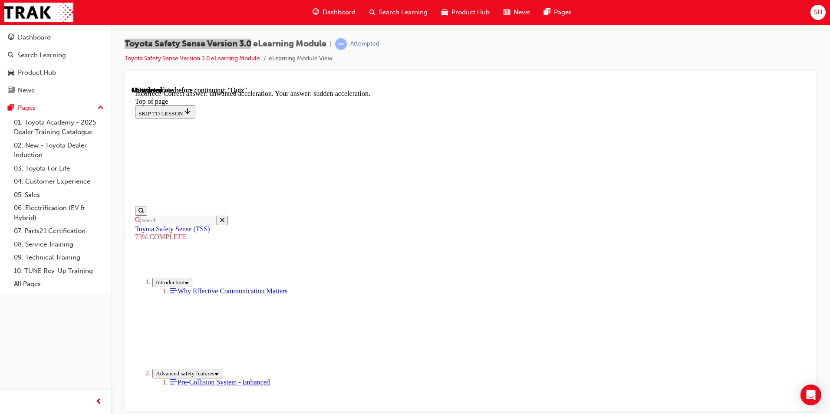
scroll to position [205, 0]
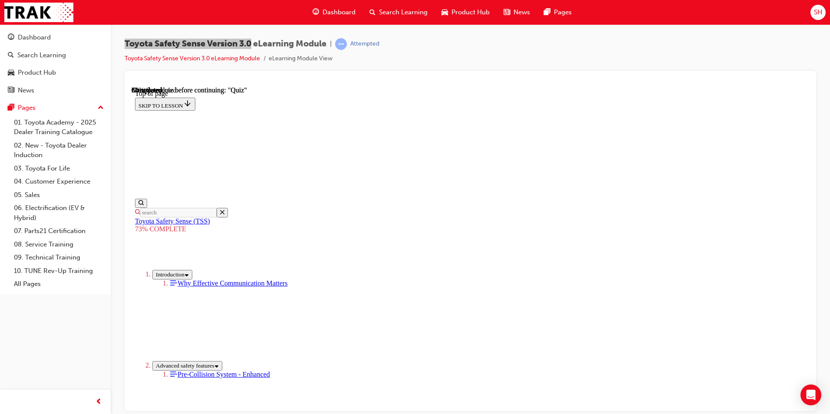
scroll to position [163, 0]
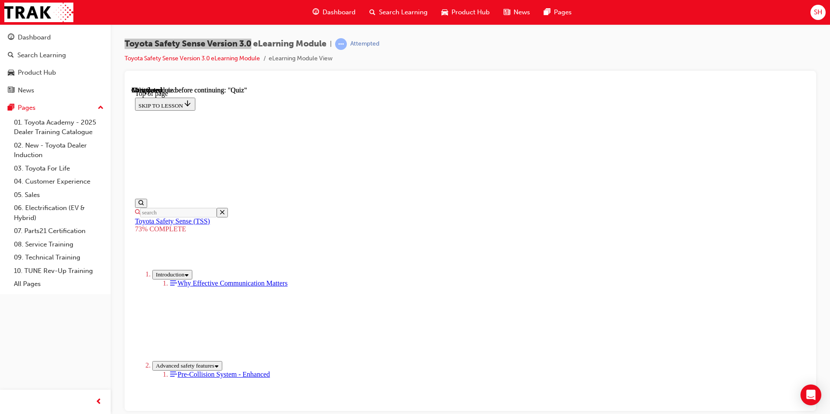
scroll to position [205, 0]
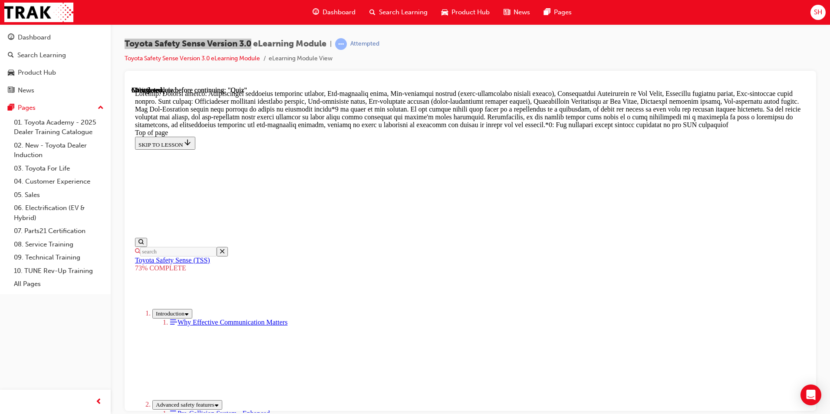
scroll to position [491, 0]
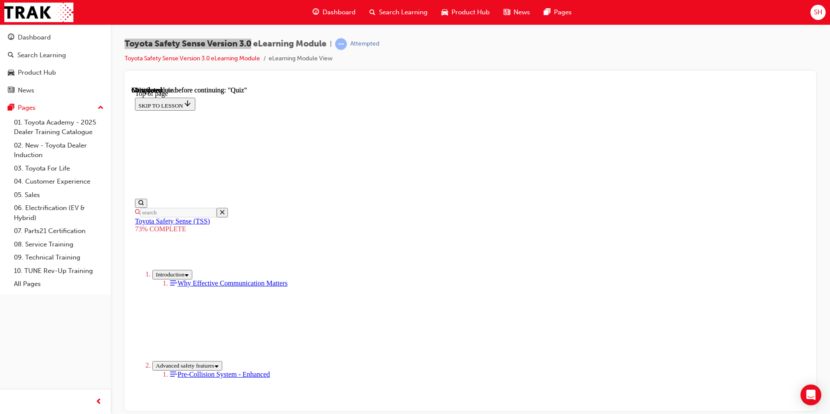
scroll to position [162, 0]
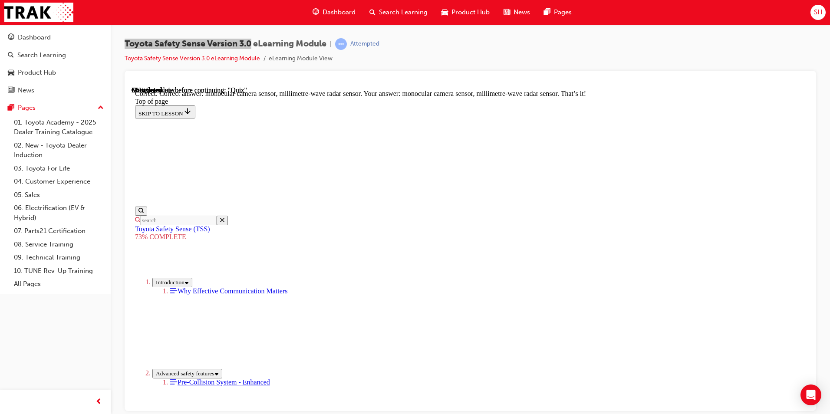
scroll to position [283, 0]
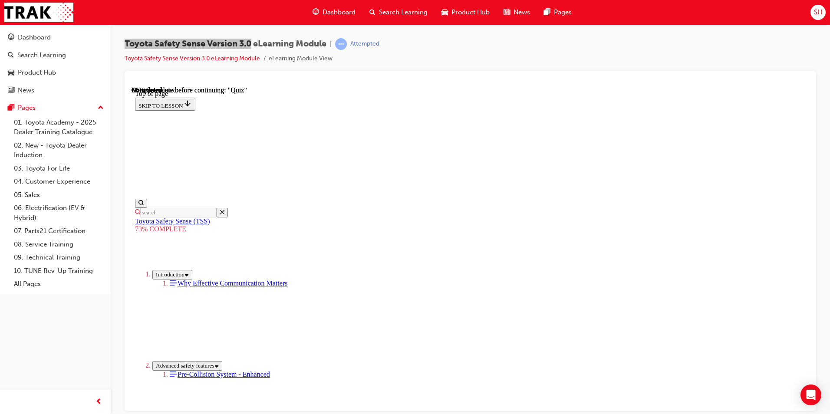
scroll to position [119, 0]
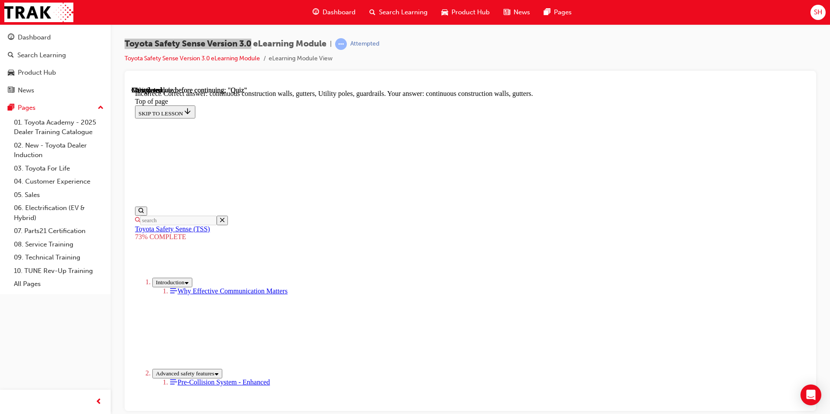
scroll to position [225, 0]
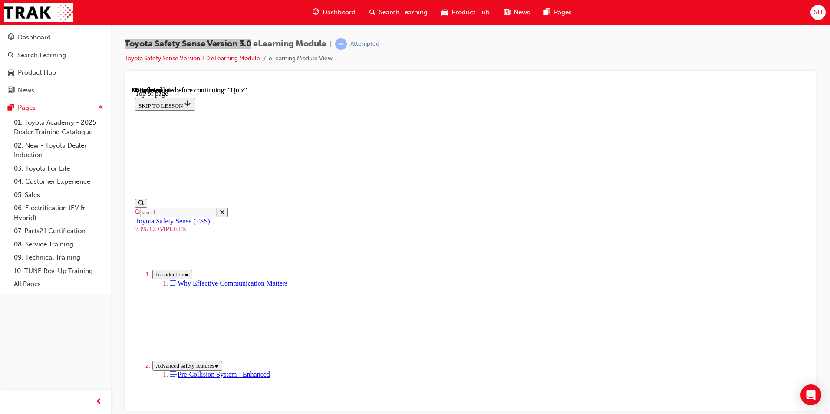
scroll to position [119, 0]
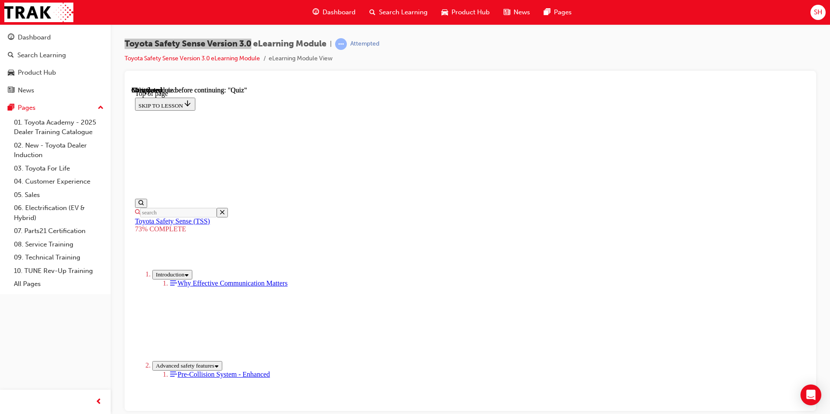
scroll to position [184, 0]
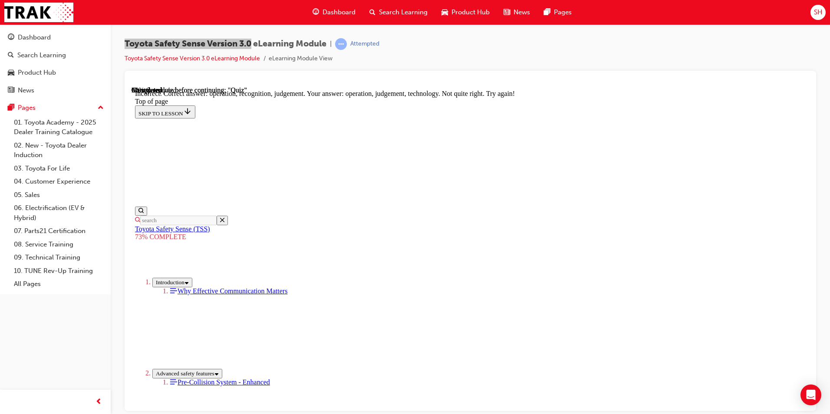
scroll to position [347, 0]
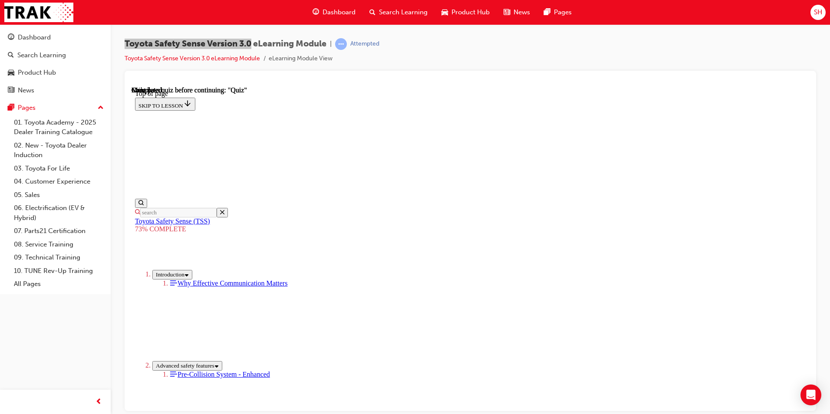
scroll to position [119, 0]
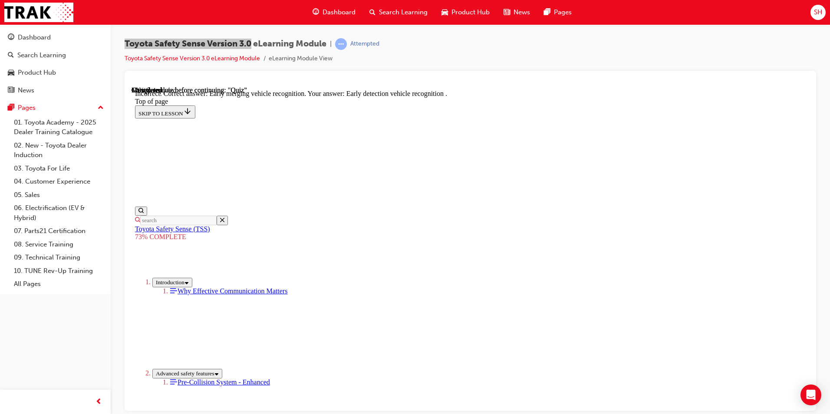
scroll to position [205, 0]
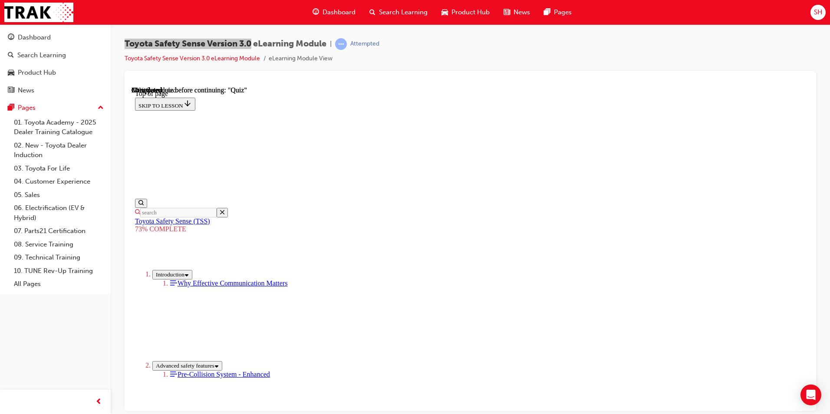
scroll to position [142, 0]
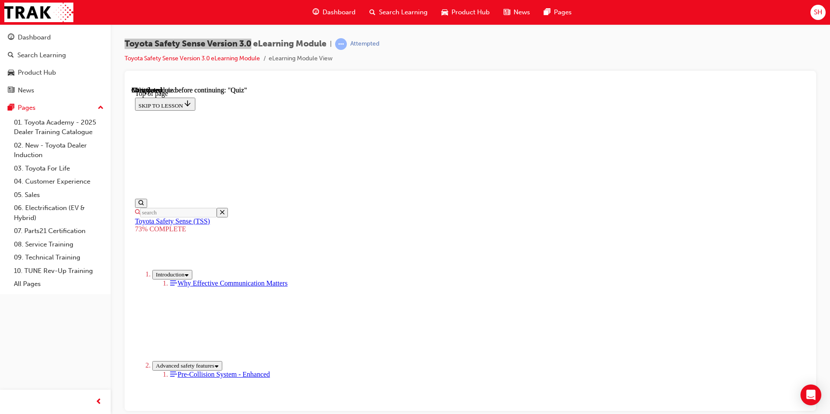
scroll to position [205, 0]
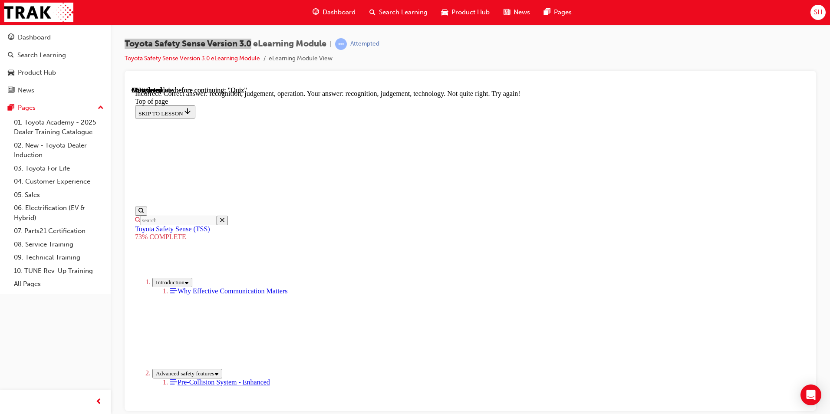
scroll to position [347, 0]
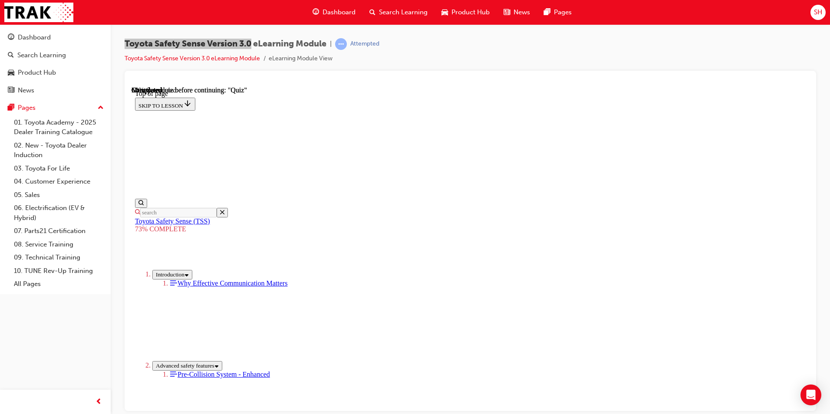
scroll to position [153, 0]
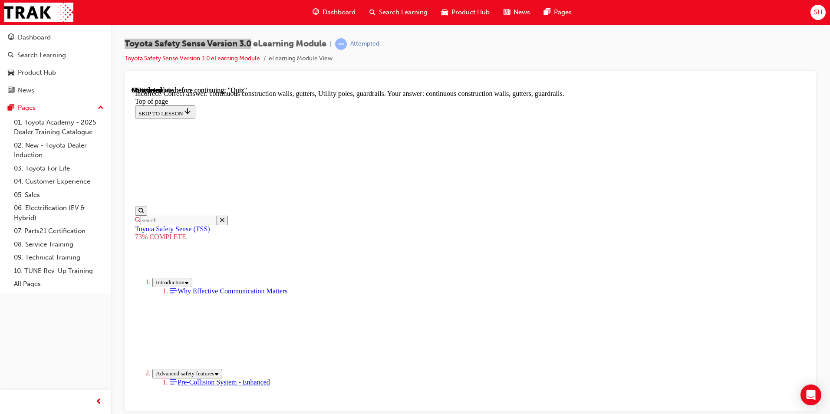
scroll to position [225, 0]
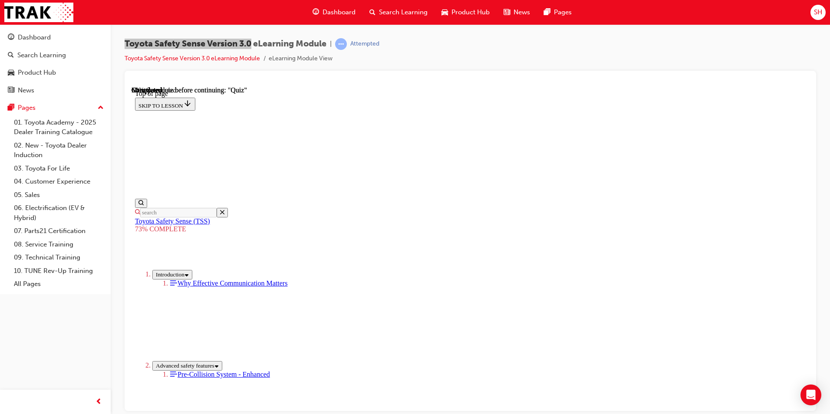
scroll to position [162, 0]
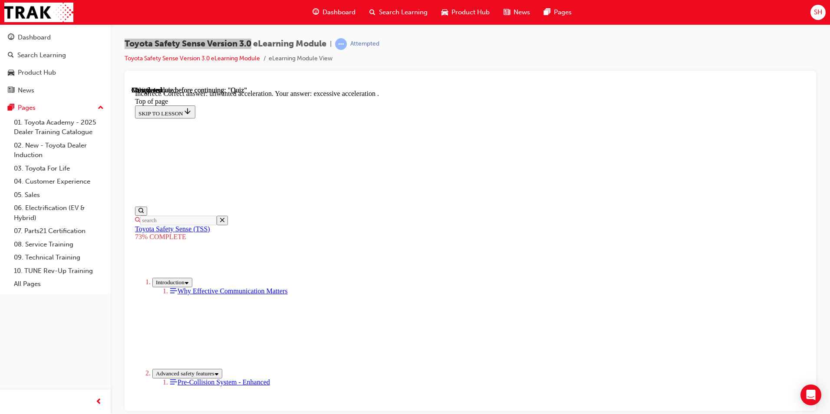
scroll to position [205, 0]
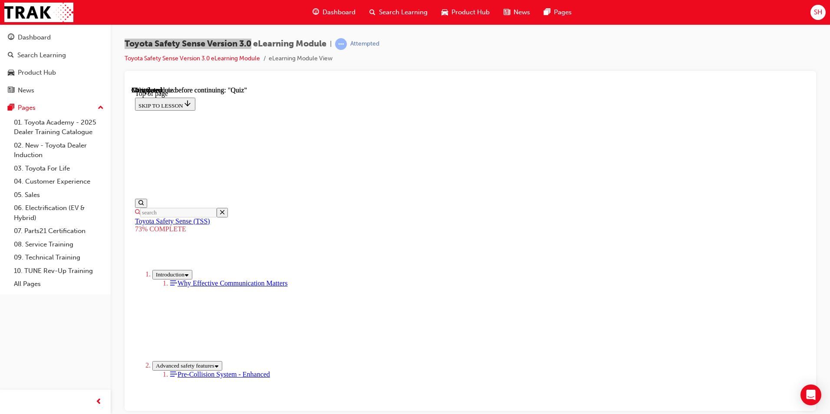
scroll to position [184, 0]
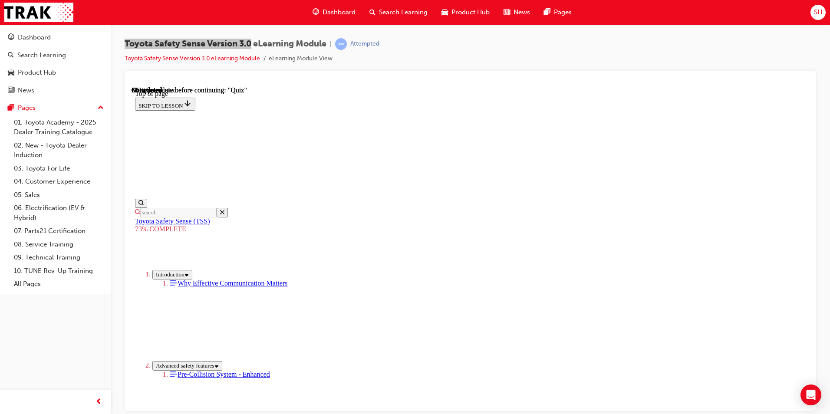
scroll to position [212, 0]
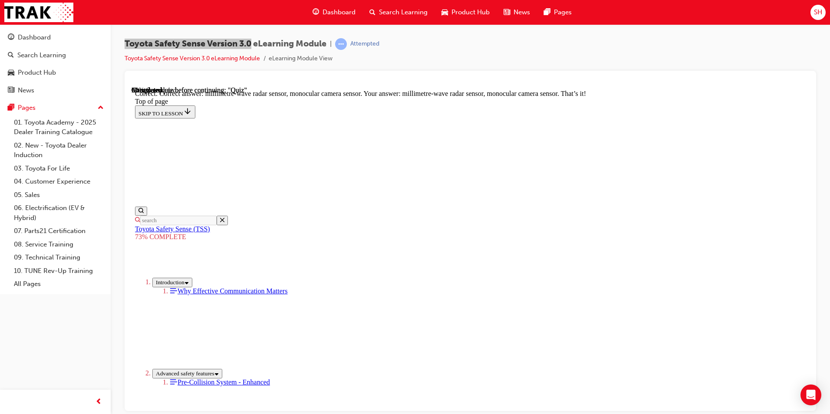
scroll to position [283, 0]
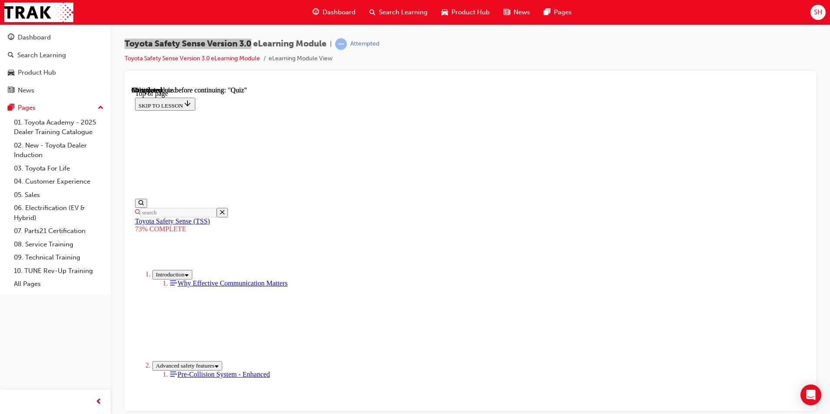
scroll to position [162, 0]
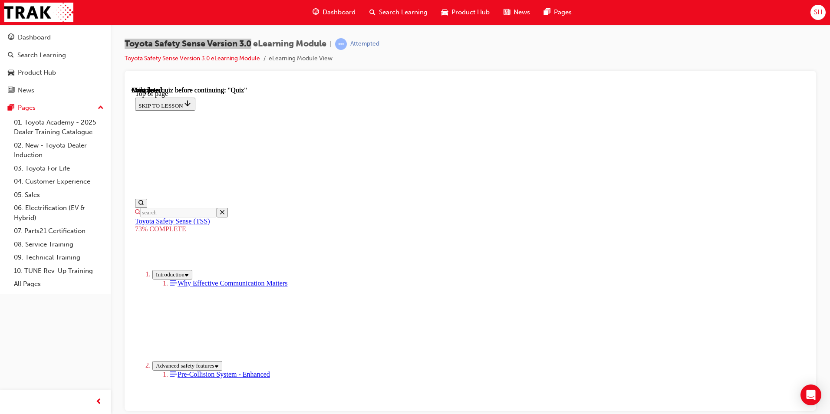
scroll to position [119, 0]
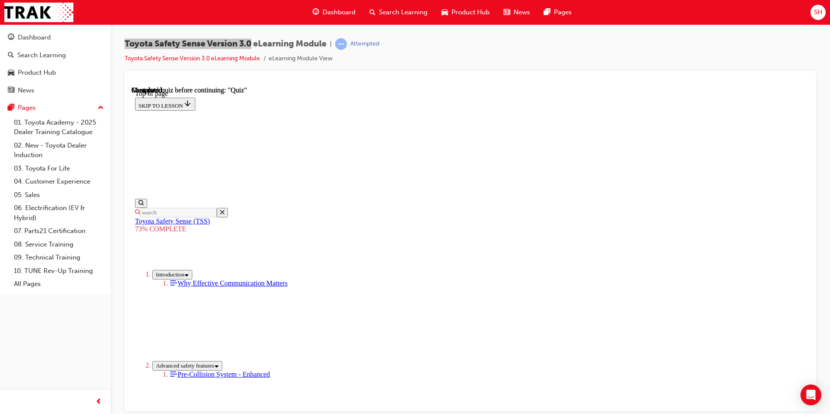
scroll to position [201, 0]
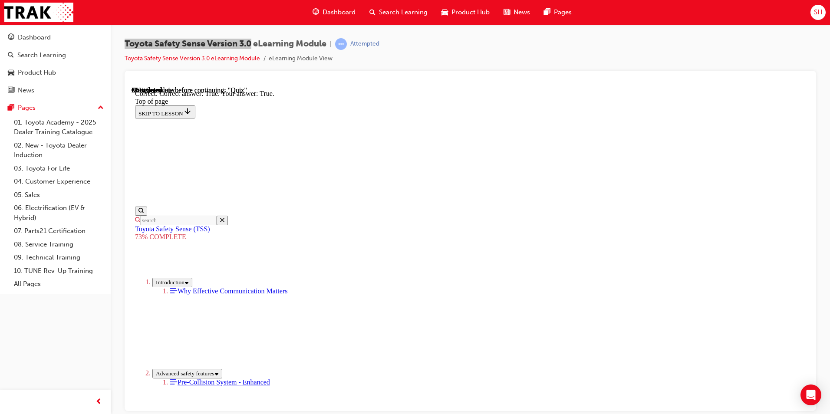
scroll to position [106, 0]
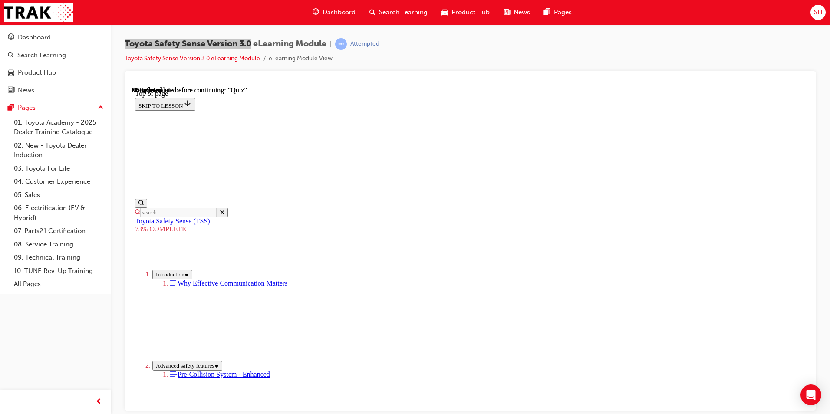
scroll to position [248, 0]
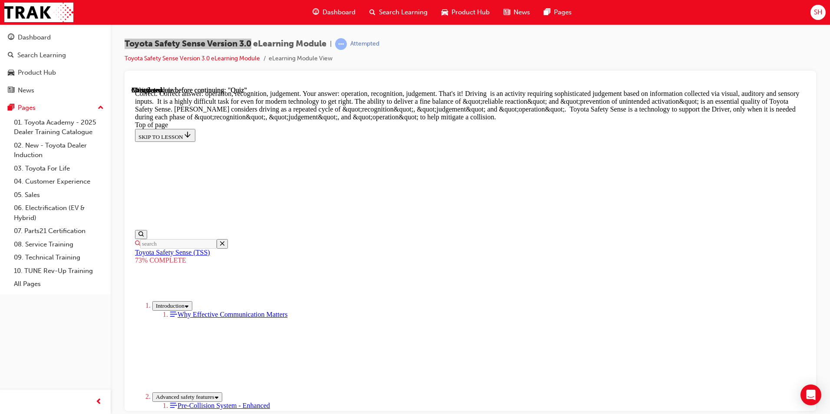
scroll to position [430, 0]
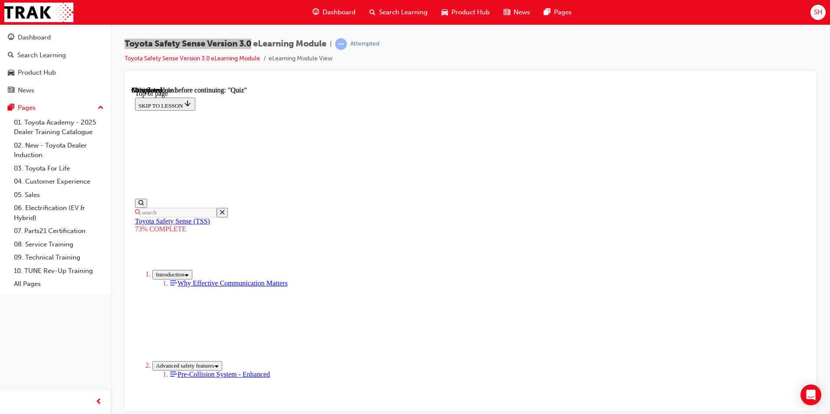
scroll to position [119, 0]
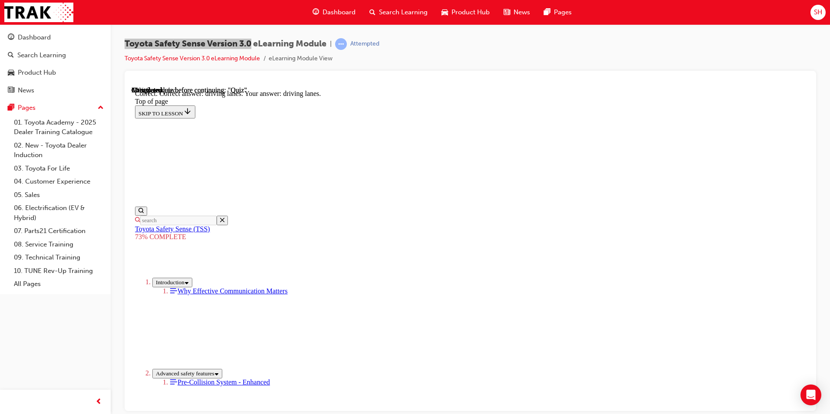
scroll to position [190, 0]
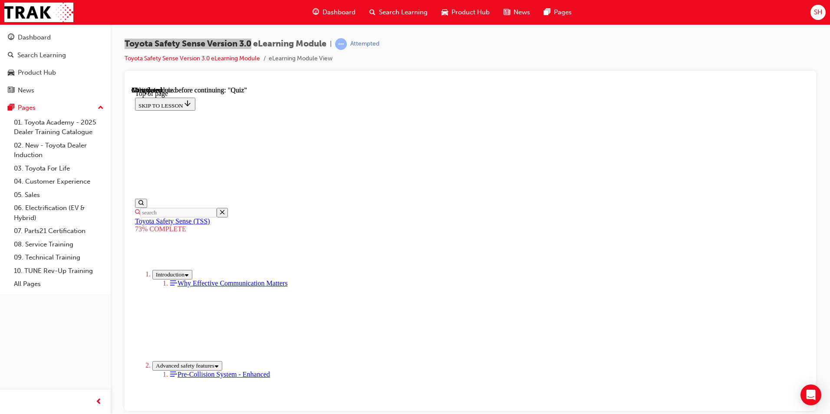
scroll to position [162, 0]
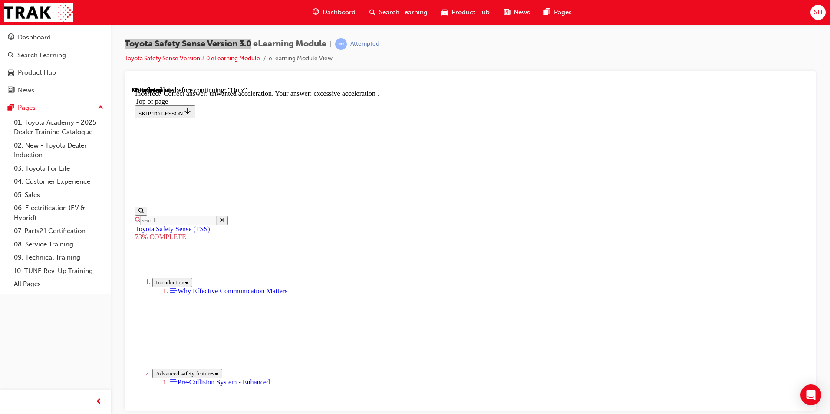
scroll to position [205, 0]
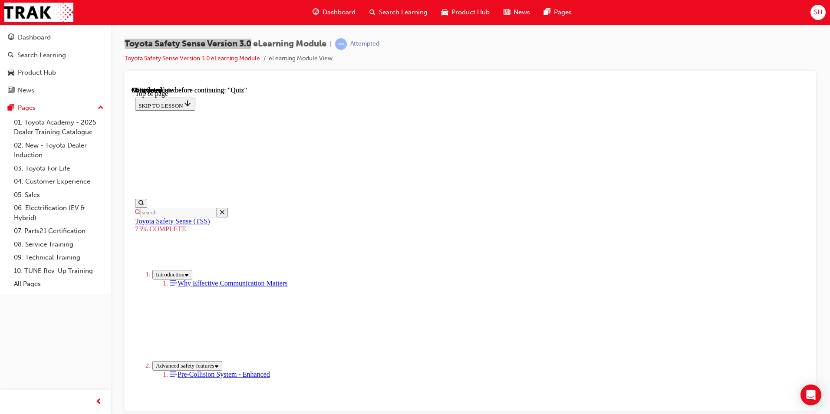
scroll to position [32, 0]
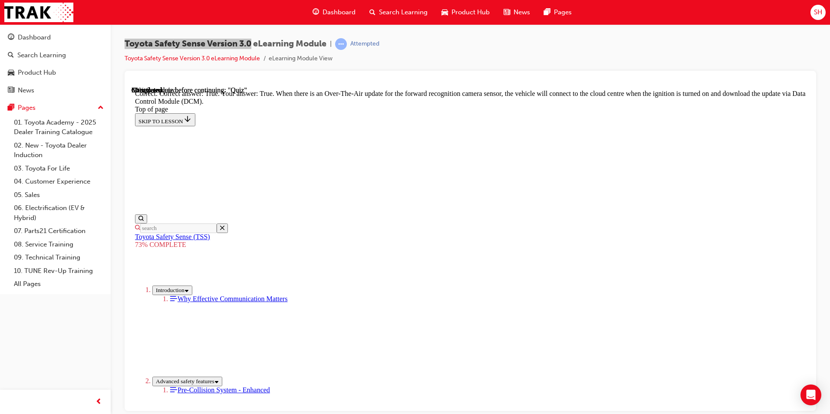
scroll to position [155, 0]
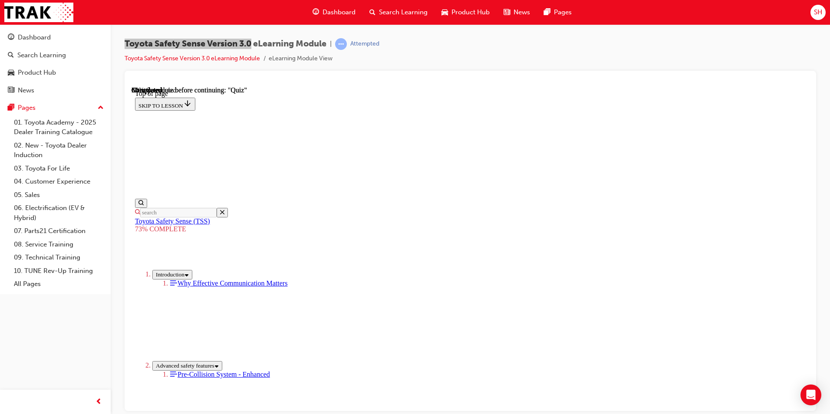
scroll to position [119, 0]
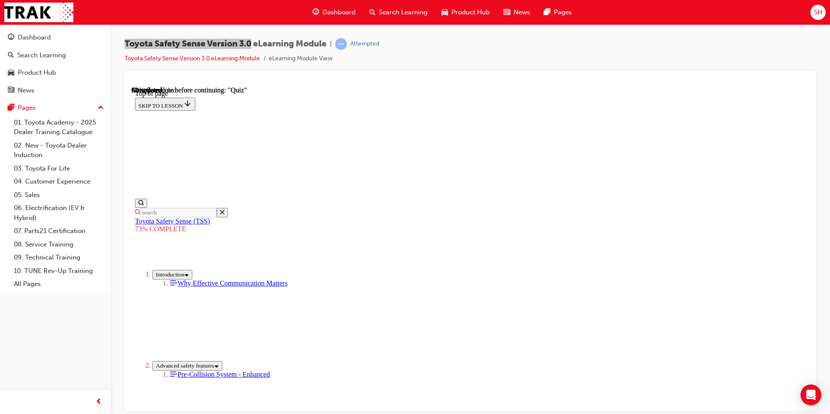
scroll to position [184, 0]
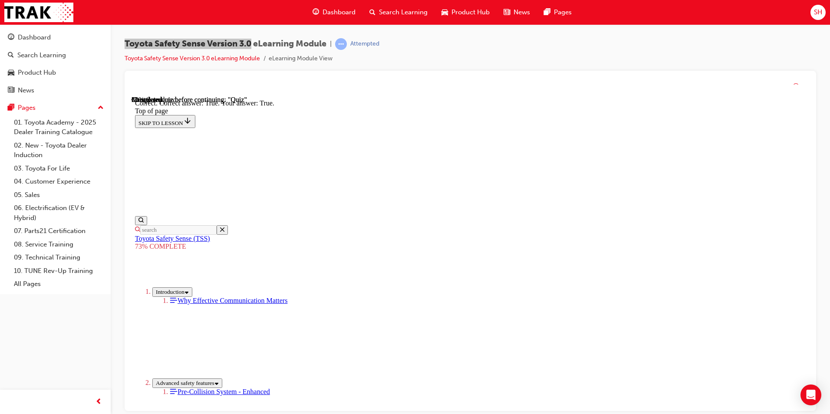
scroll to position [106, 0]
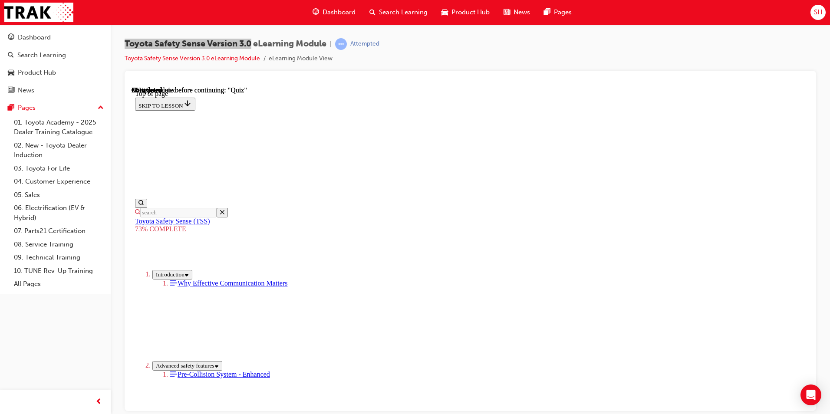
scroll to position [162, 0]
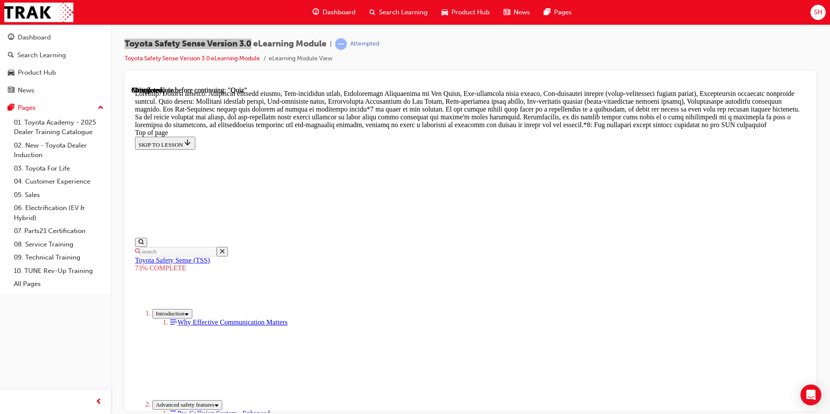
scroll to position [431, 0]
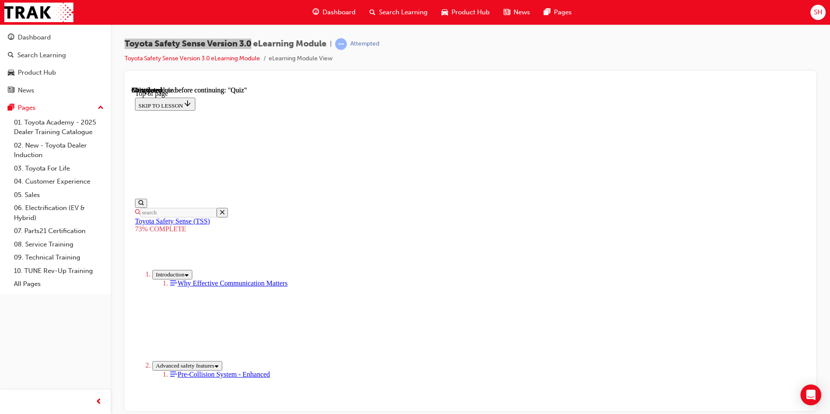
scroll to position [162, 0]
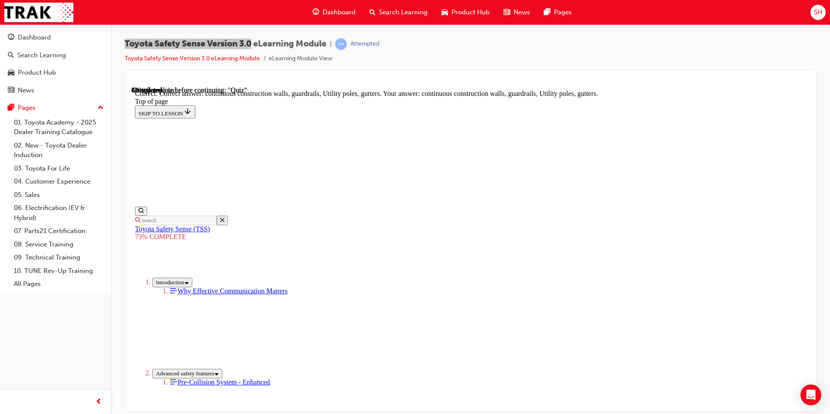
scroll to position [225, 0]
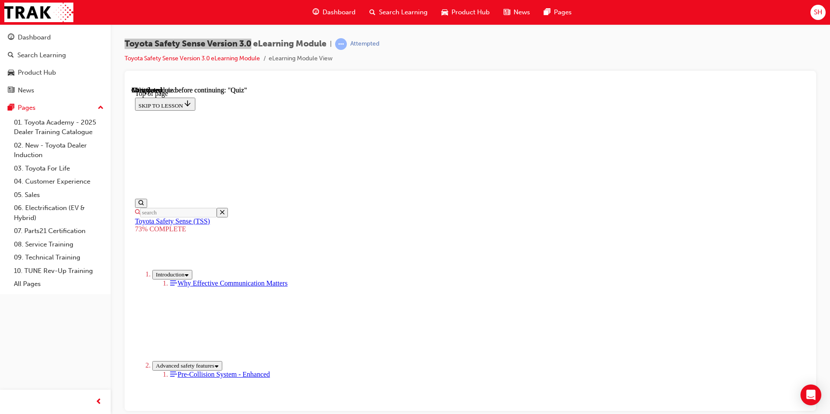
scroll to position [119, 0]
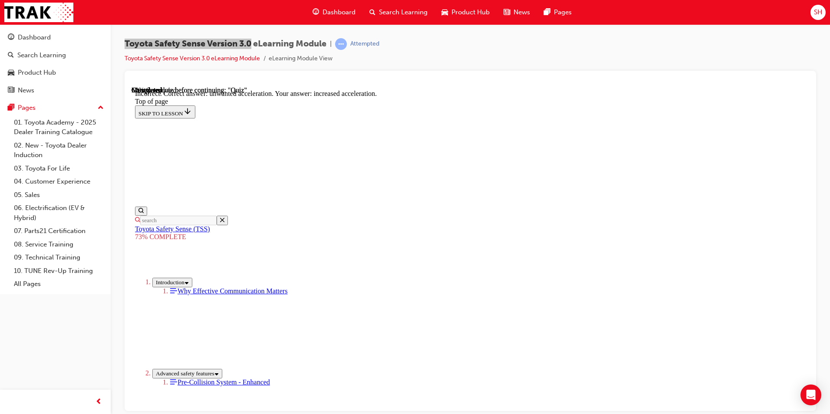
scroll to position [205, 0]
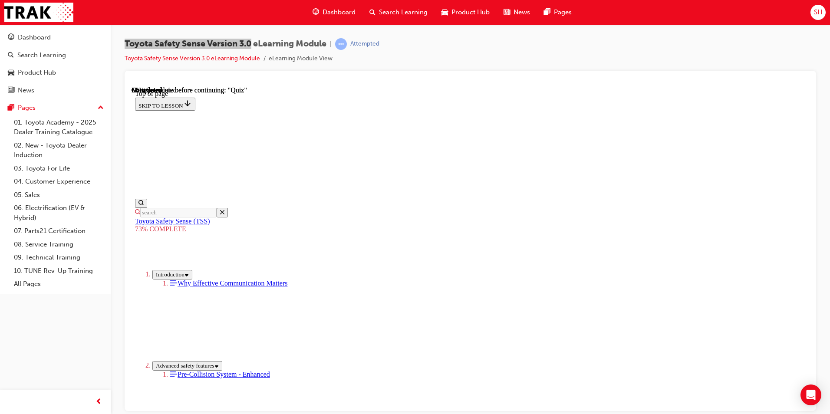
scroll to position [64, 0]
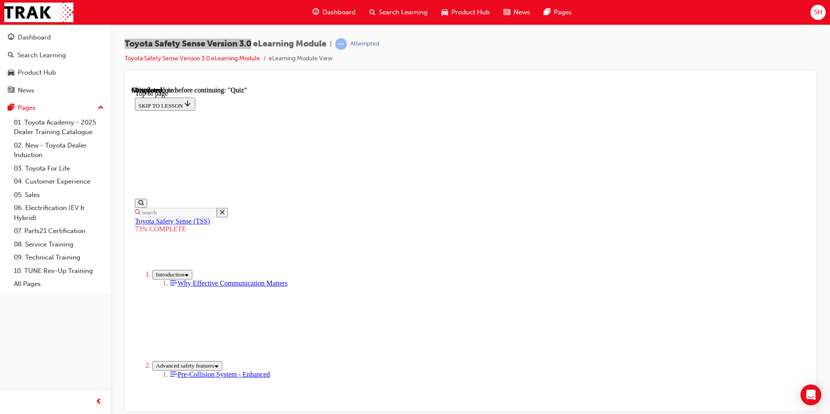
scroll to position [191, 0]
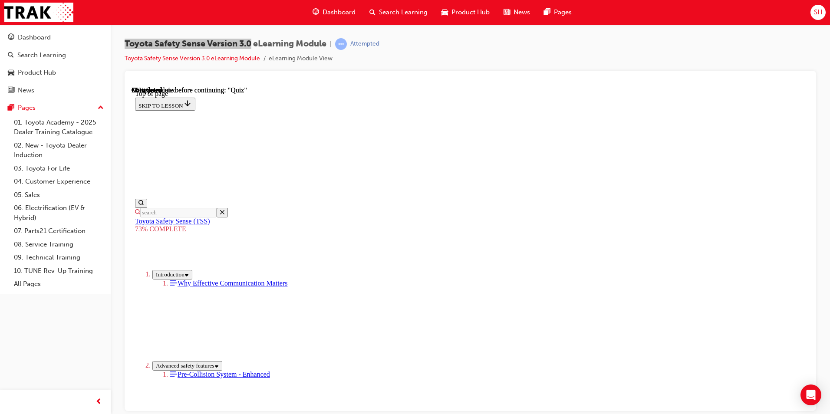
scroll to position [119, 0]
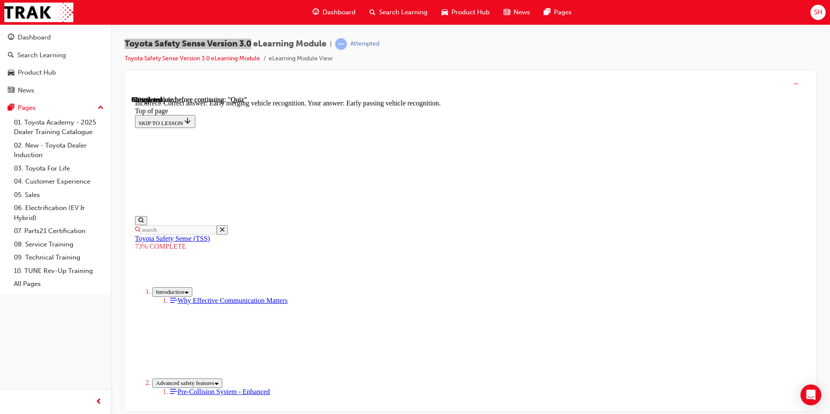
scroll to position [205, 0]
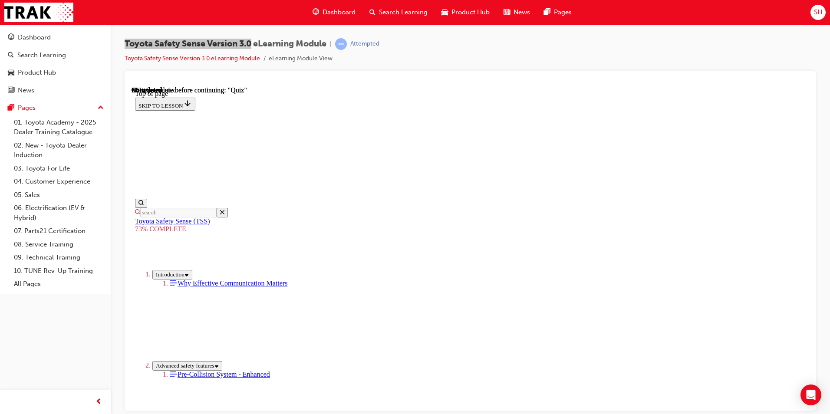
scroll to position [162, 0]
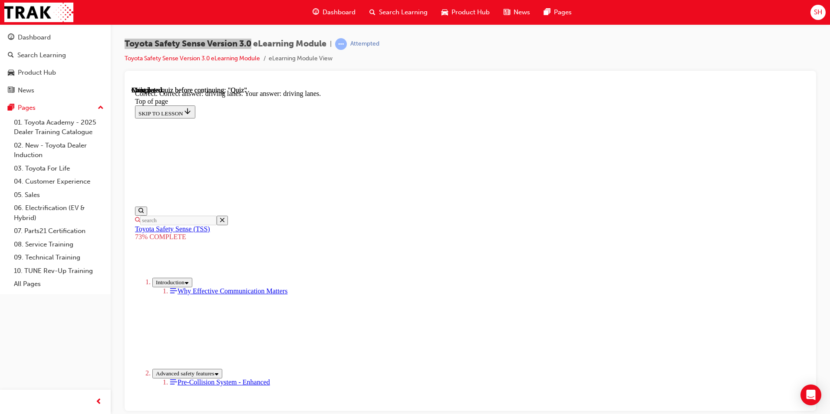
scroll to position [190, 0]
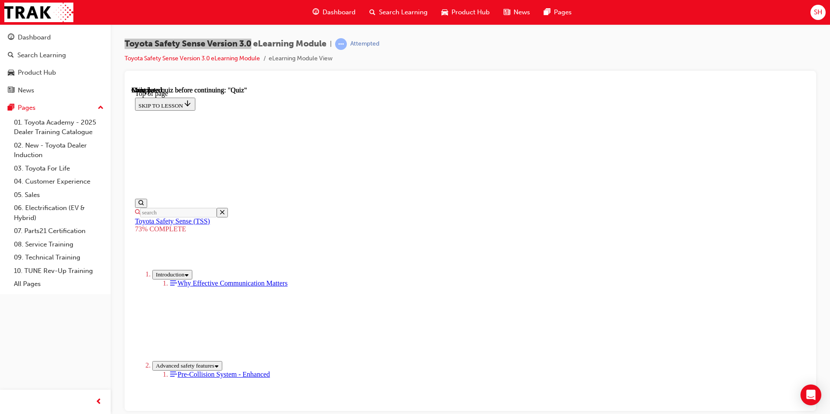
scroll to position [119, 0]
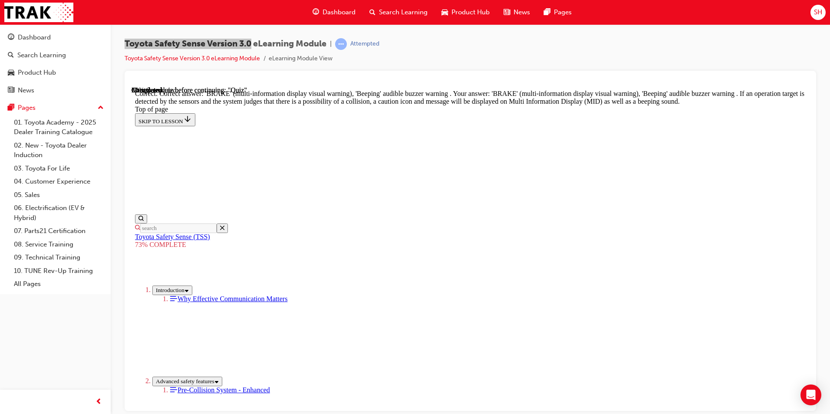
scroll to position [292, 0]
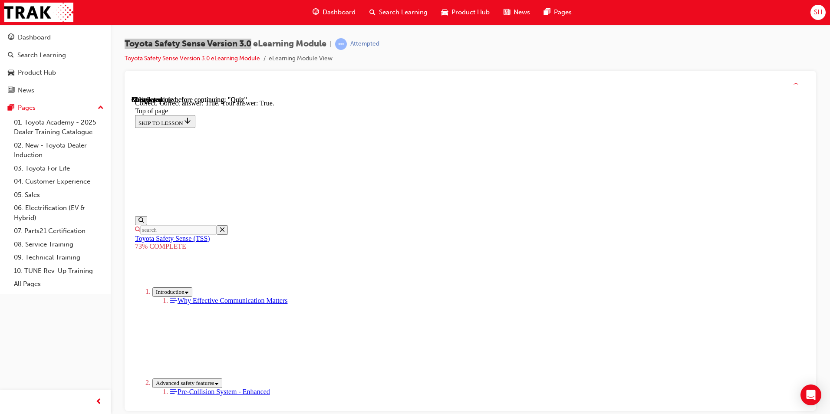
scroll to position [106, 0]
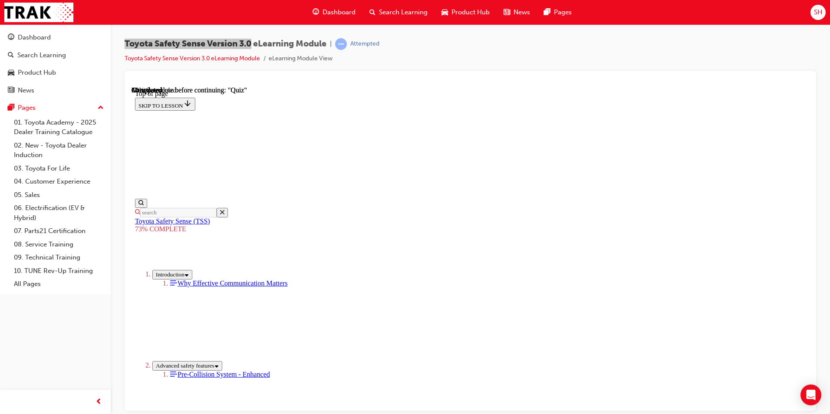
scroll to position [162, 0]
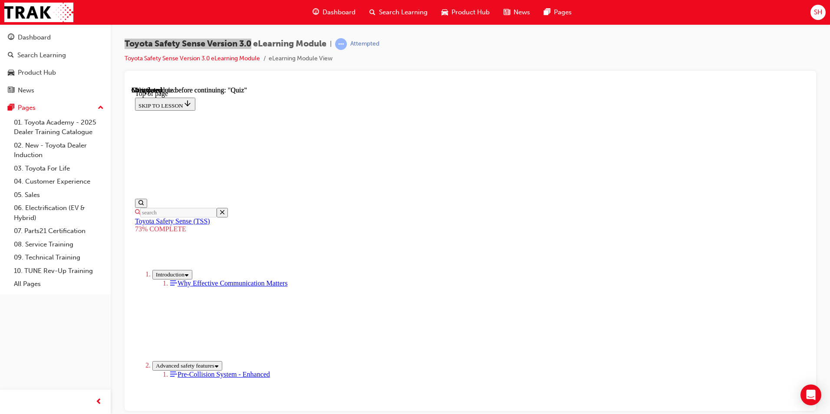
scroll to position [205, 0]
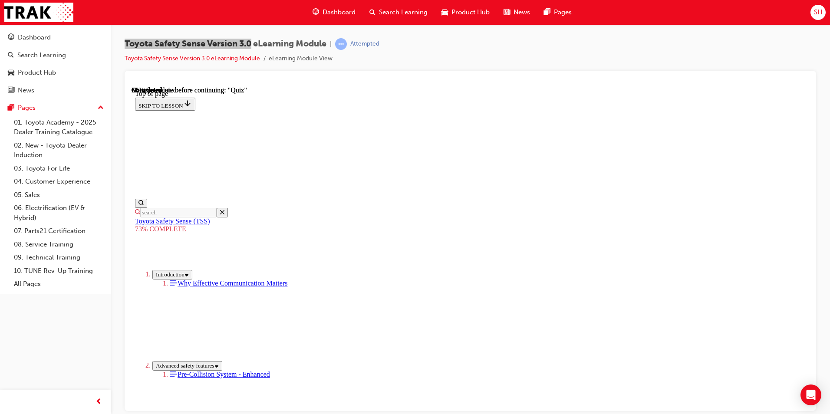
scroll to position [162, 0]
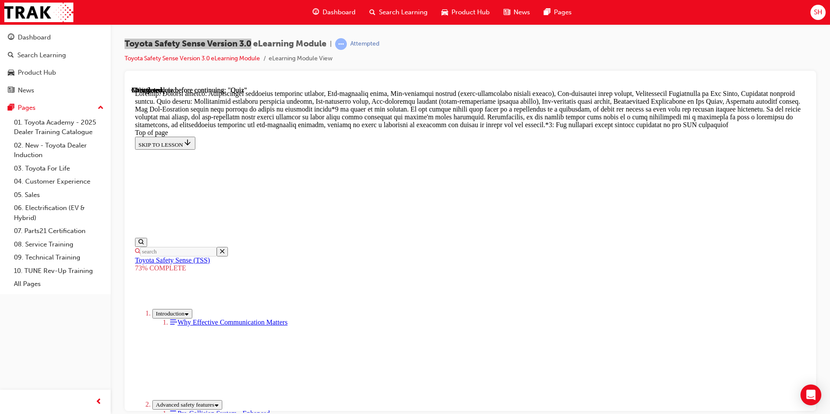
scroll to position [491, 0]
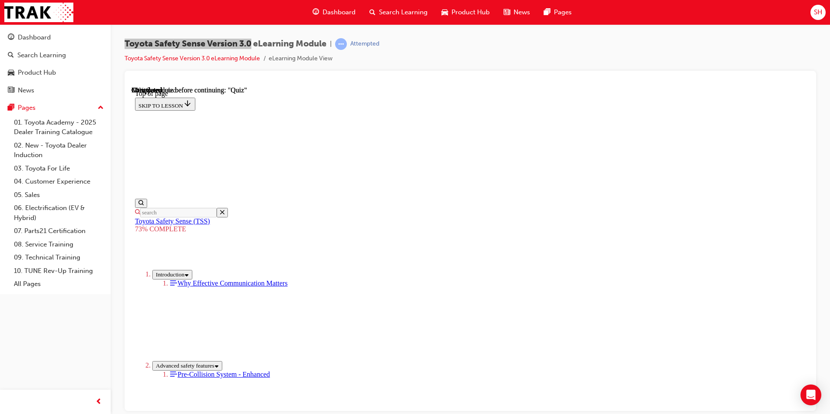
scroll to position [205, 0]
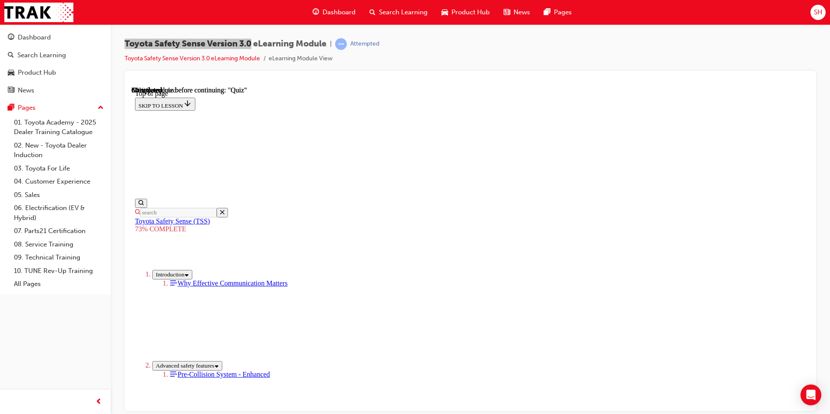
scroll to position [162, 0]
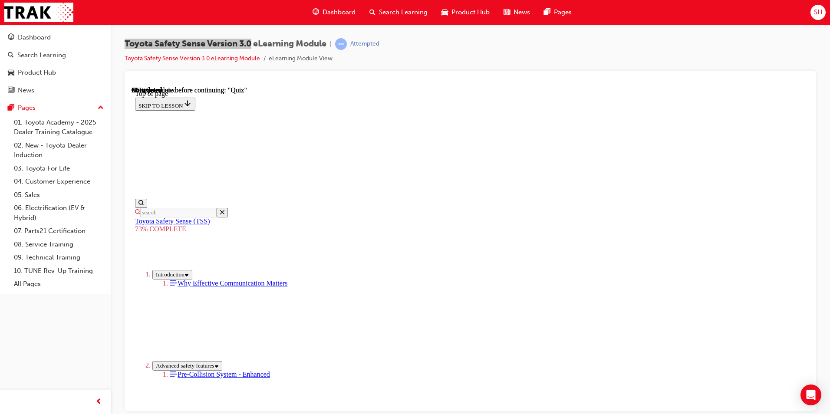
scroll to position [119, 0]
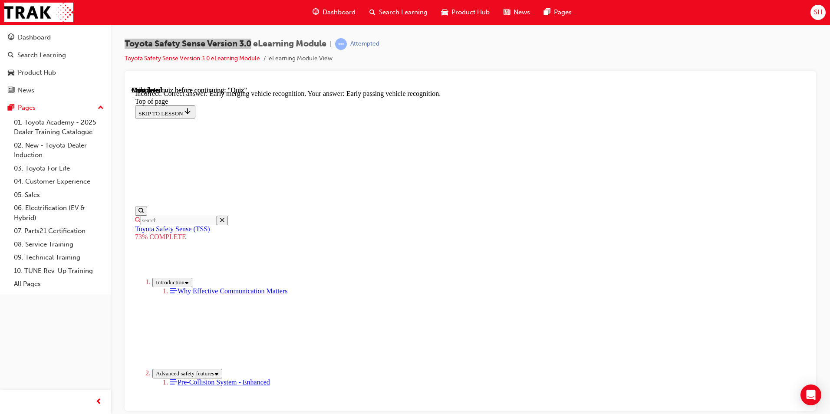
scroll to position [205, 0]
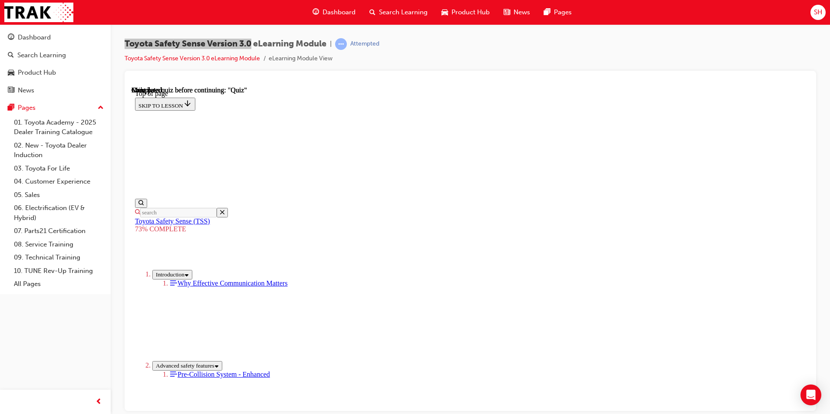
scroll to position [119, 0]
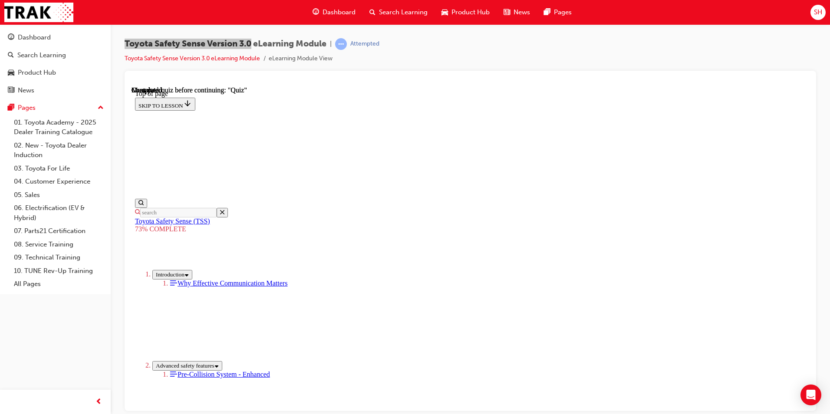
scroll to position [249, 0]
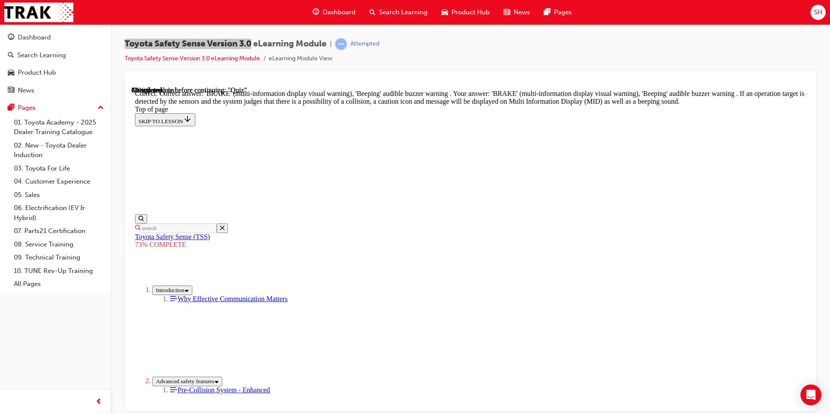
scroll to position [292, 0]
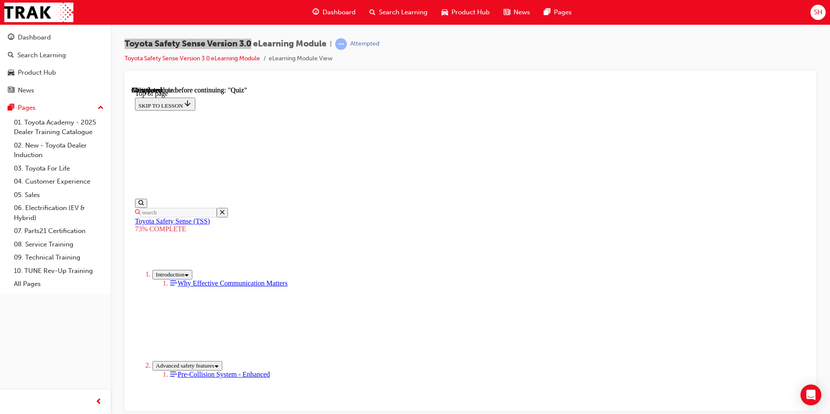
scroll to position [32, 0]
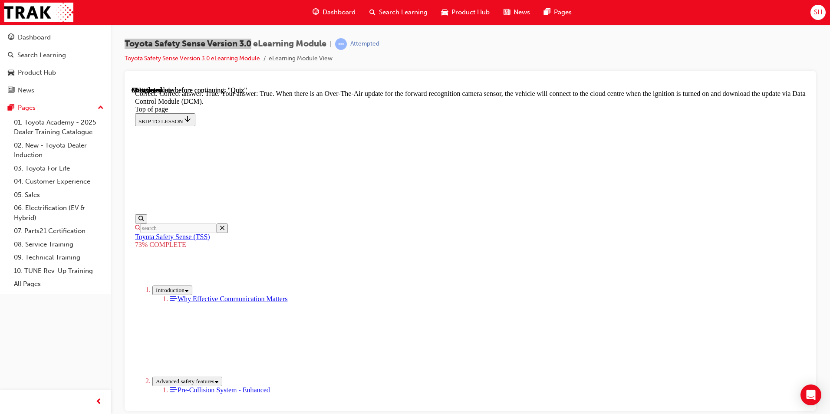
scroll to position [155, 0]
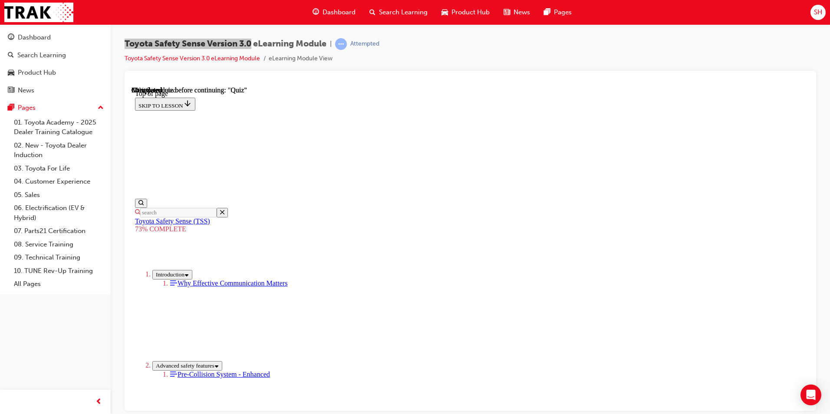
scroll to position [140, 0]
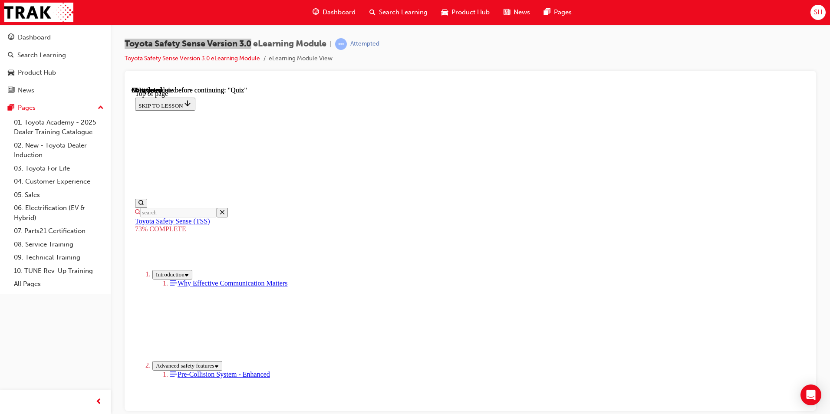
scroll to position [282, 0]
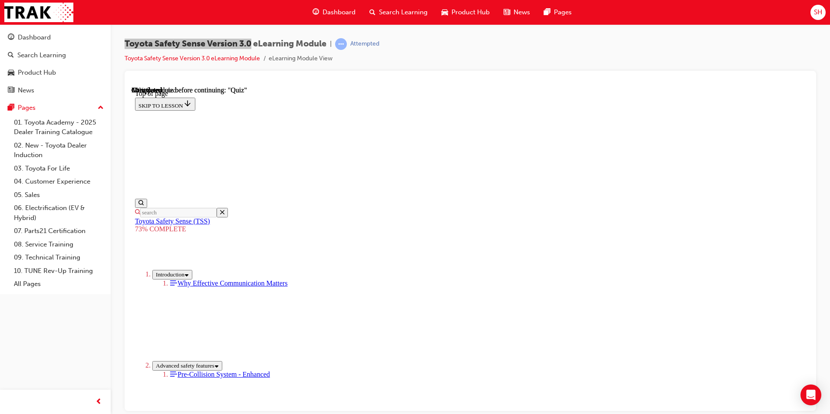
scroll to position [162, 0]
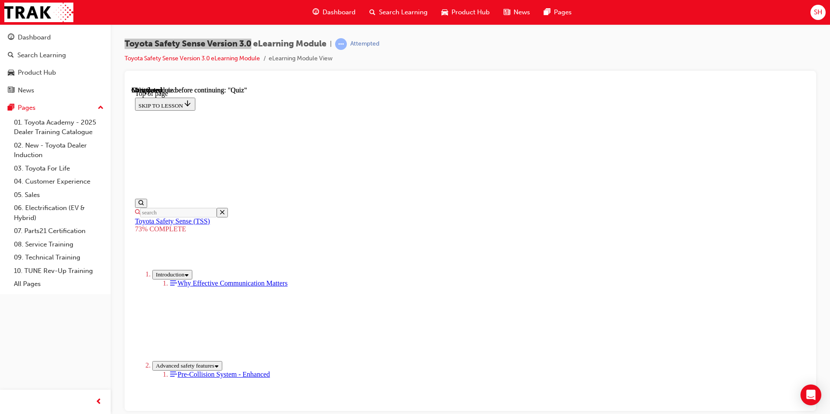
scroll to position [32, 0]
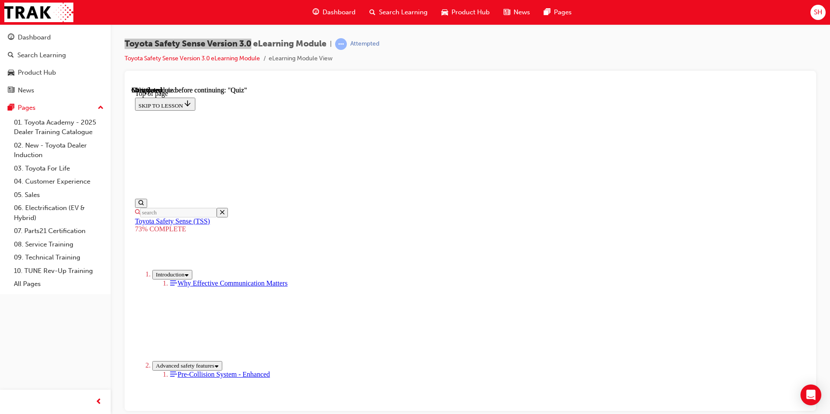
scroll to position [152, 0]
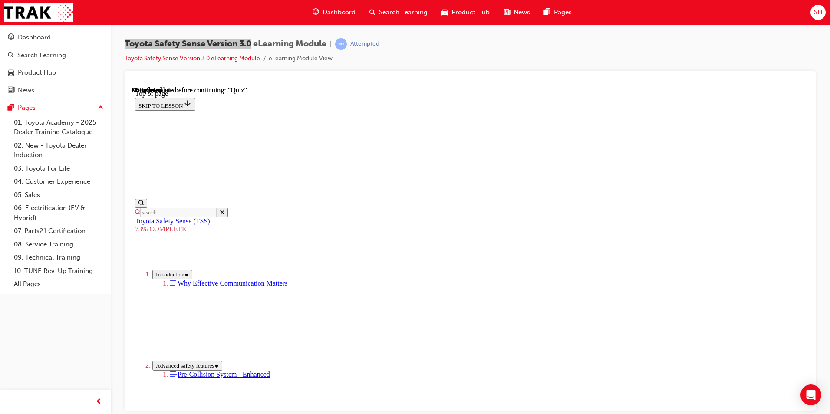
scroll to position [162, 0]
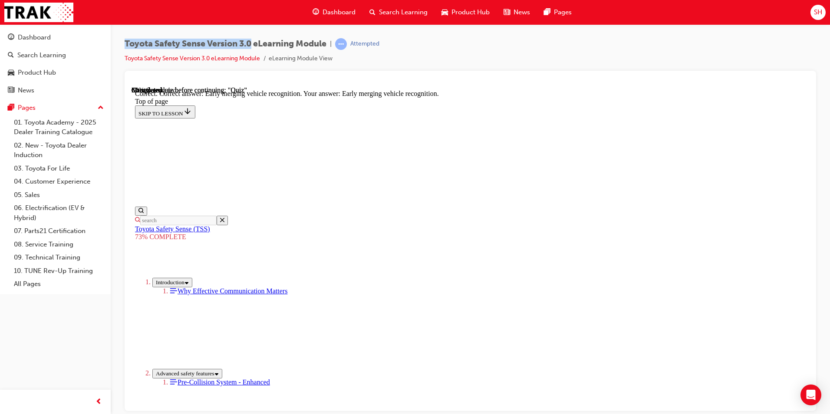
scroll to position [205, 0]
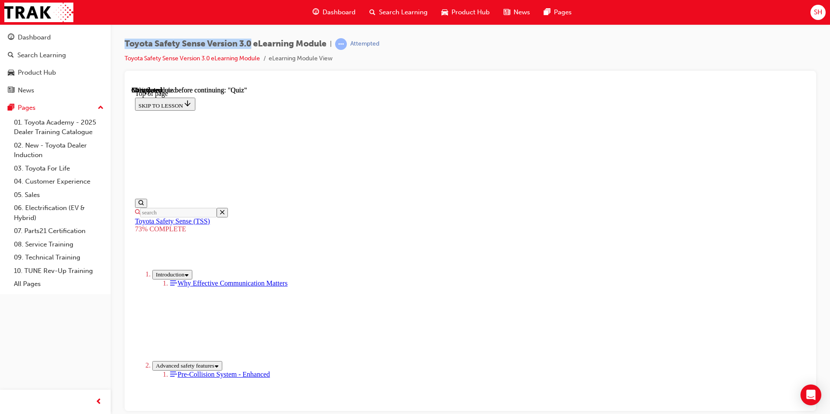
scroll to position [198, 0]
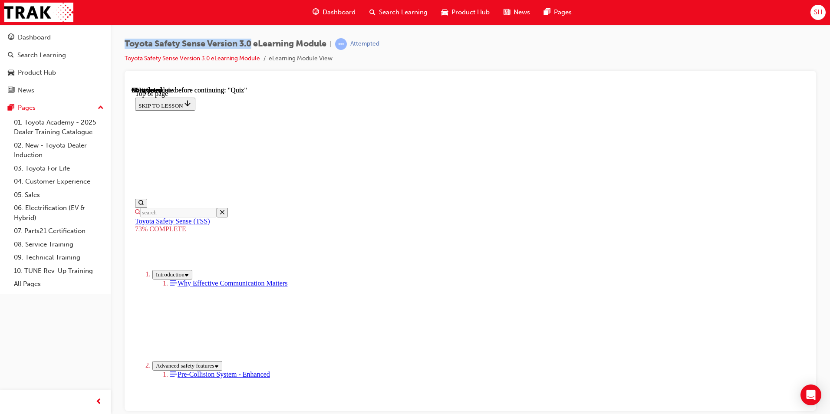
scroll to position [162, 0]
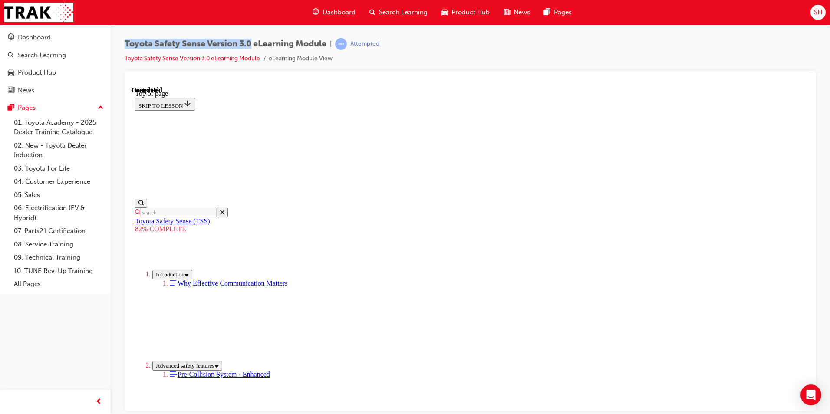
scroll to position [119, 0]
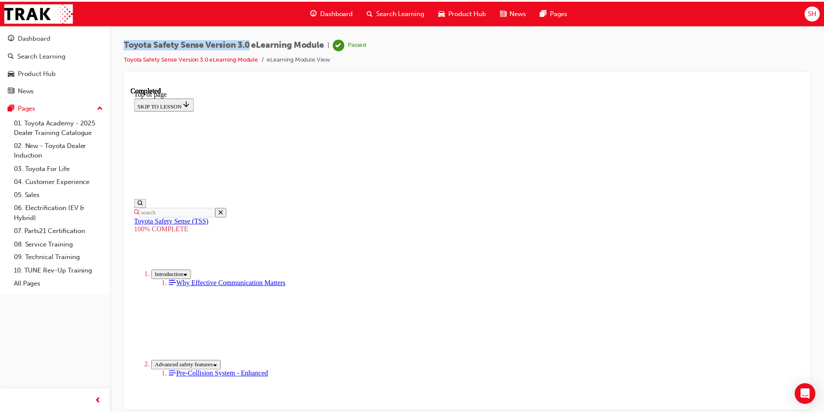
scroll to position [190, 0]
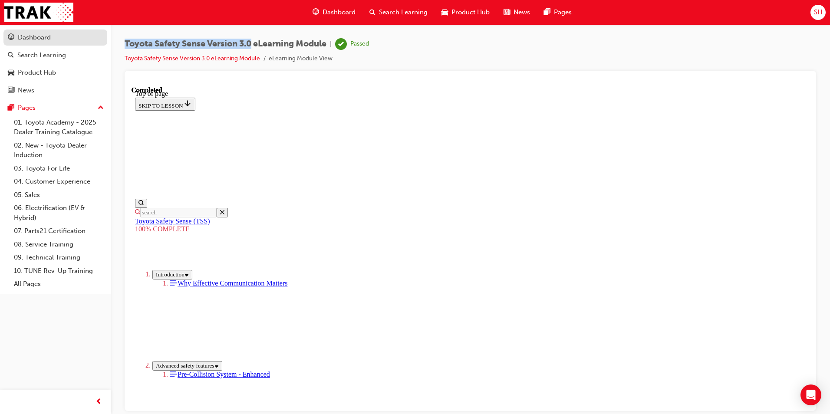
click at [66, 33] on div "Dashboard" at bounding box center [55, 37] width 95 height 11
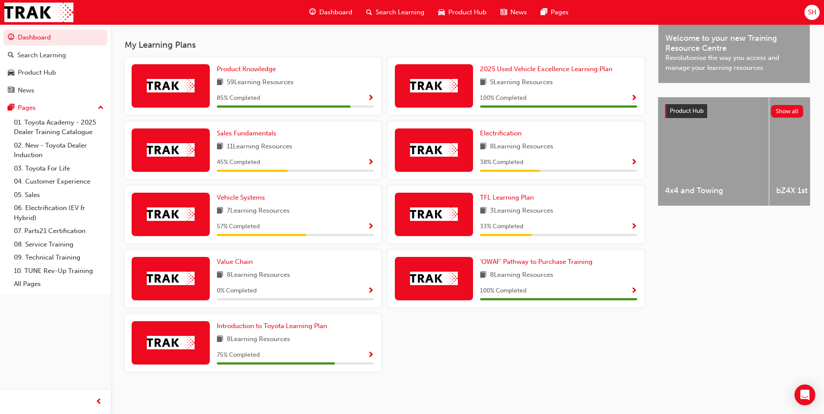
scroll to position [272, 0]
click at [240, 255] on div "Value Chain 8 Learning Resources 0 % Completed" at bounding box center [253, 278] width 256 height 57
click at [239, 261] on span "Value Chain" at bounding box center [235, 262] width 36 height 8
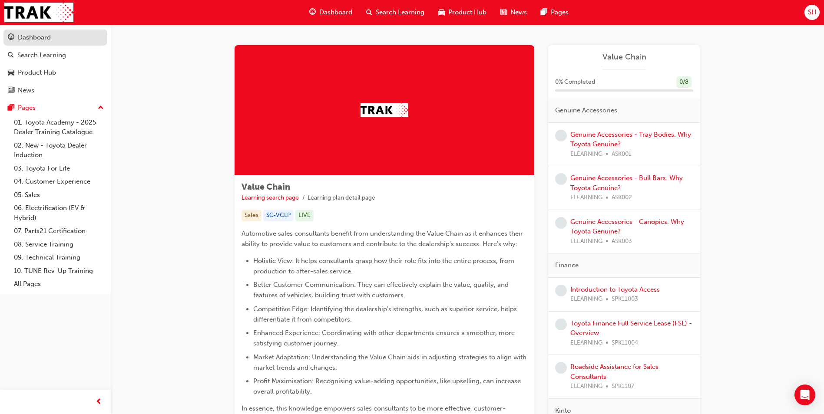
click at [56, 40] on div "Dashboard" at bounding box center [55, 37] width 95 height 11
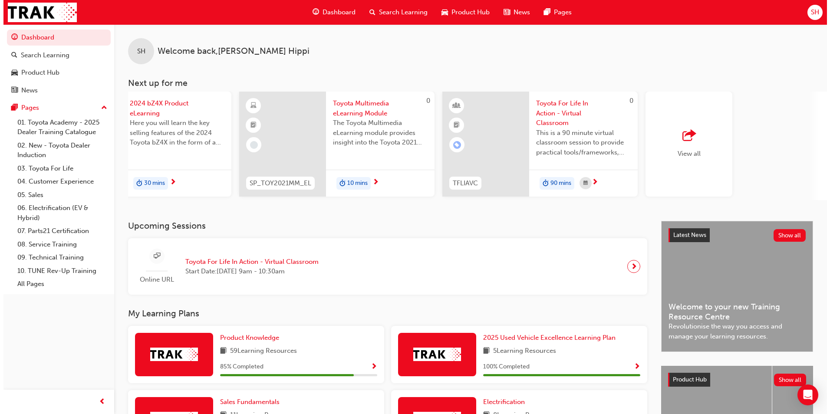
scroll to position [0, 519]
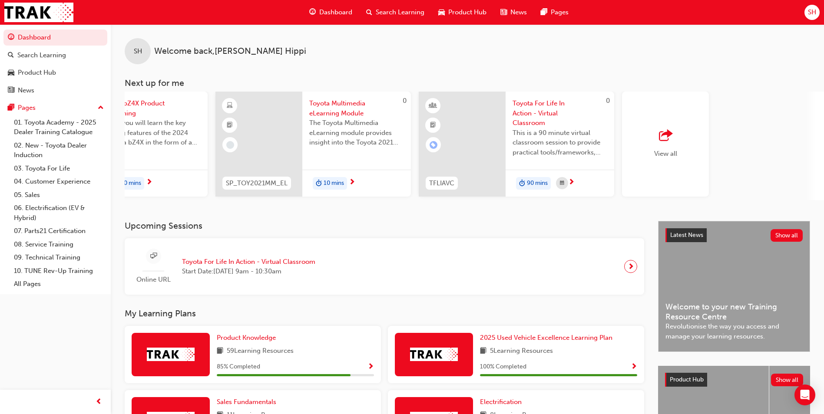
click at [343, 106] on span "Toyota Multimedia eLearning Module" at bounding box center [356, 109] width 95 height 20
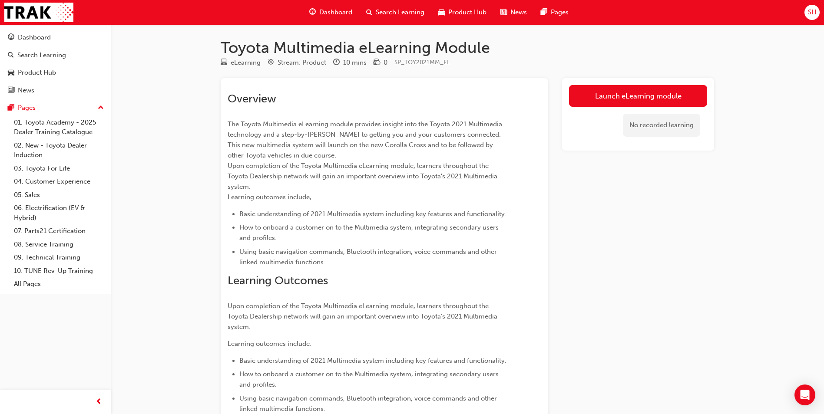
click at [640, 83] on div "Launch eLearning module No recorded learning" at bounding box center [638, 114] width 152 height 73
click at [639, 86] on link "Launch eLearning module" at bounding box center [638, 96] width 138 height 22
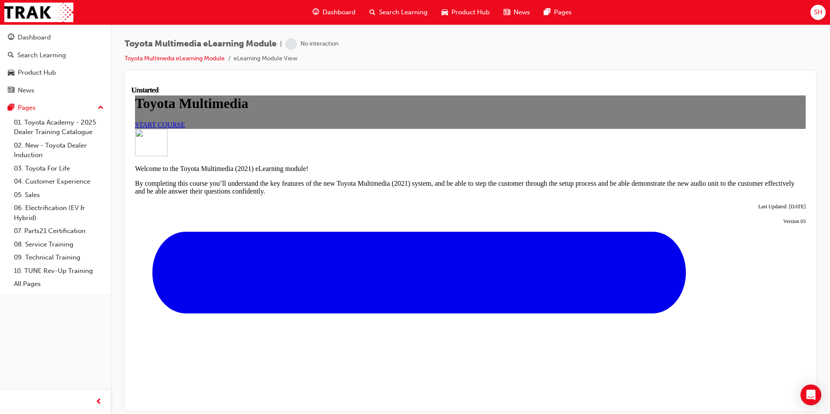
click at [185, 128] on link "START COURSE" at bounding box center [160, 124] width 50 height 7
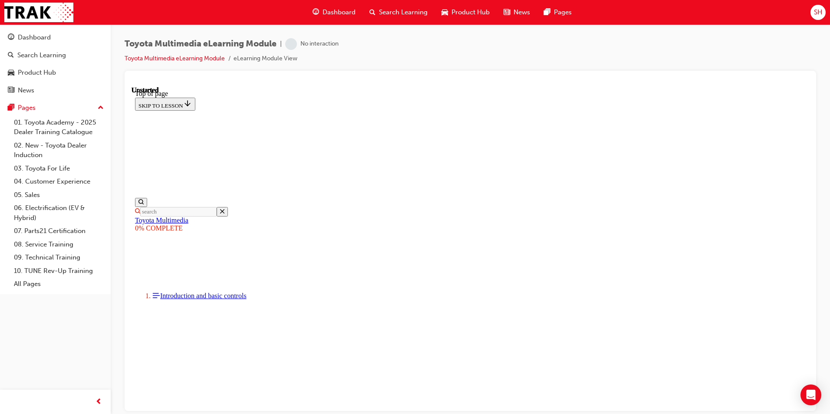
scroll to position [26, 0]
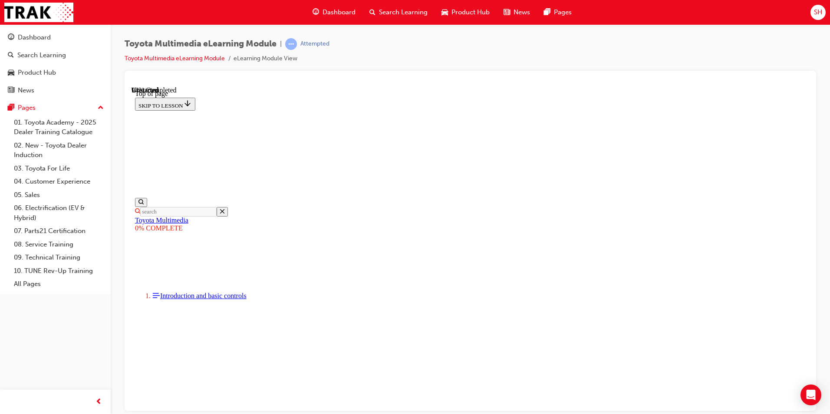
scroll to position [2742, 0]
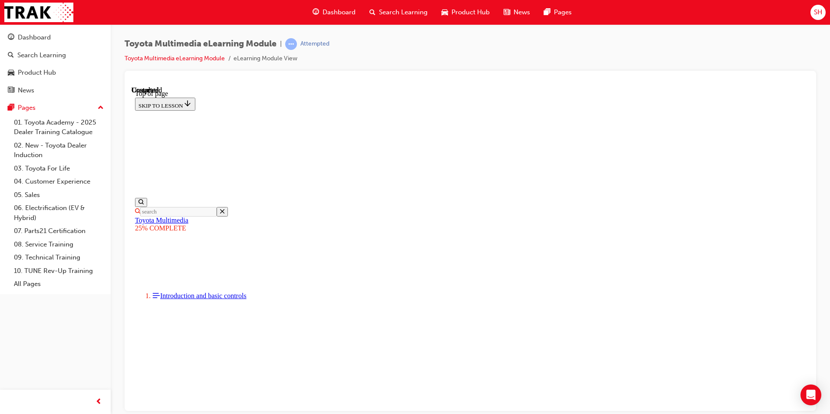
scroll to position [840, 0]
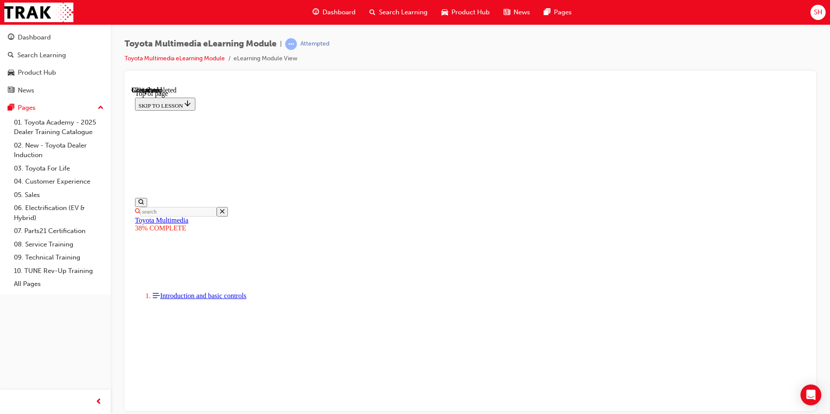
scroll to position [740, 0]
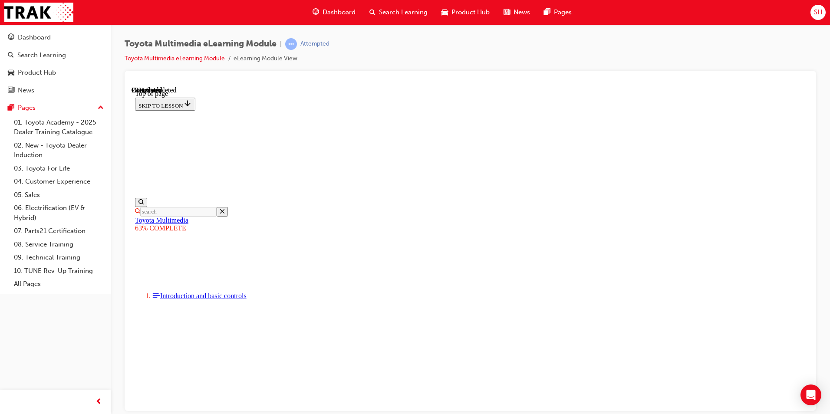
scroll to position [321, 0]
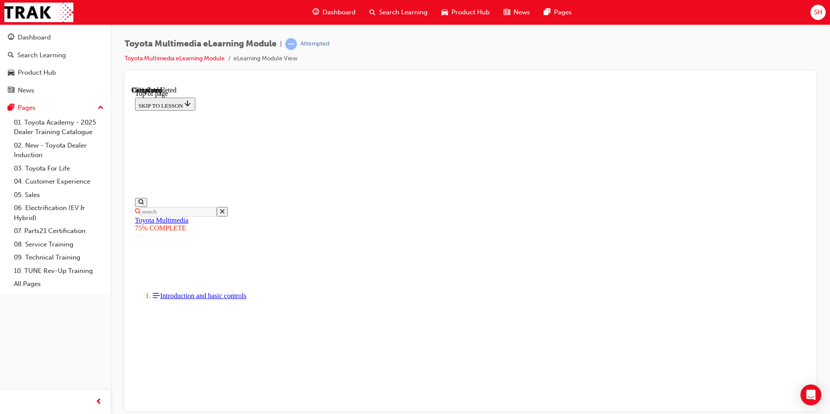
scroll to position [1158, 0]
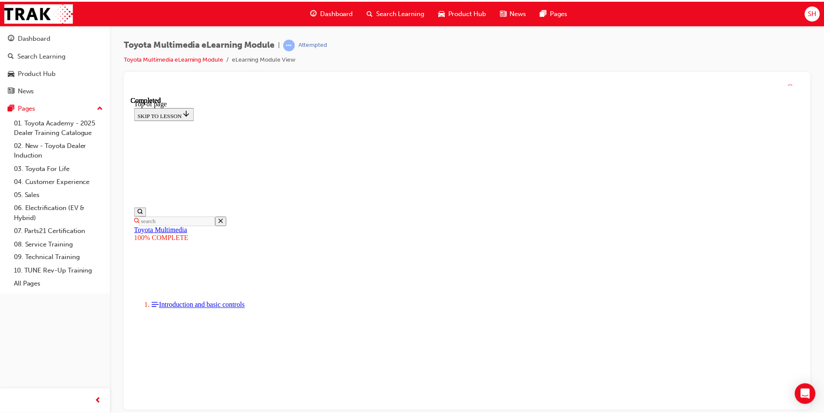
scroll to position [201, 0]
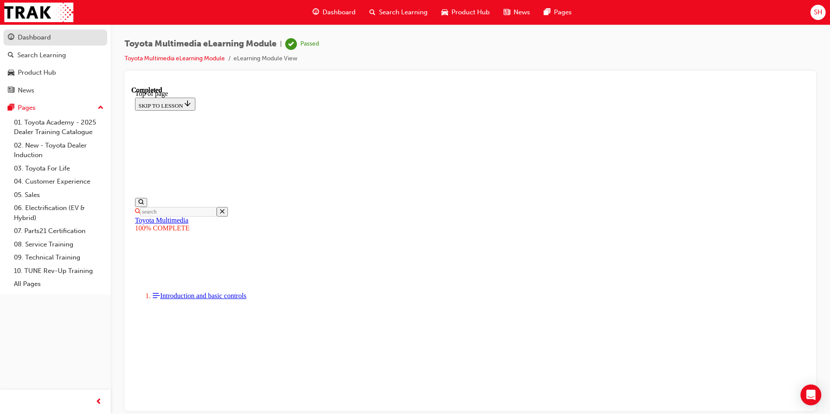
click at [88, 35] on div "Dashboard" at bounding box center [55, 37] width 95 height 11
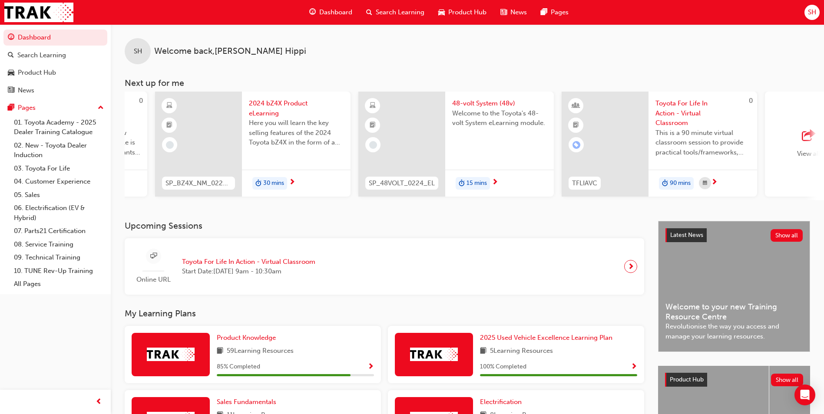
scroll to position [0, 519]
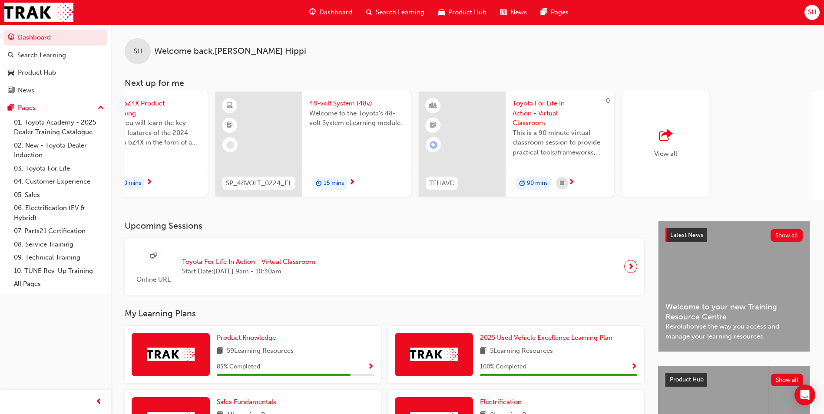
click at [675, 128] on div "View all" at bounding box center [665, 144] width 87 height 105
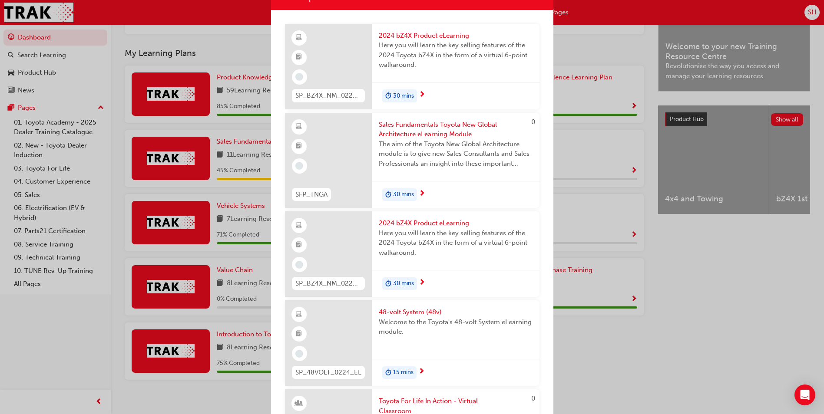
scroll to position [0, 0]
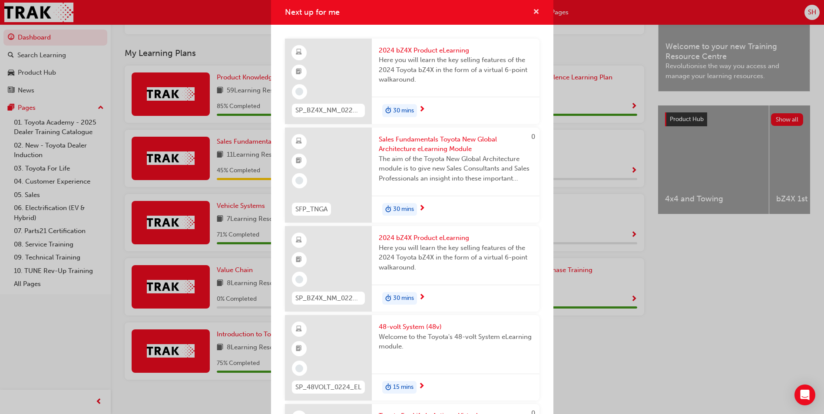
click at [533, 10] on span "cross-icon" at bounding box center [536, 13] width 7 height 8
